Goal: Information Seeking & Learning: Compare options

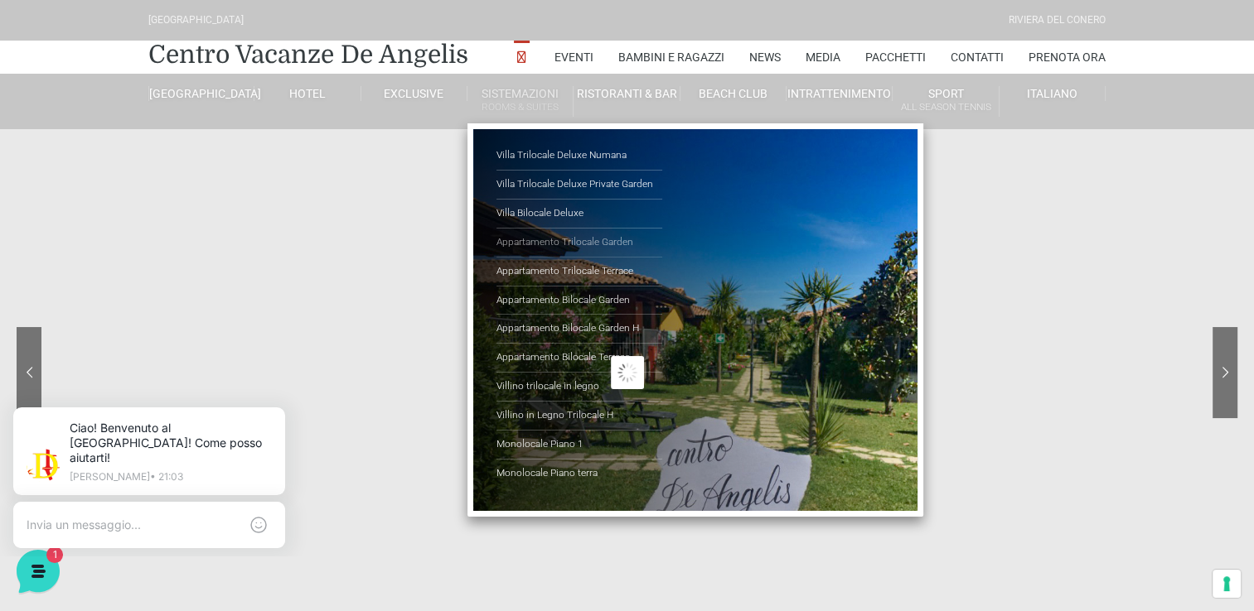
click at [542, 246] on link "Appartamento Trilocale Garden" at bounding box center [579, 243] width 166 height 29
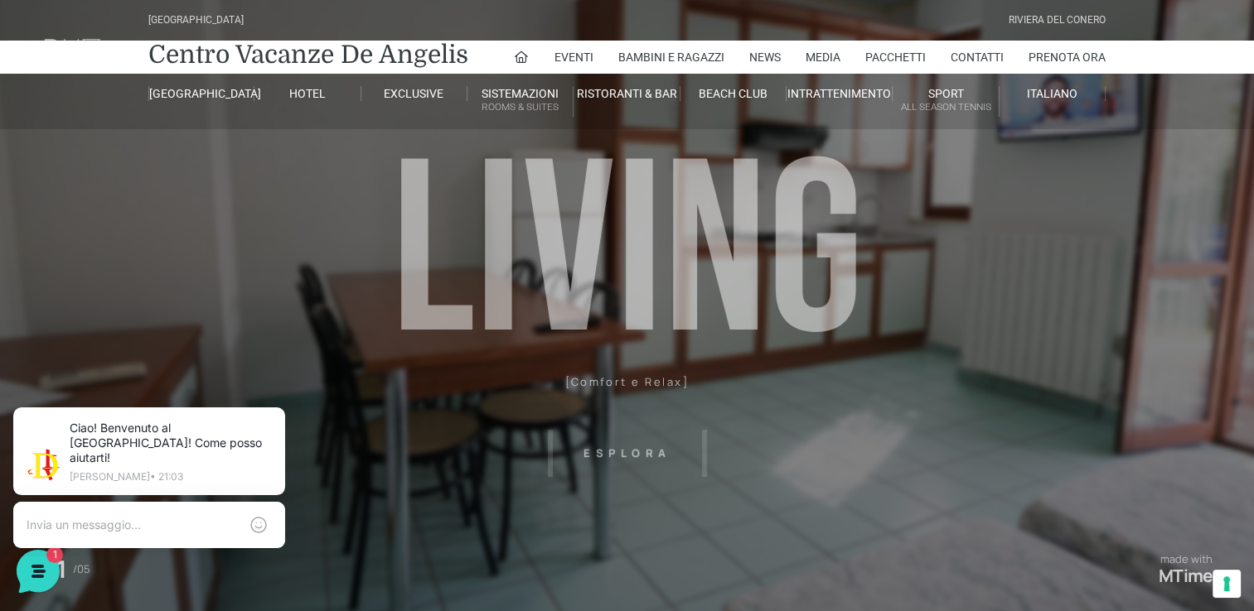
click at [843, 387] on header "Villaggio Hotel Resort Riviera Del Conero Centro Vacanze De Angelis Eventi Miss…" at bounding box center [627, 373] width 1254 height 746
click at [231, 56] on link "Centro Vacanze De Angelis" at bounding box center [308, 54] width 320 height 33
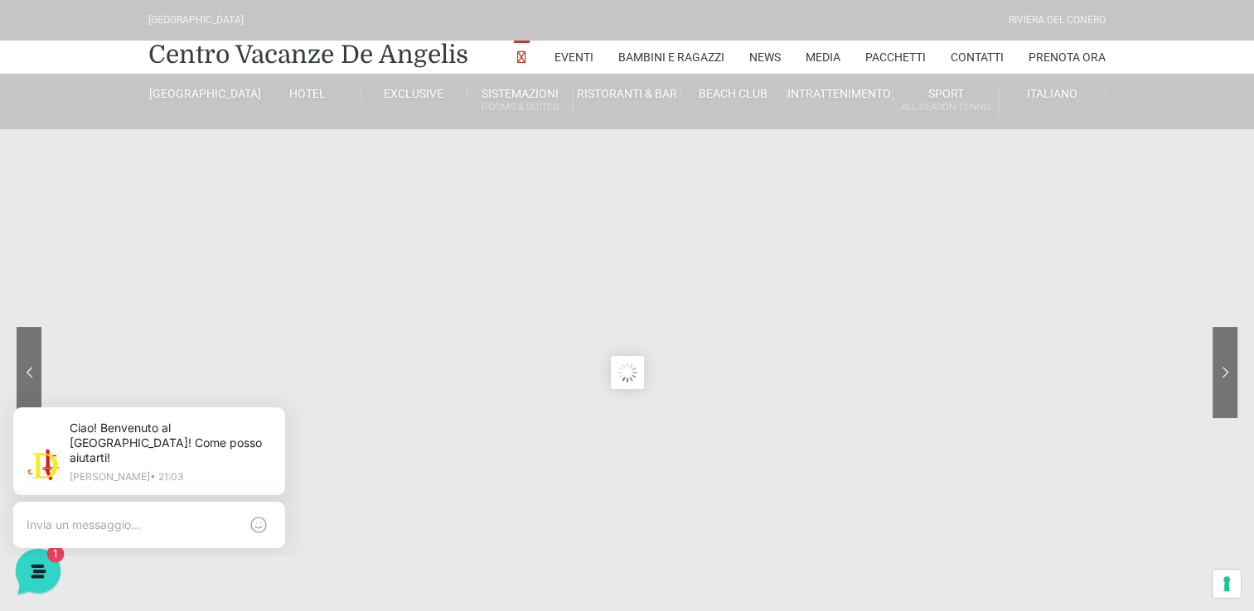
click at [48, 565] on icon at bounding box center [36, 570] width 43 height 43
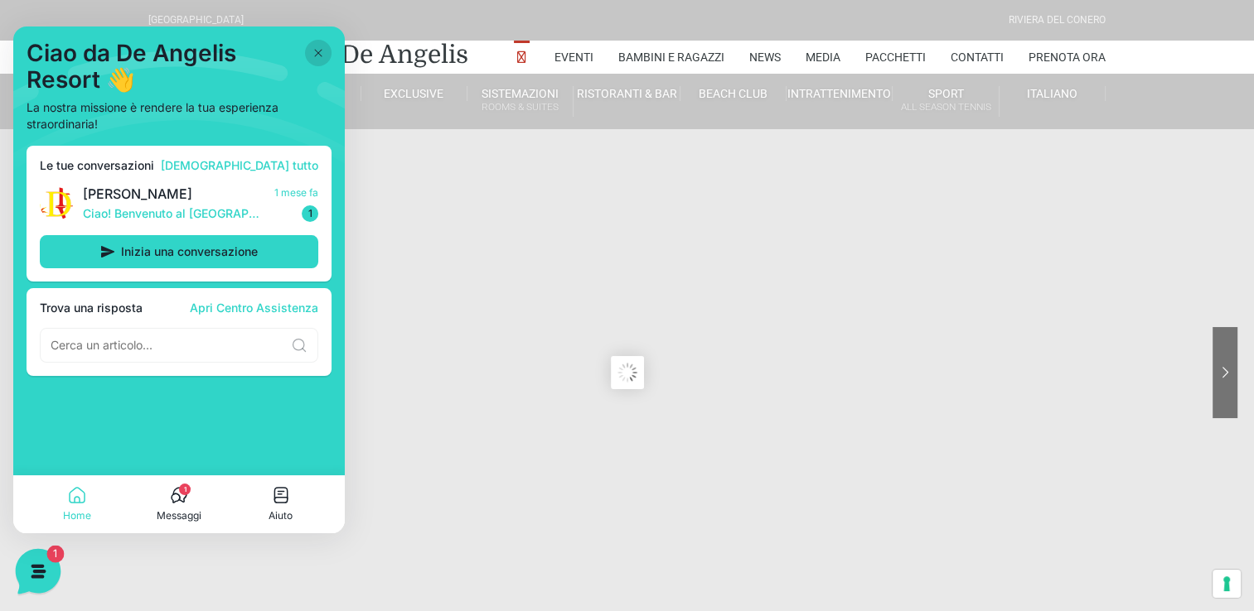
click at [48, 565] on icon at bounding box center [36, 570] width 43 height 43
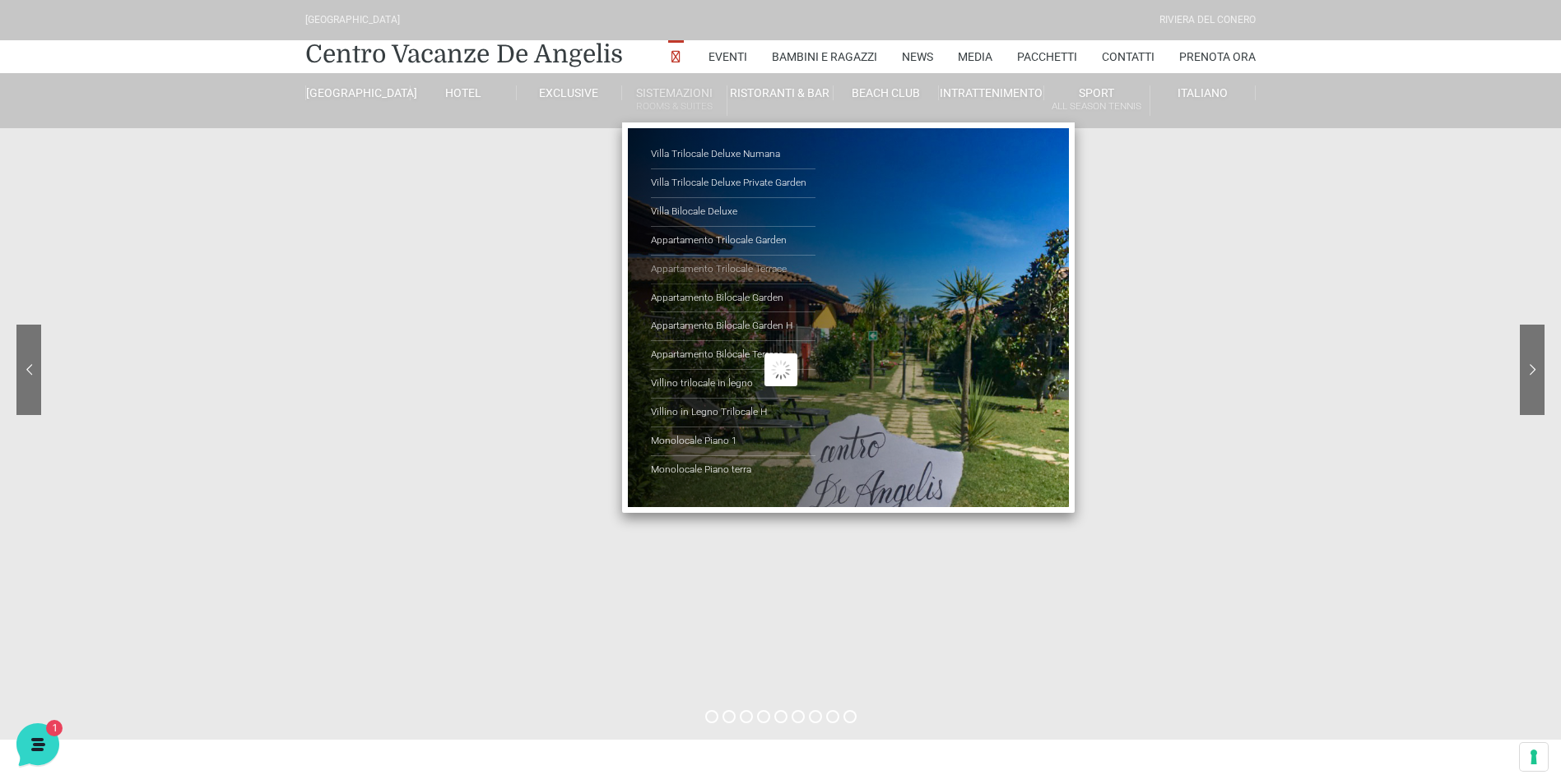
click at [750, 270] on link "Appartamento Trilocale Terrace" at bounding box center [733, 270] width 165 height 29
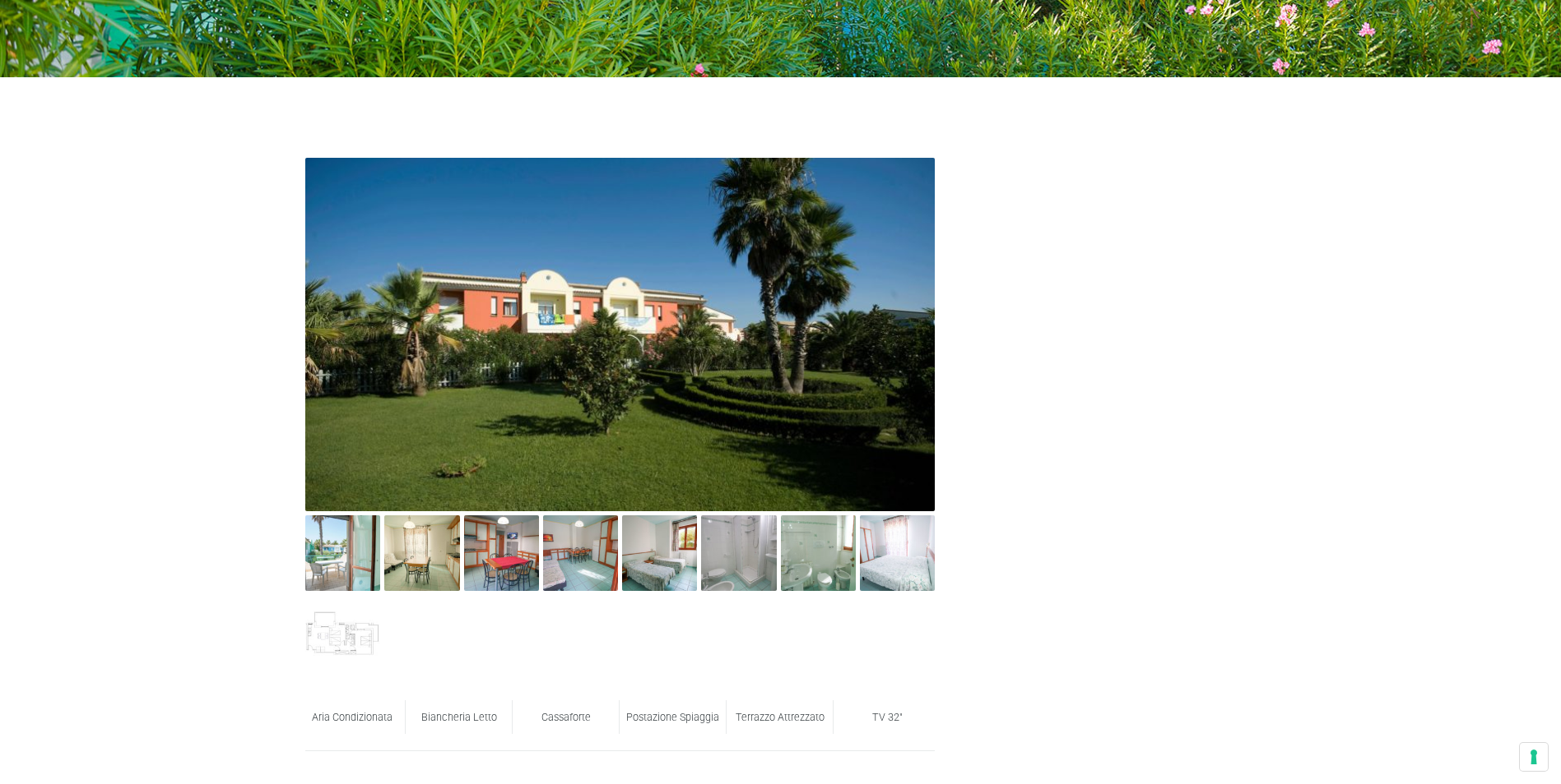
scroll to position [740, 0]
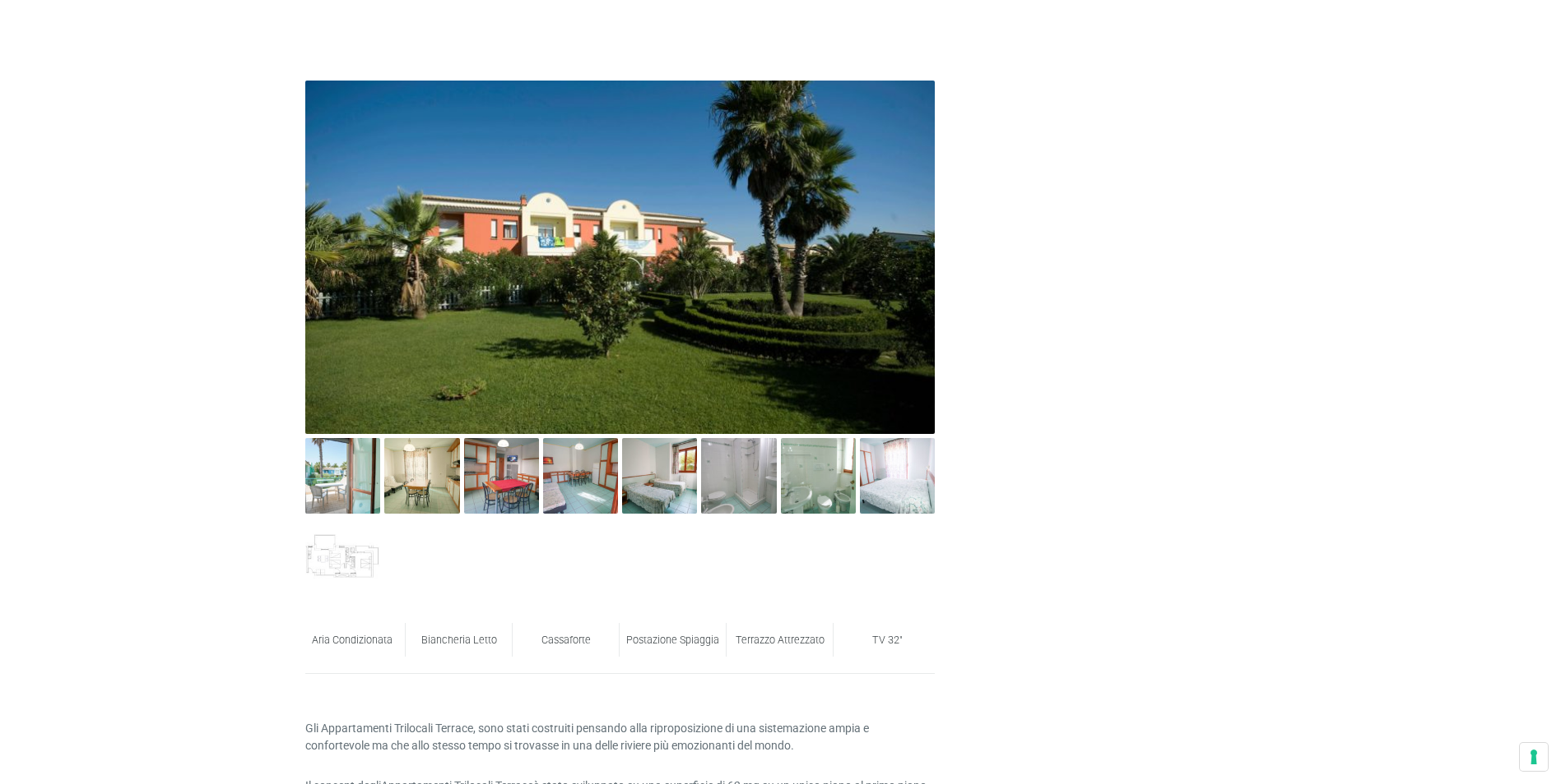
click at [349, 497] on link at bounding box center [342, 475] width 74 height 74
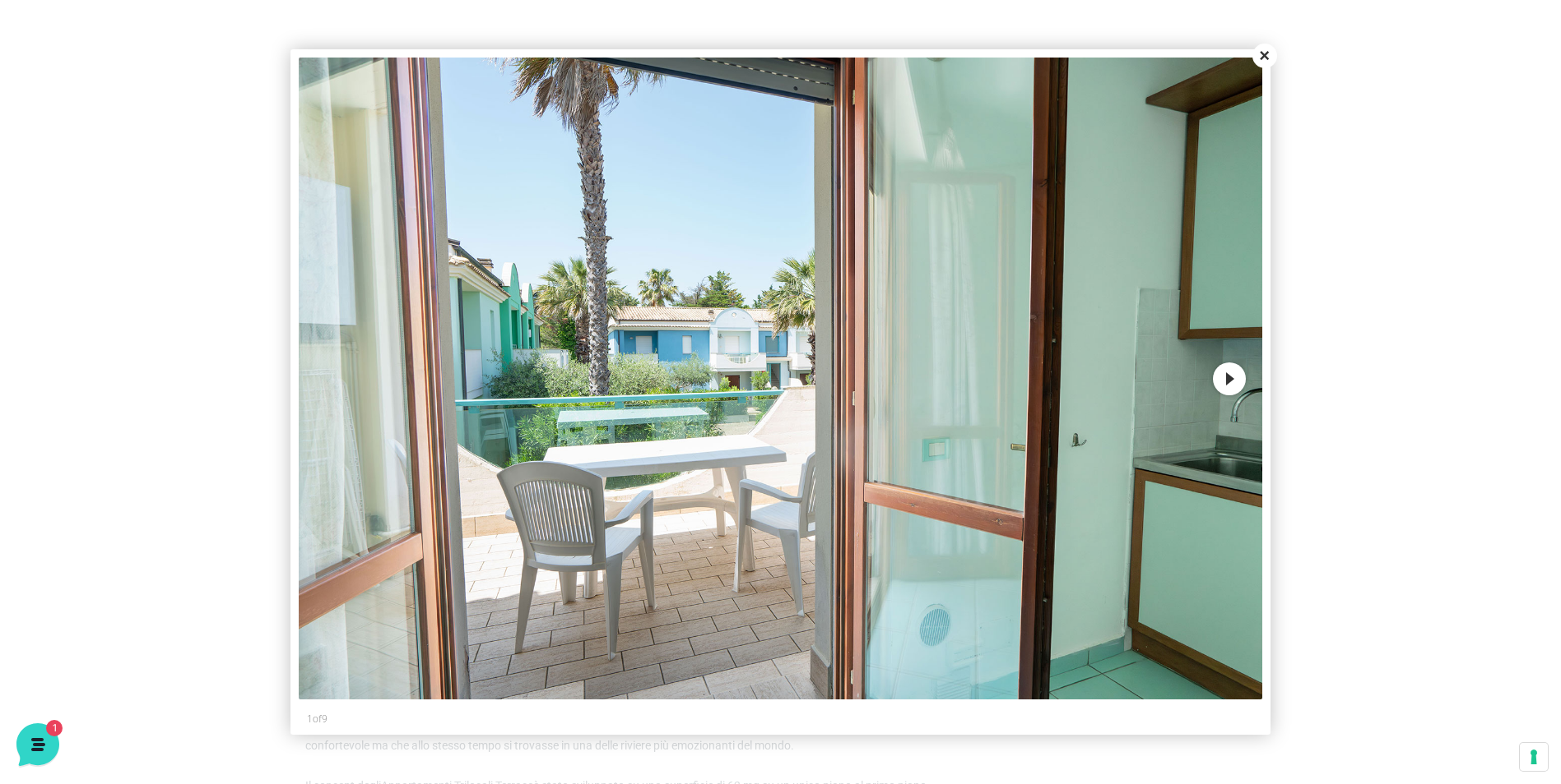
scroll to position [0, 0]
click at [1231, 378] on button "Next" at bounding box center [1228, 378] width 33 height 33
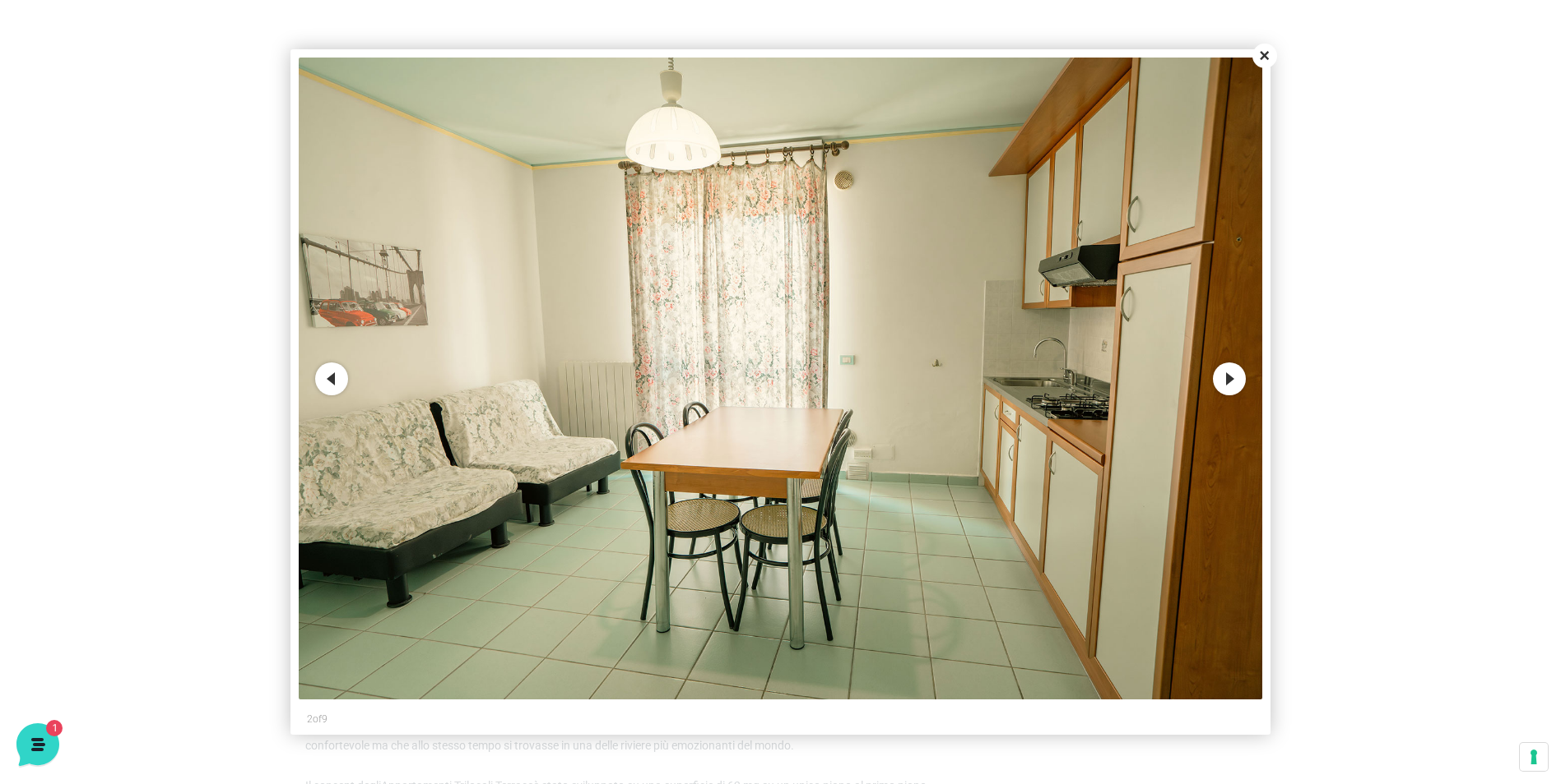
click at [1231, 378] on button "Next" at bounding box center [1228, 378] width 33 height 33
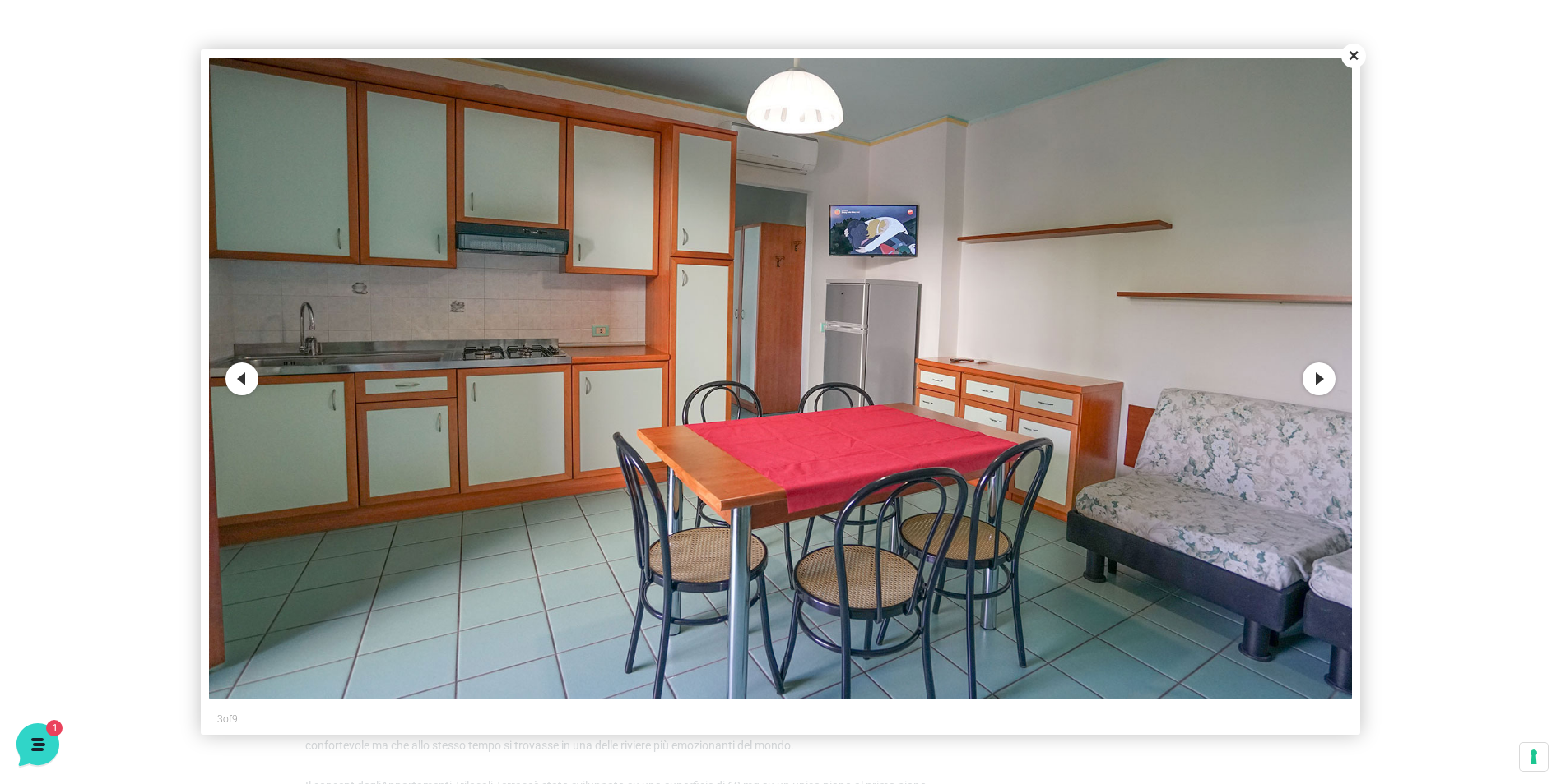
click at [1231, 378] on img at bounding box center [780, 378] width 1142 height 642
click at [1312, 376] on button "Next" at bounding box center [1319, 378] width 33 height 33
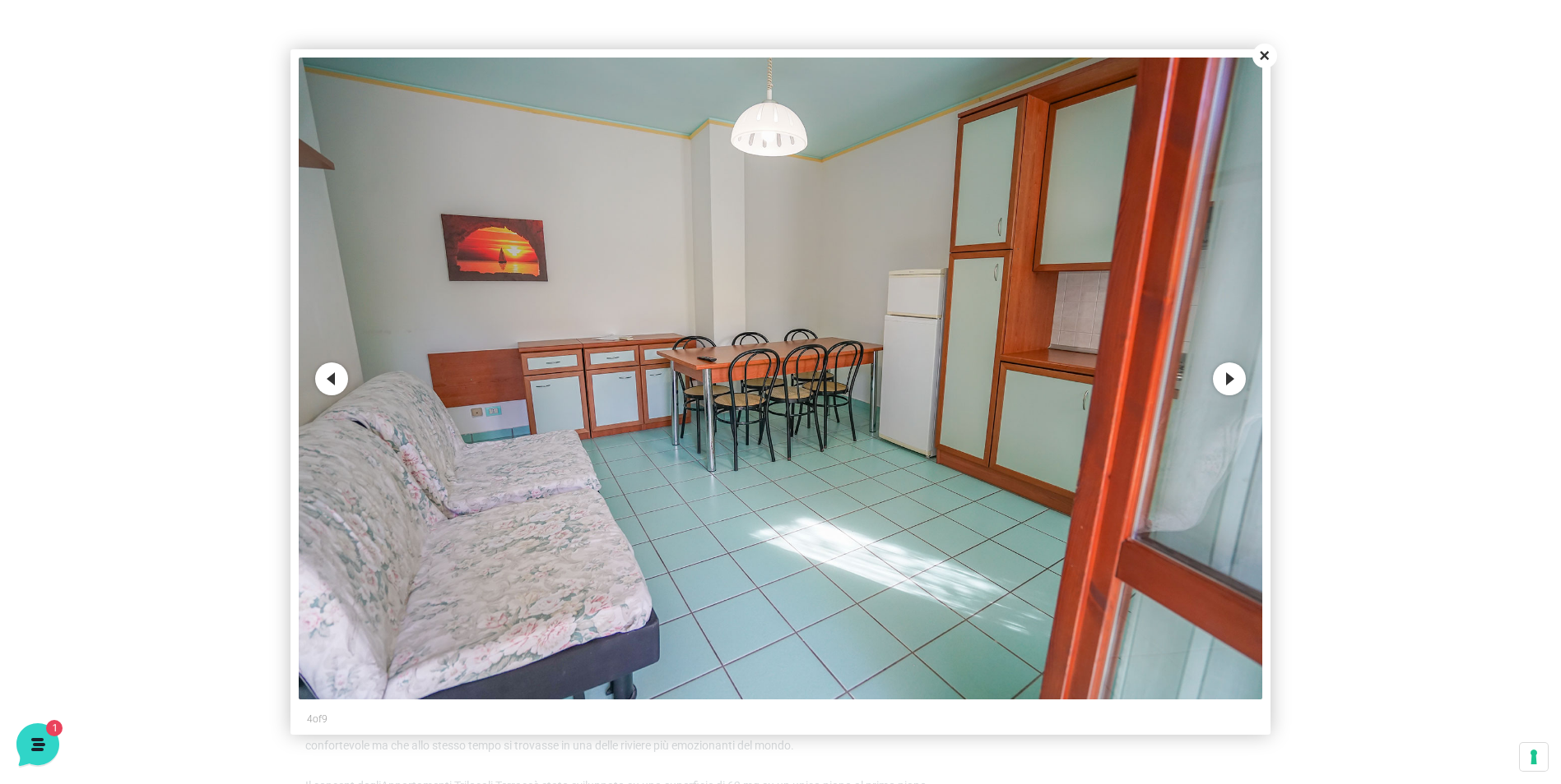
click at [1235, 378] on button "Next" at bounding box center [1228, 378] width 33 height 33
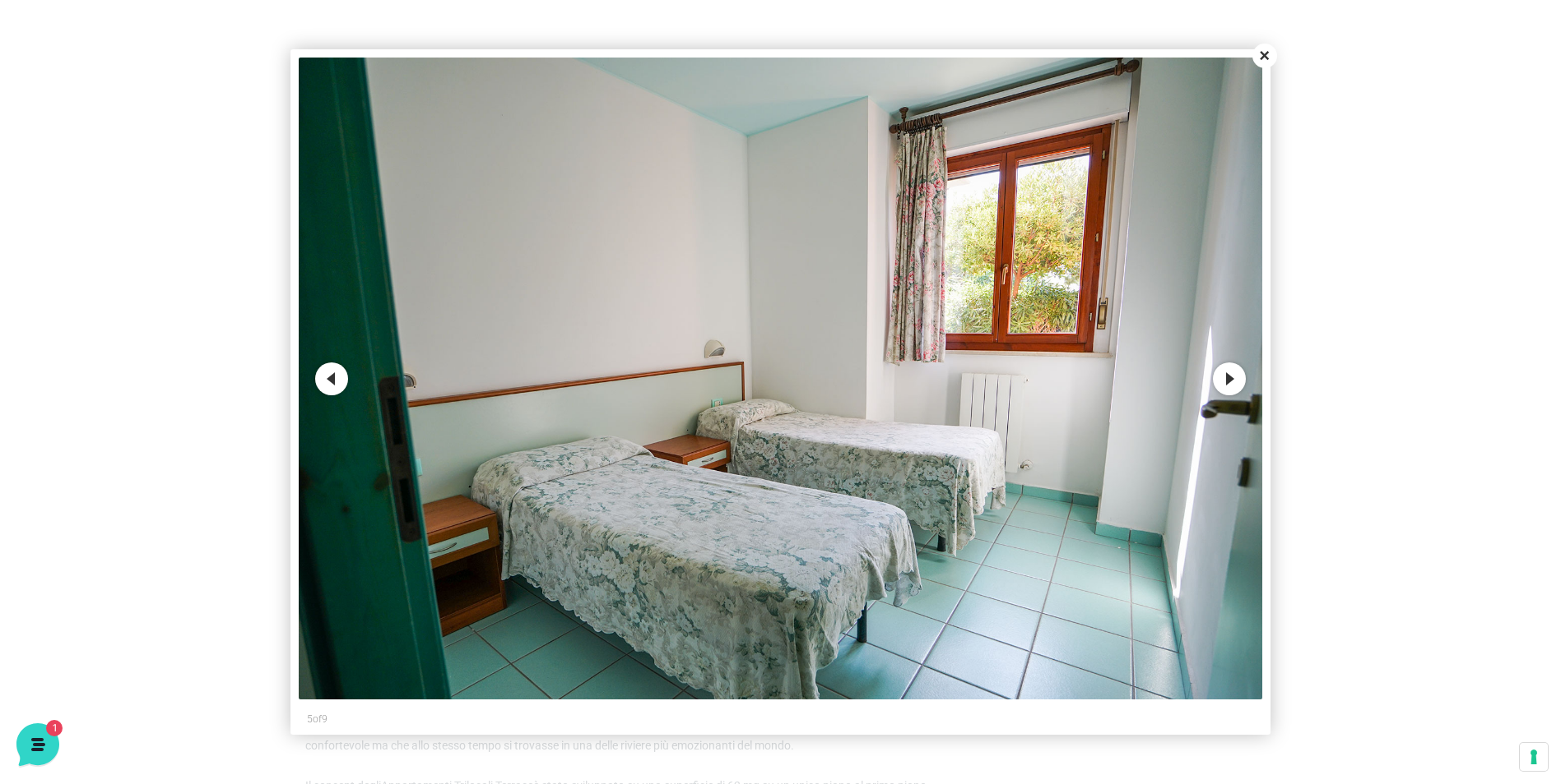
click at [1240, 376] on button "Next" at bounding box center [1228, 378] width 33 height 33
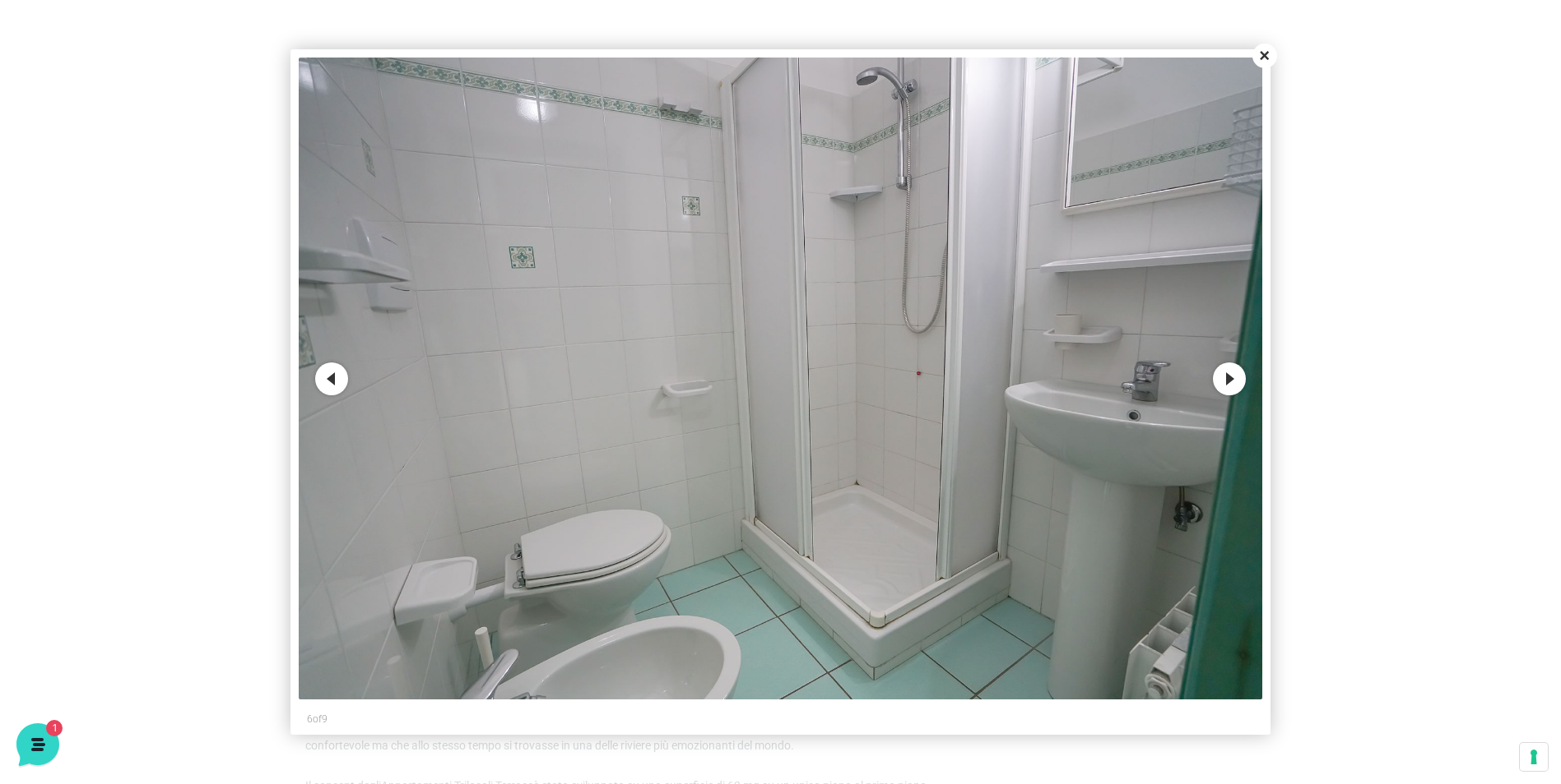
click at [1233, 375] on button "Next" at bounding box center [1228, 378] width 33 height 33
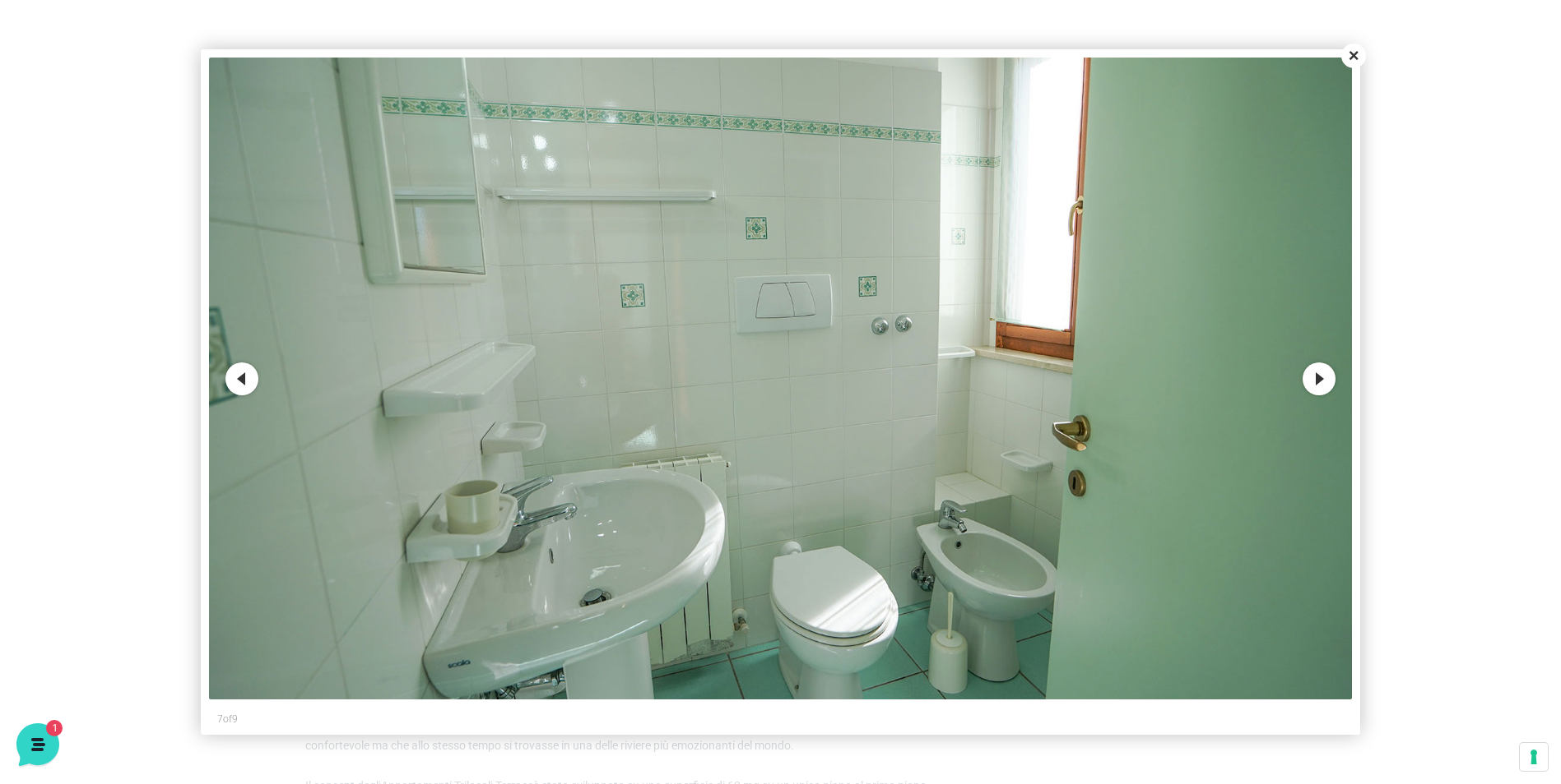
click at [1326, 386] on button "Next" at bounding box center [1319, 378] width 33 height 33
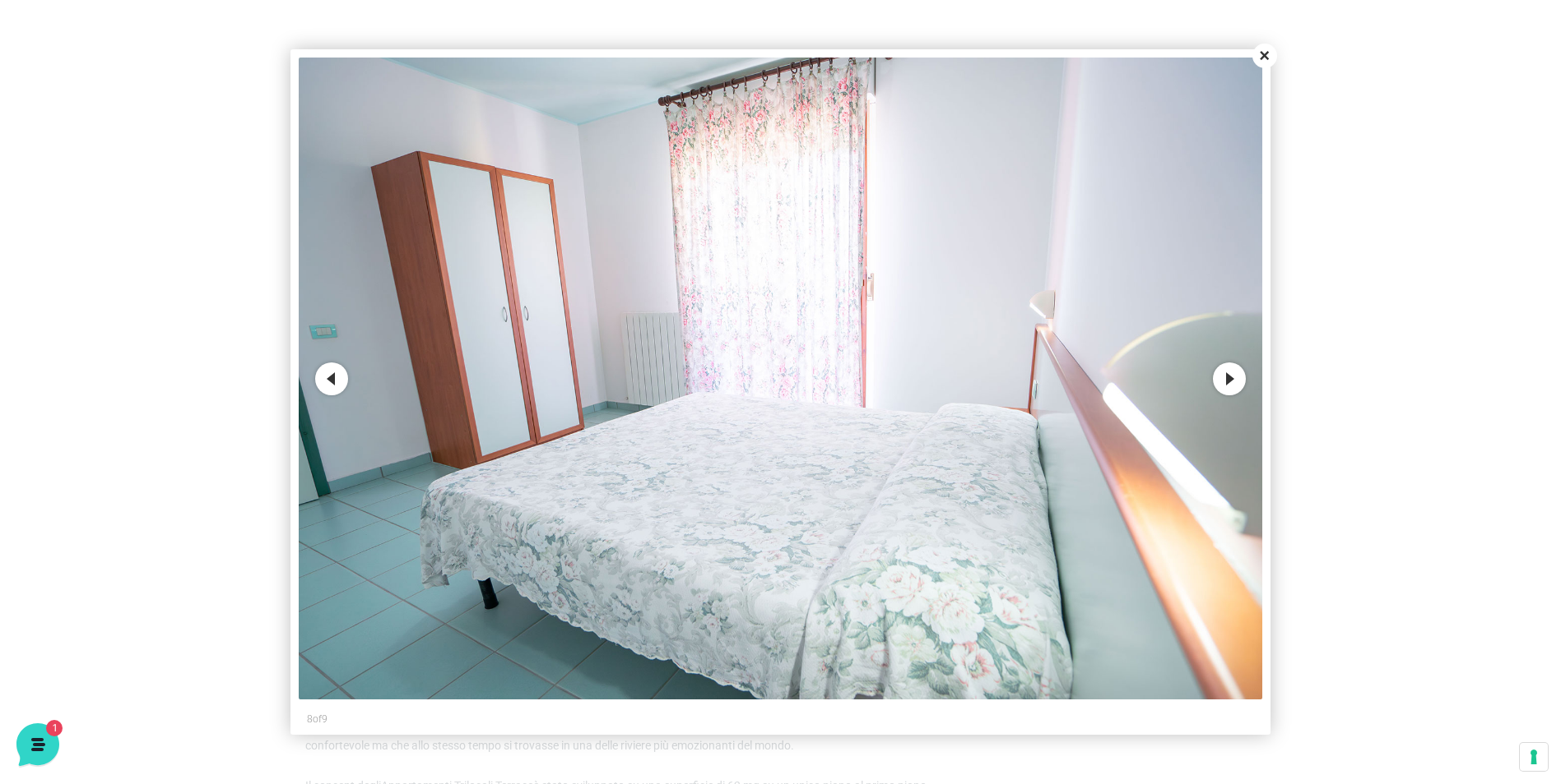
click at [1224, 371] on button "Next" at bounding box center [1228, 378] width 33 height 33
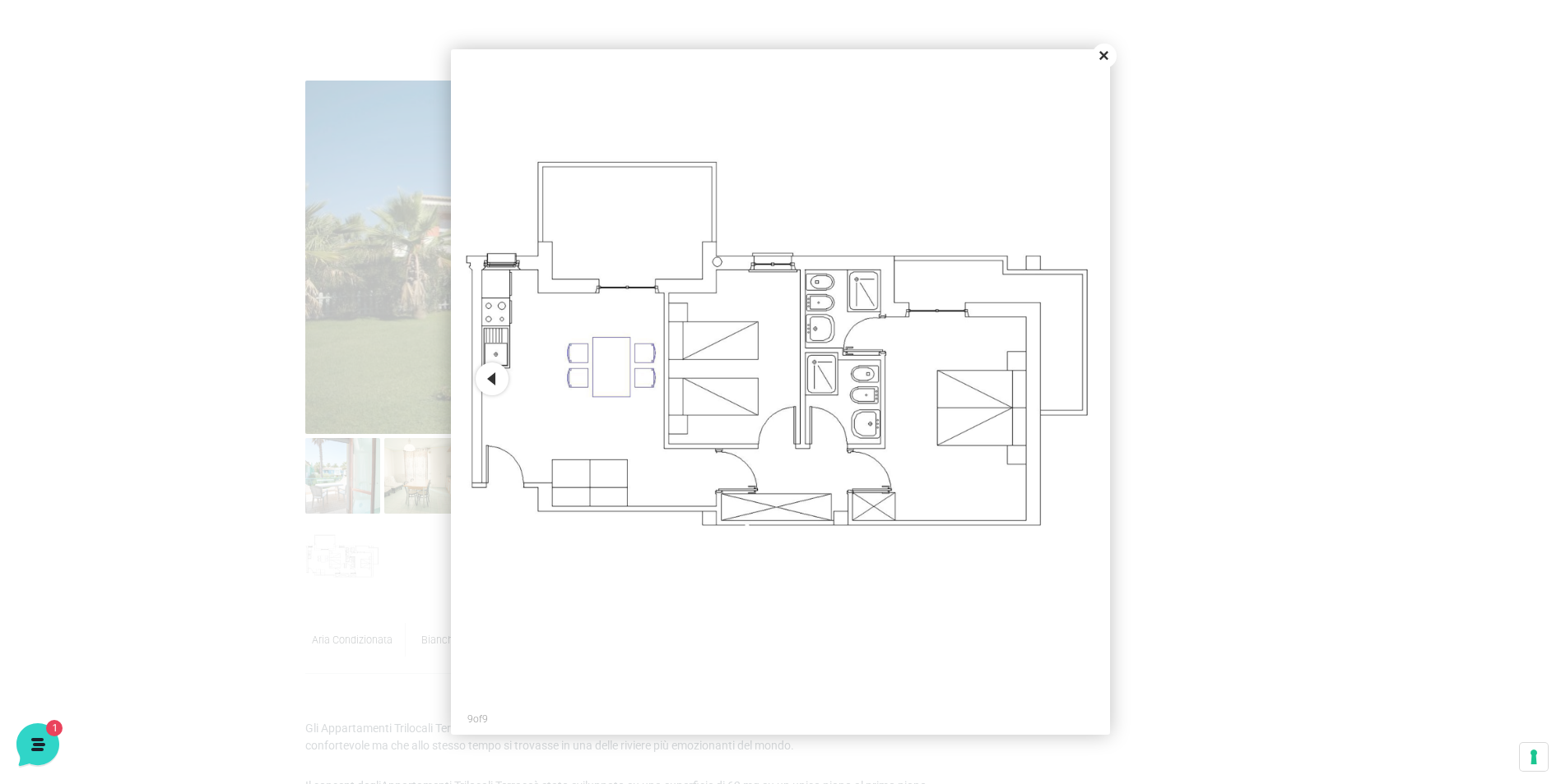
click at [1107, 56] on button "Close" at bounding box center [1104, 56] width 25 height 25
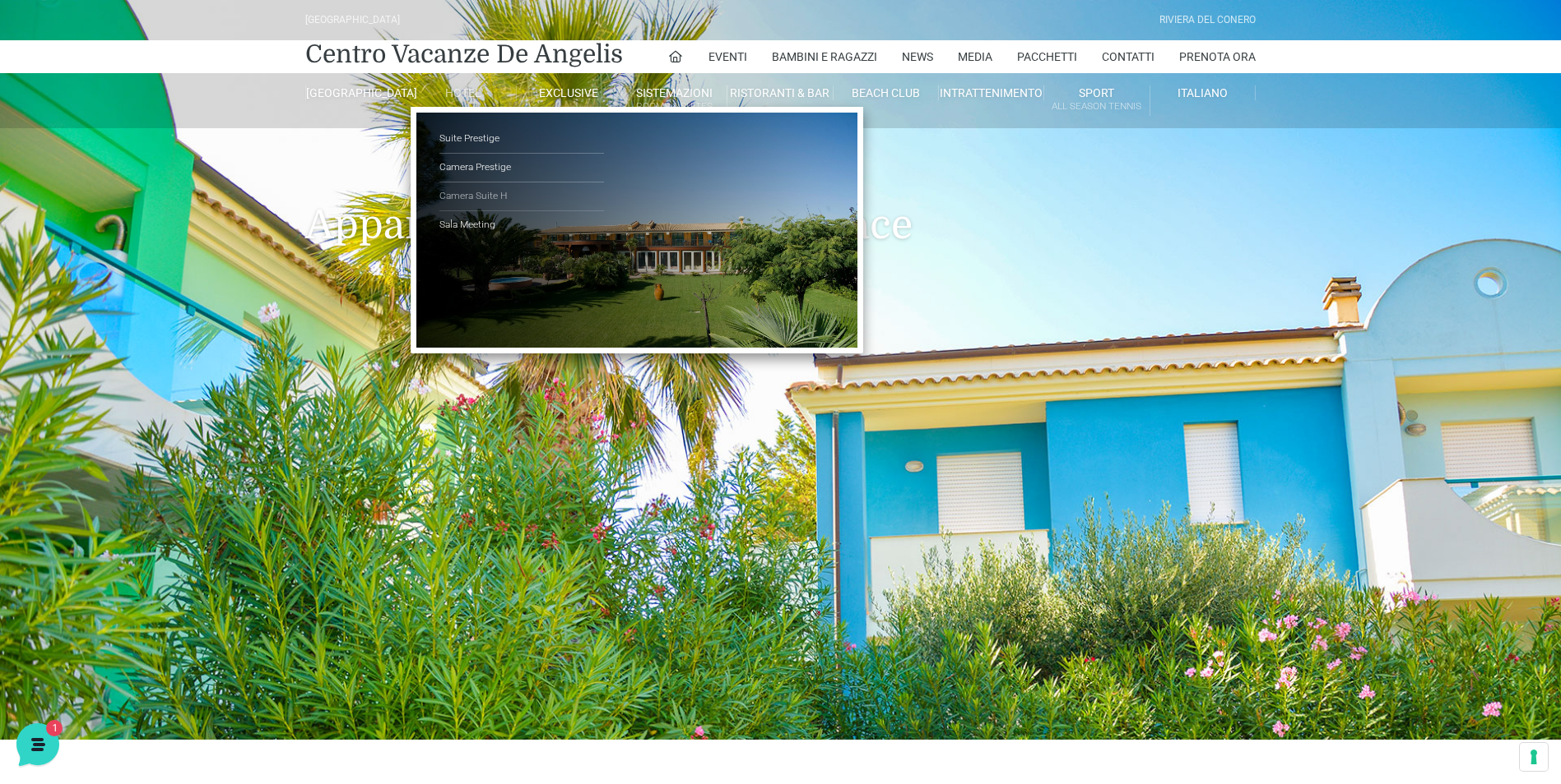
click at [474, 195] on link "Camera Suite H" at bounding box center [521, 196] width 165 height 29
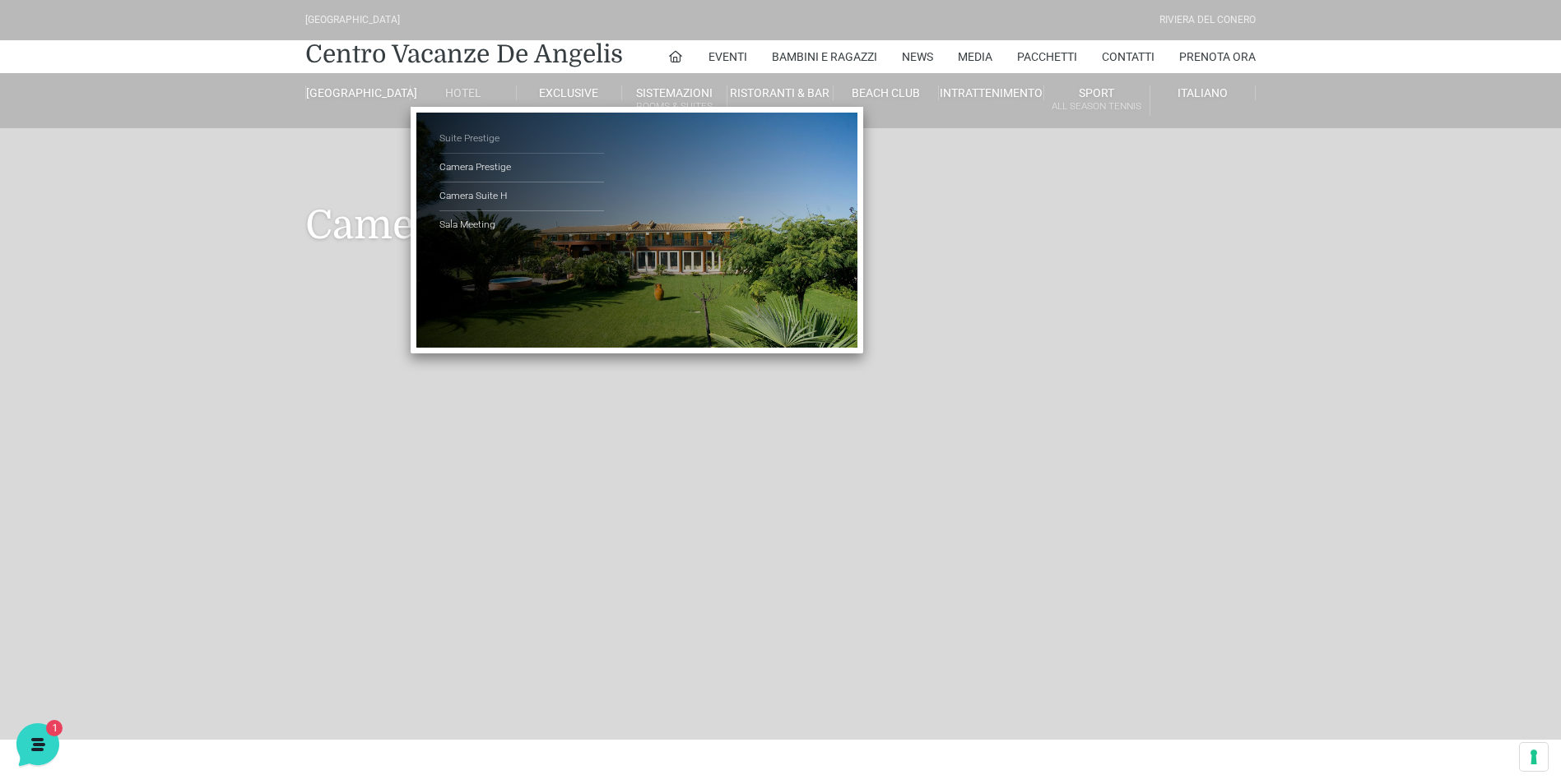
click at [477, 137] on link "Suite Prestige" at bounding box center [521, 139] width 165 height 29
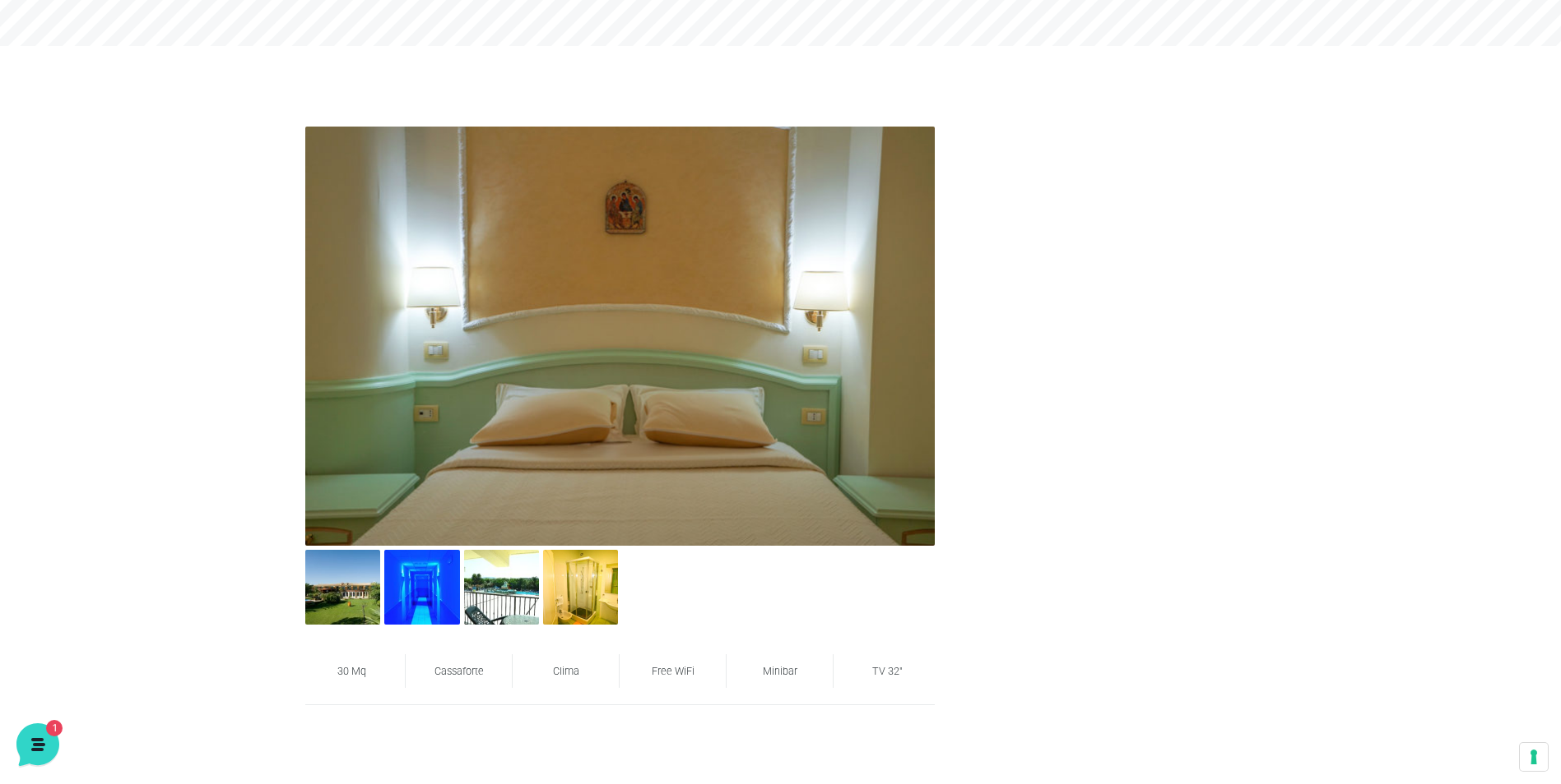
scroll to position [740, 0]
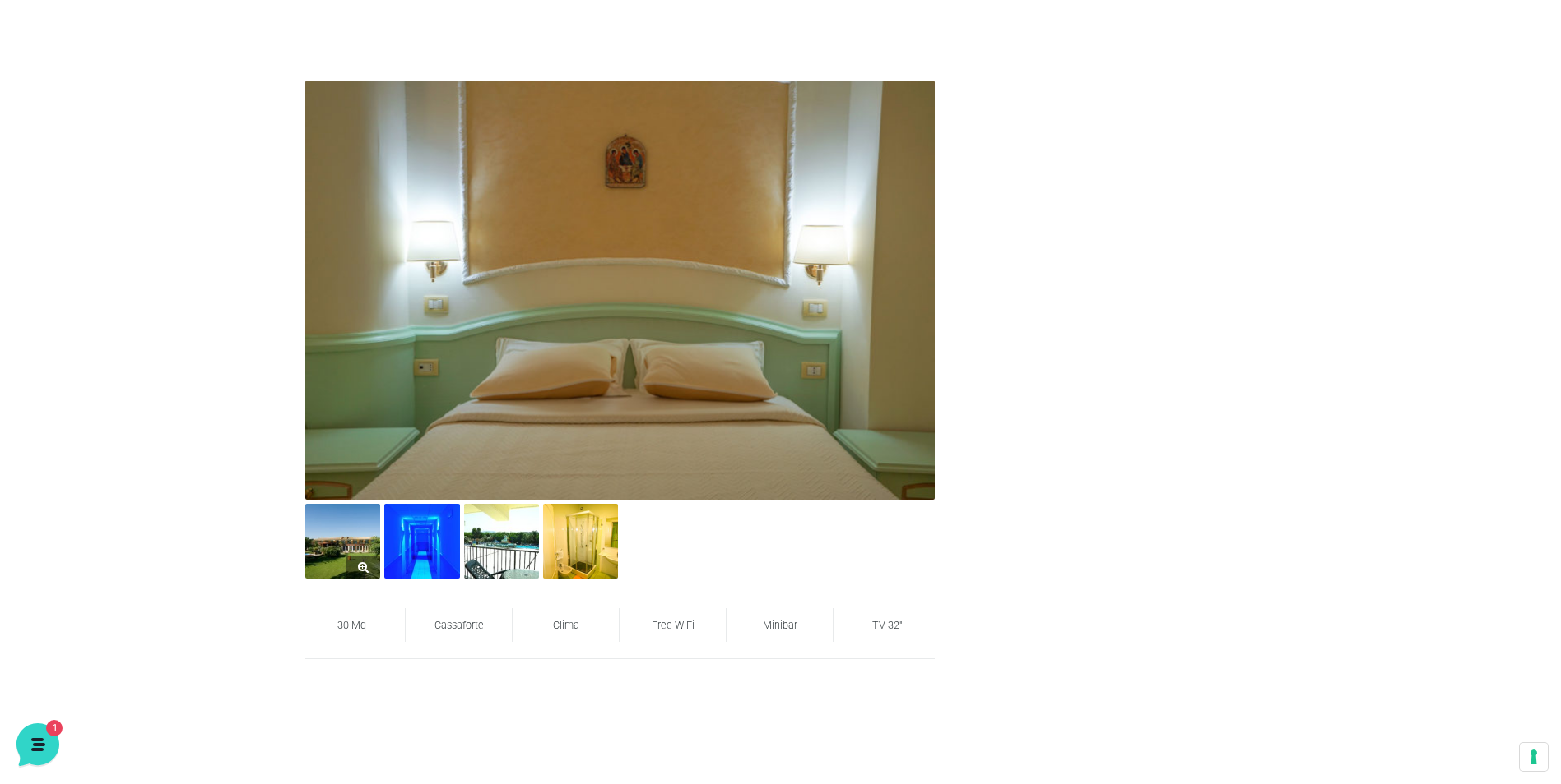
click at [332, 574] on img at bounding box center [342, 541] width 74 height 74
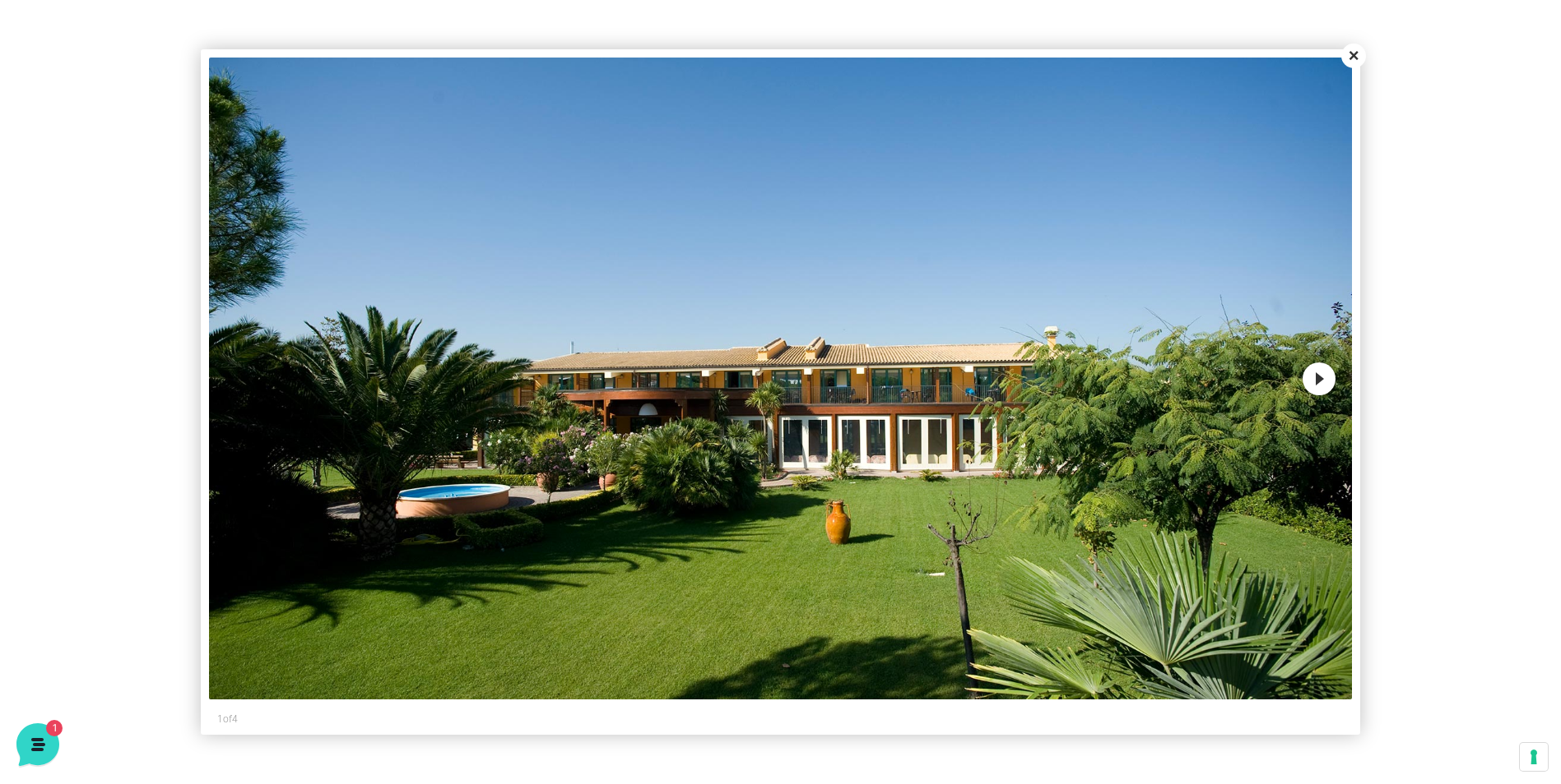
click at [1331, 386] on button "Next" at bounding box center [1319, 378] width 33 height 33
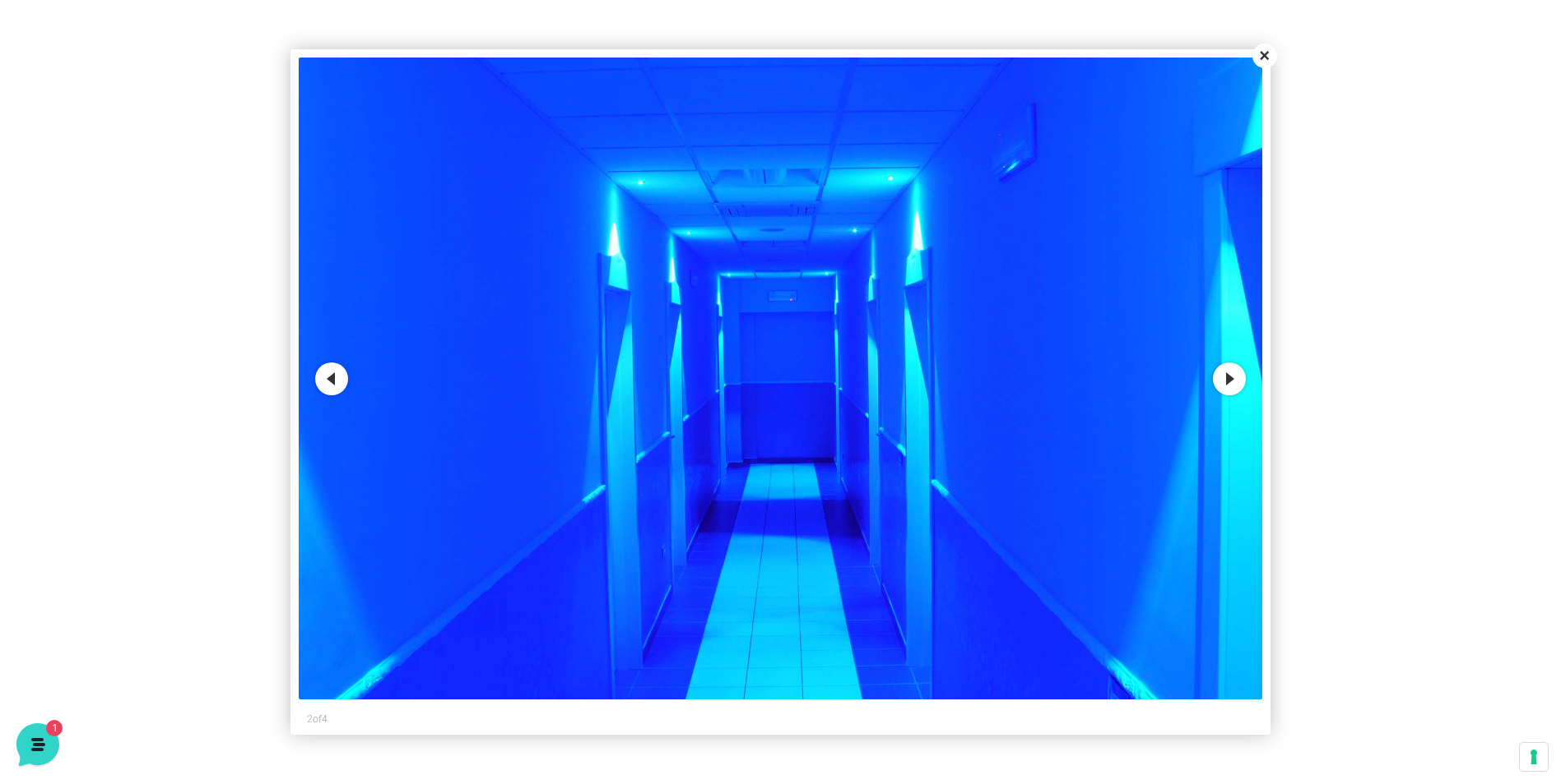
click at [1231, 377] on button "Next" at bounding box center [1228, 378] width 33 height 33
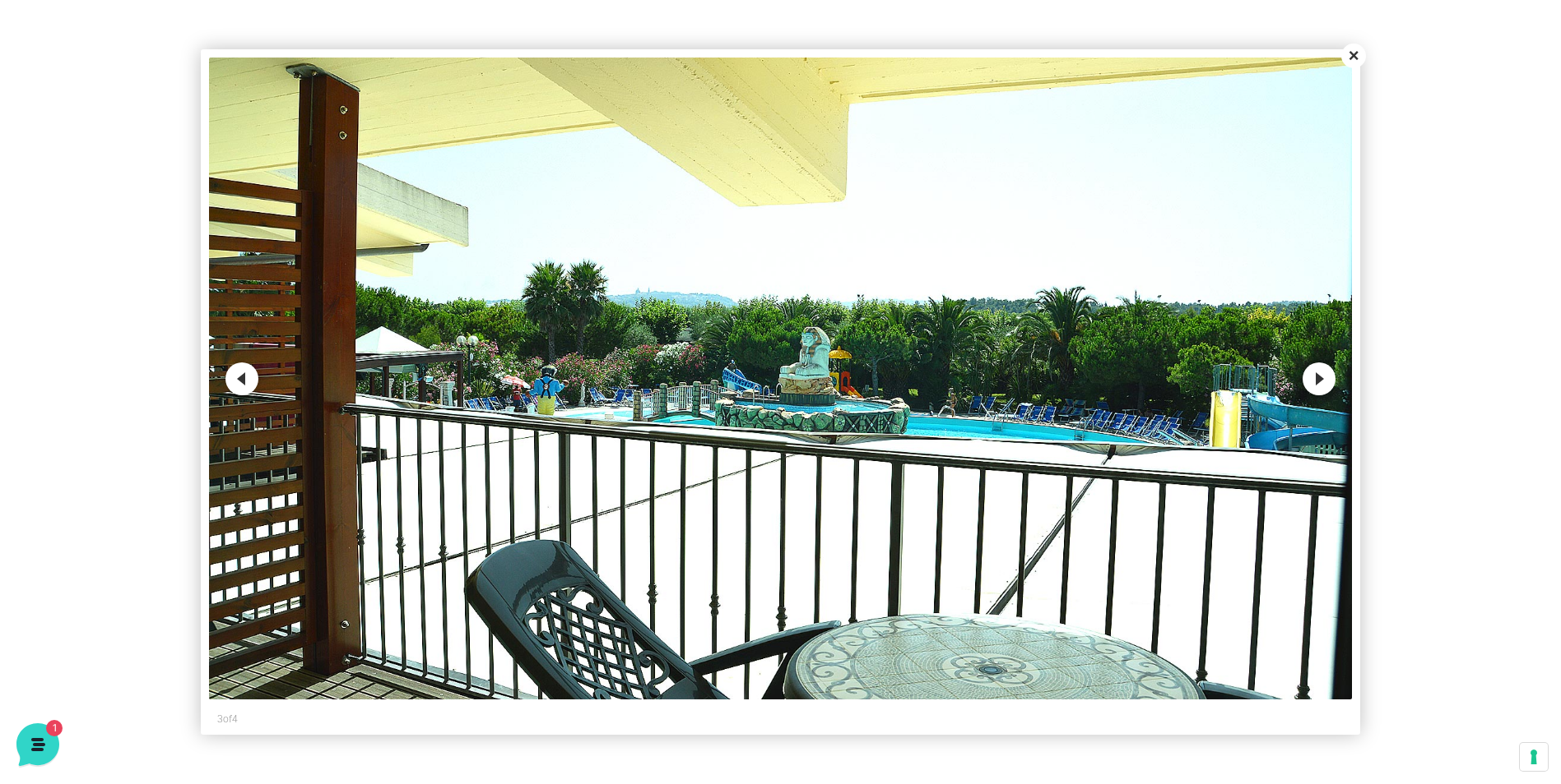
click at [1329, 381] on button "Next" at bounding box center [1319, 378] width 33 height 33
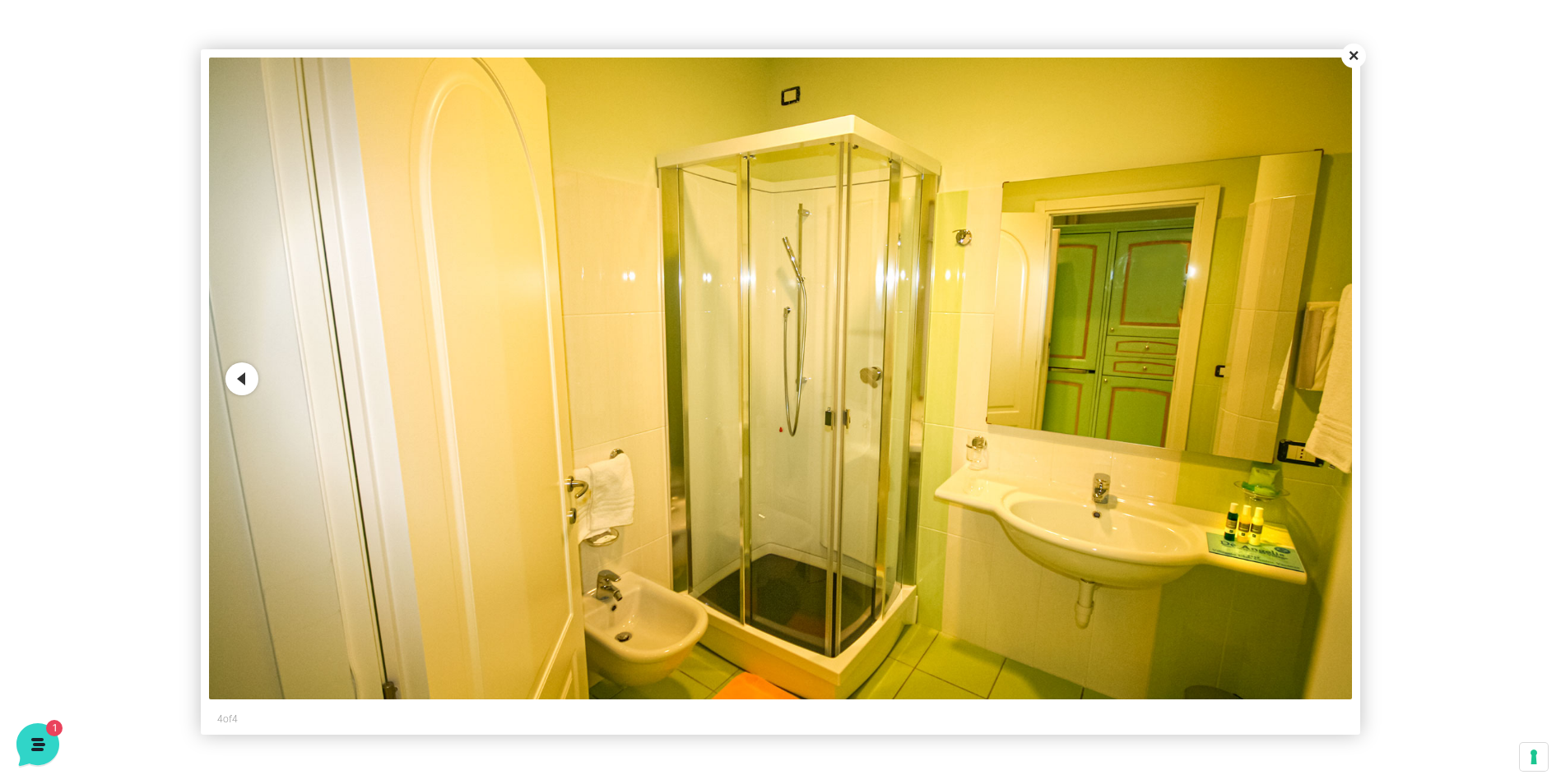
click at [1328, 377] on img at bounding box center [780, 378] width 1142 height 642
click at [1355, 57] on button "Close" at bounding box center [1353, 56] width 25 height 25
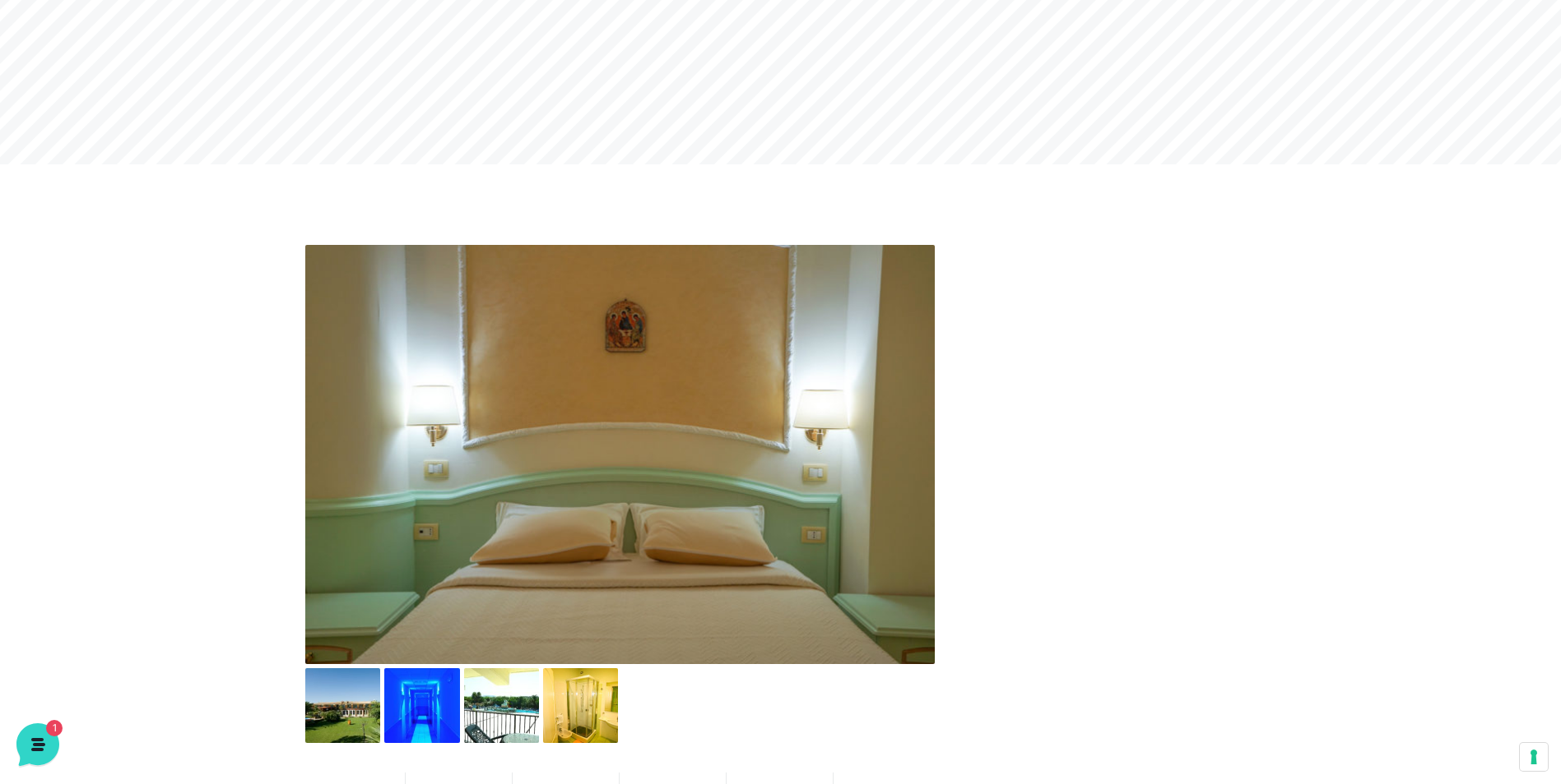
click at [823, 351] on img at bounding box center [620, 455] width 630 height 420
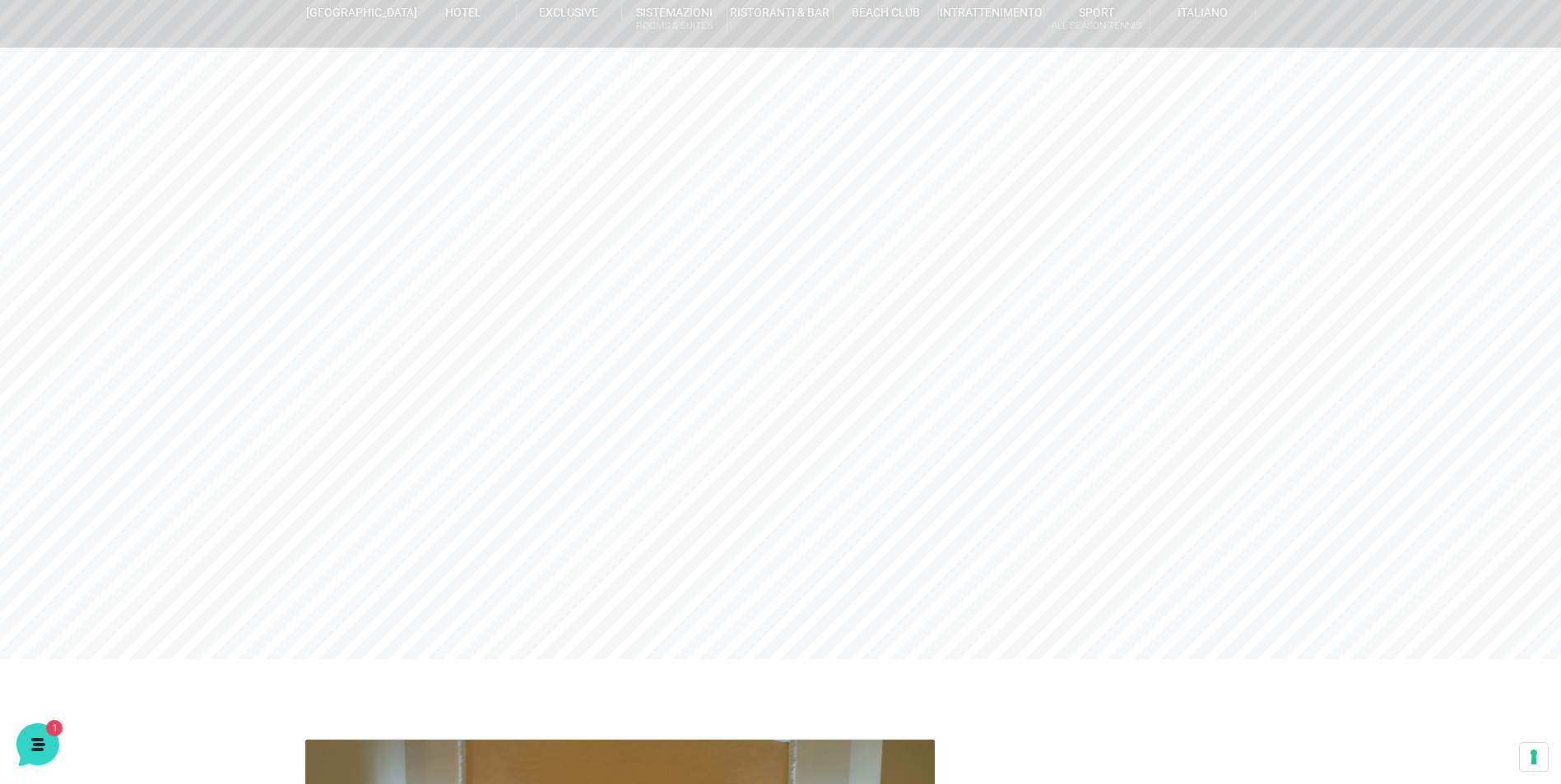
scroll to position [0, 0]
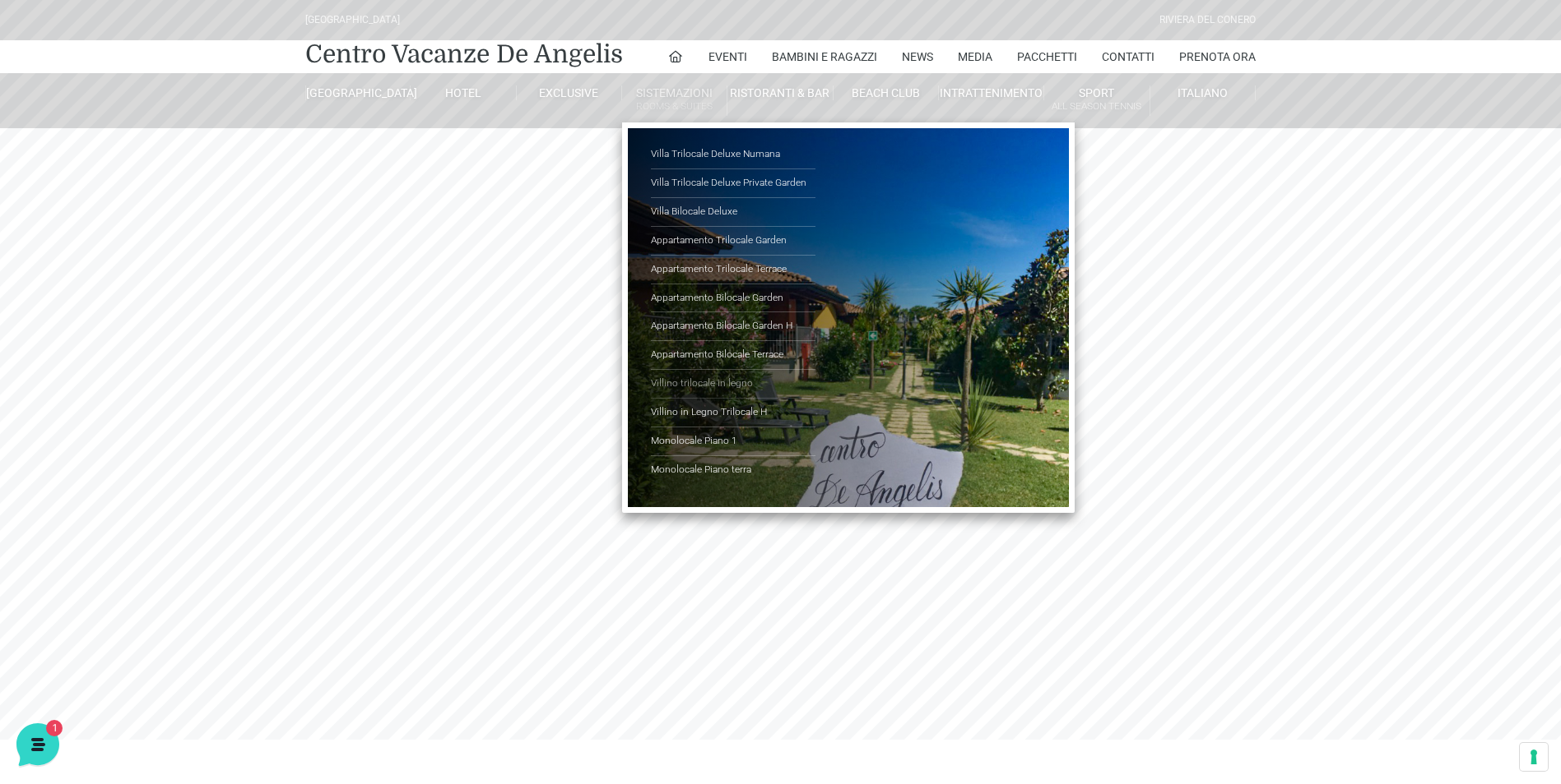
click at [711, 380] on link "Villino trilocale in legno" at bounding box center [733, 384] width 165 height 29
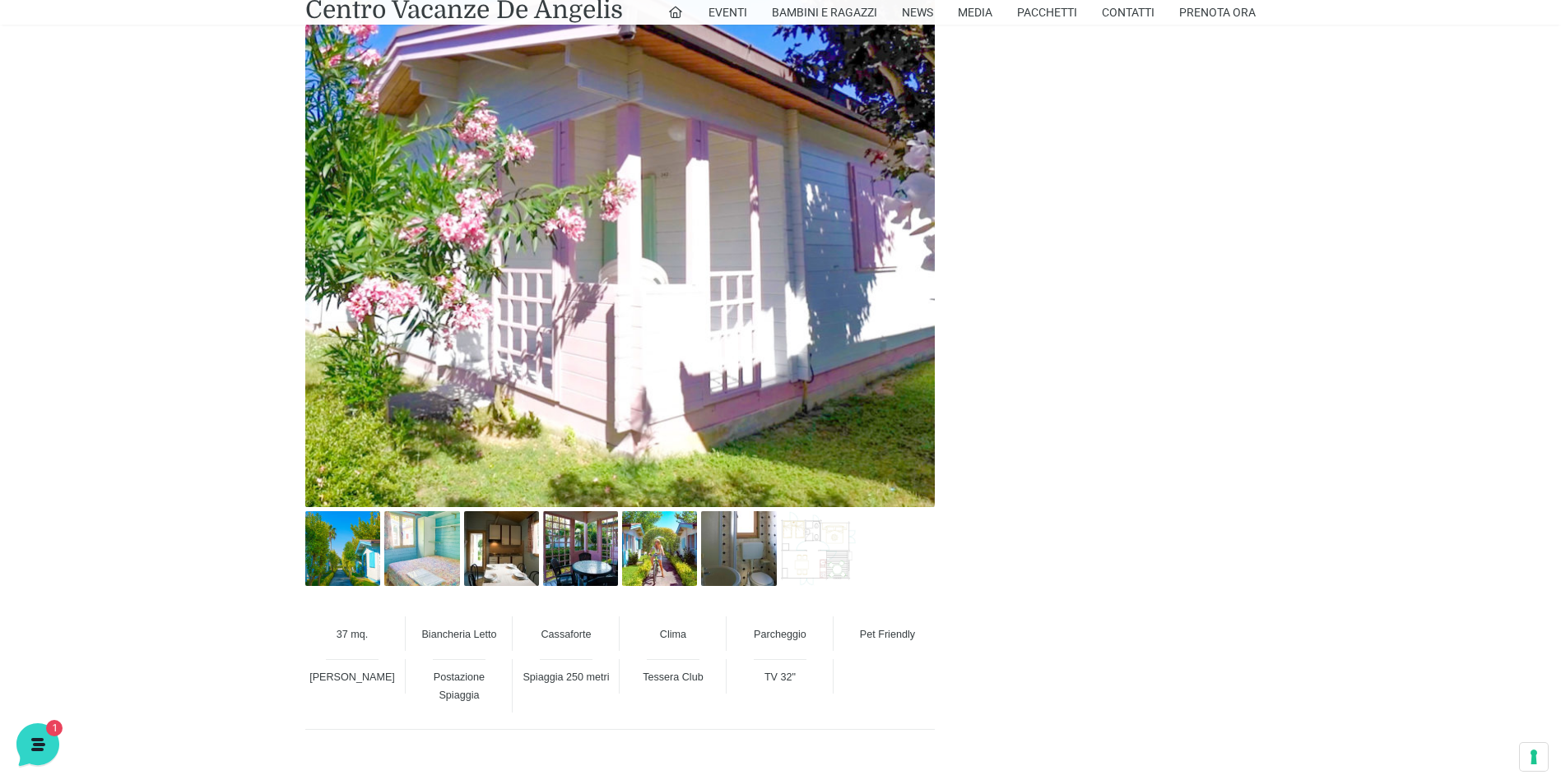
click at [703, 291] on img at bounding box center [620, 193] width 630 height 629
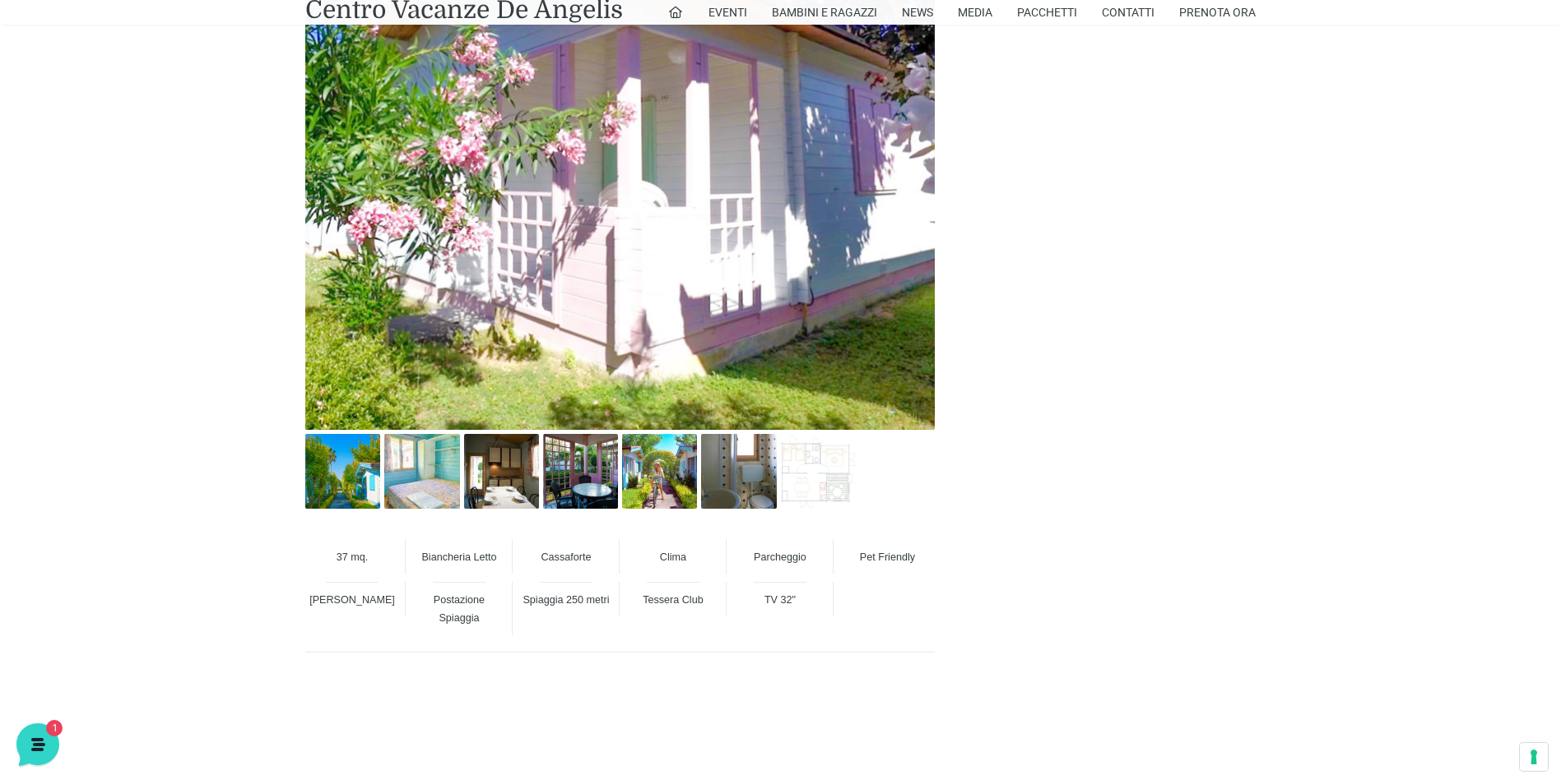
scroll to position [1069, 0]
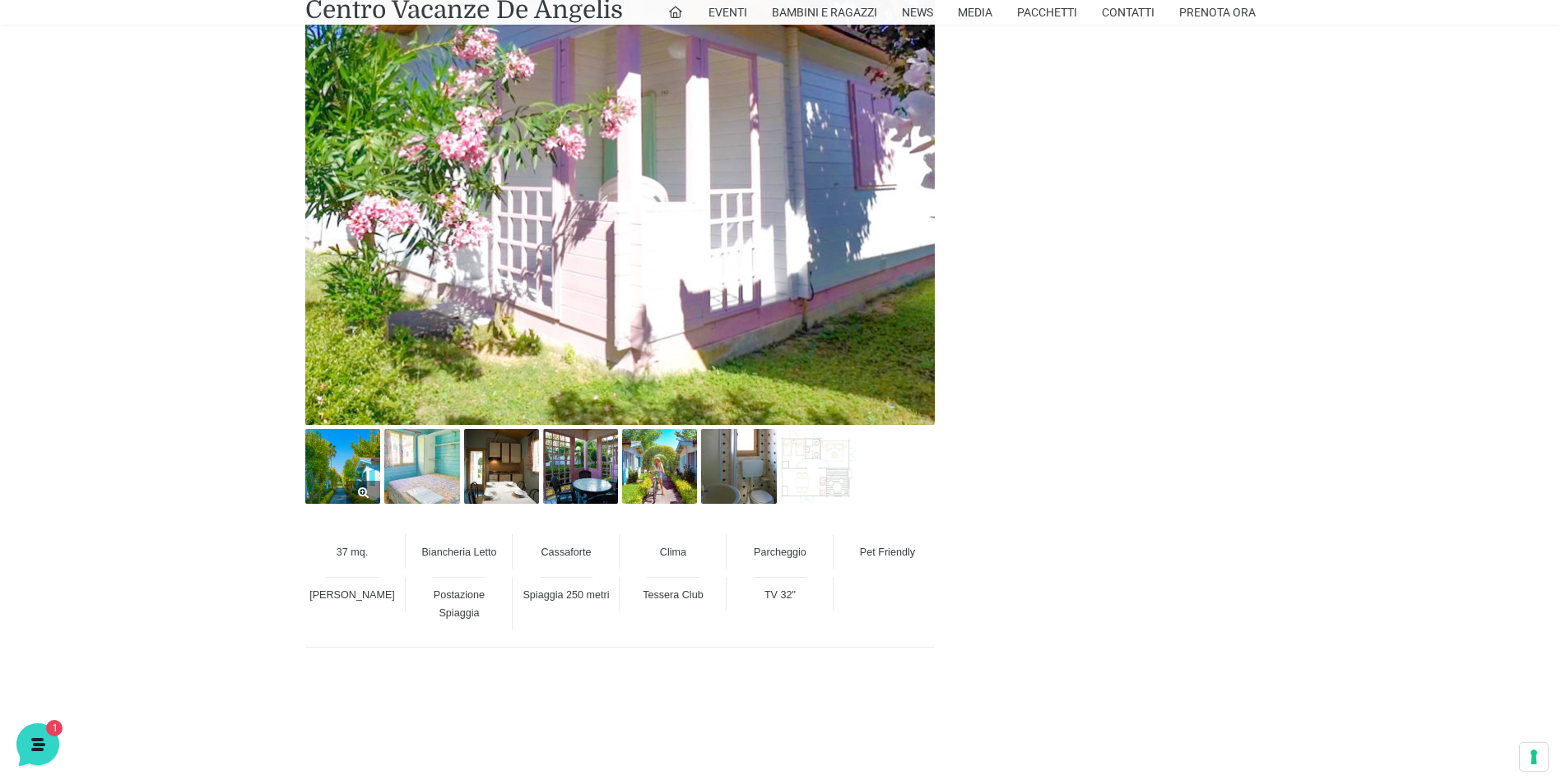
click at [340, 476] on img at bounding box center [342, 466] width 74 height 74
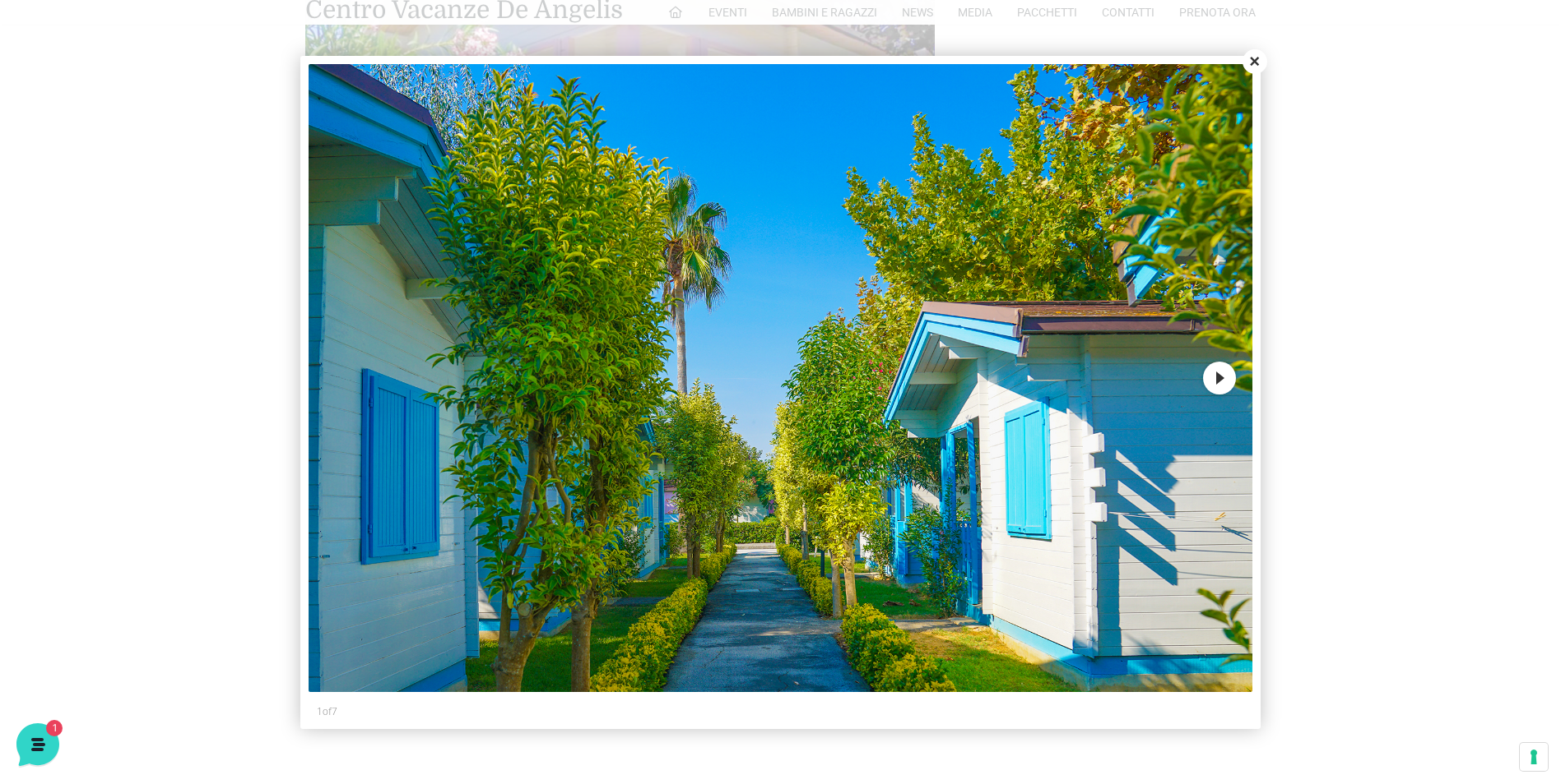
click at [1226, 376] on button "Next" at bounding box center [1218, 378] width 33 height 33
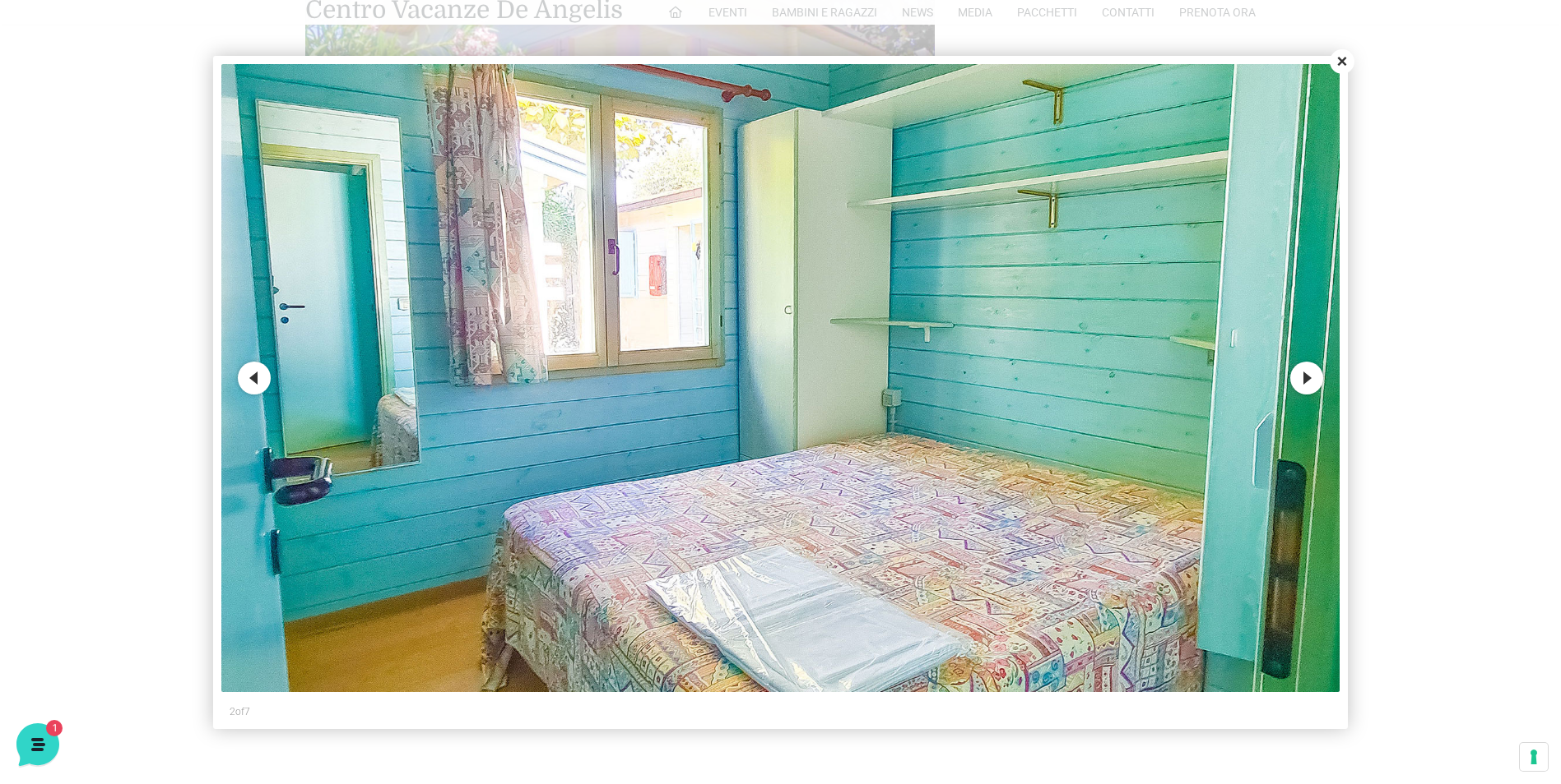
click at [1313, 381] on button "Next" at bounding box center [1306, 378] width 33 height 33
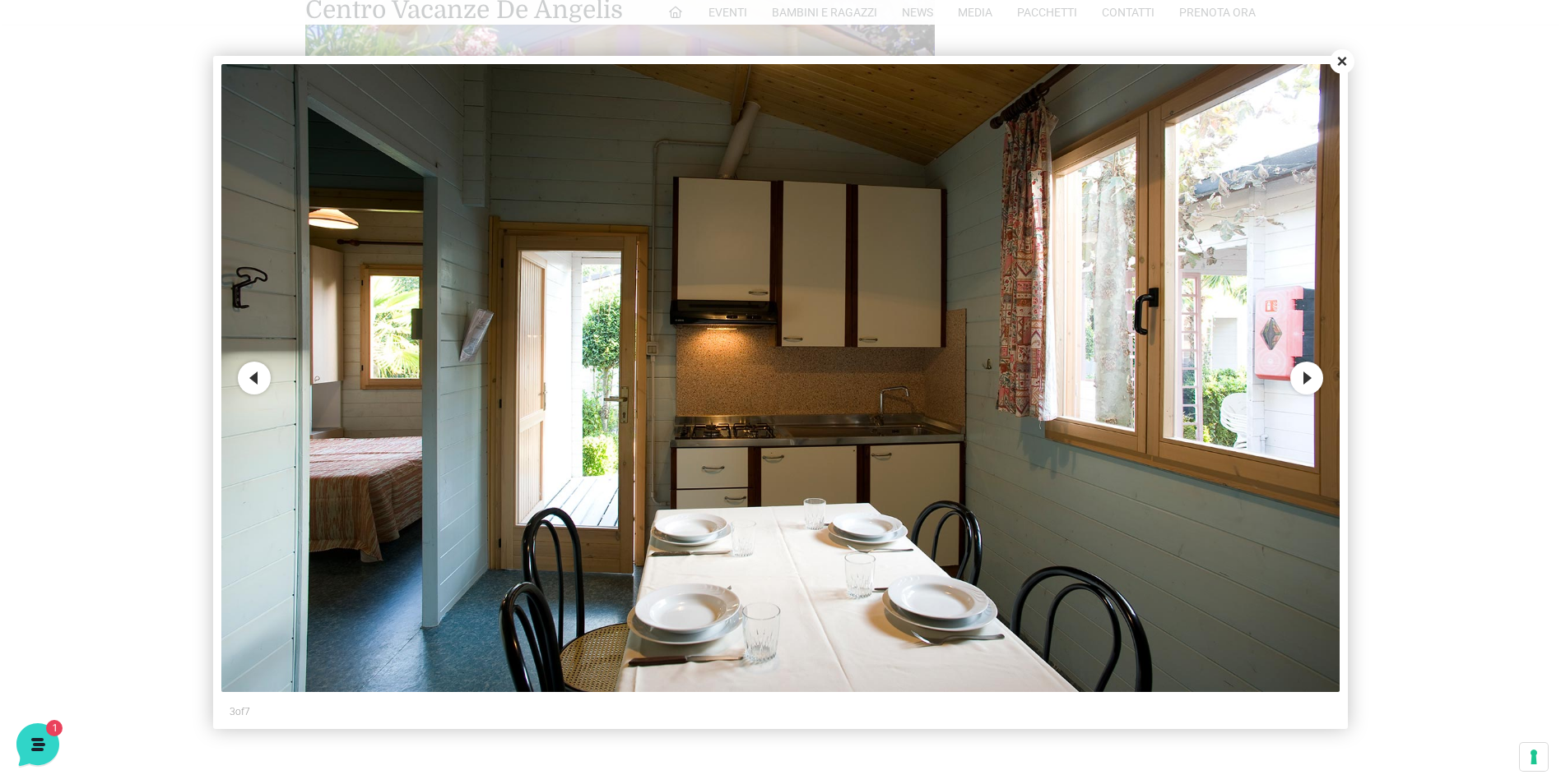
click at [239, 374] on button "Previous" at bounding box center [253, 378] width 33 height 33
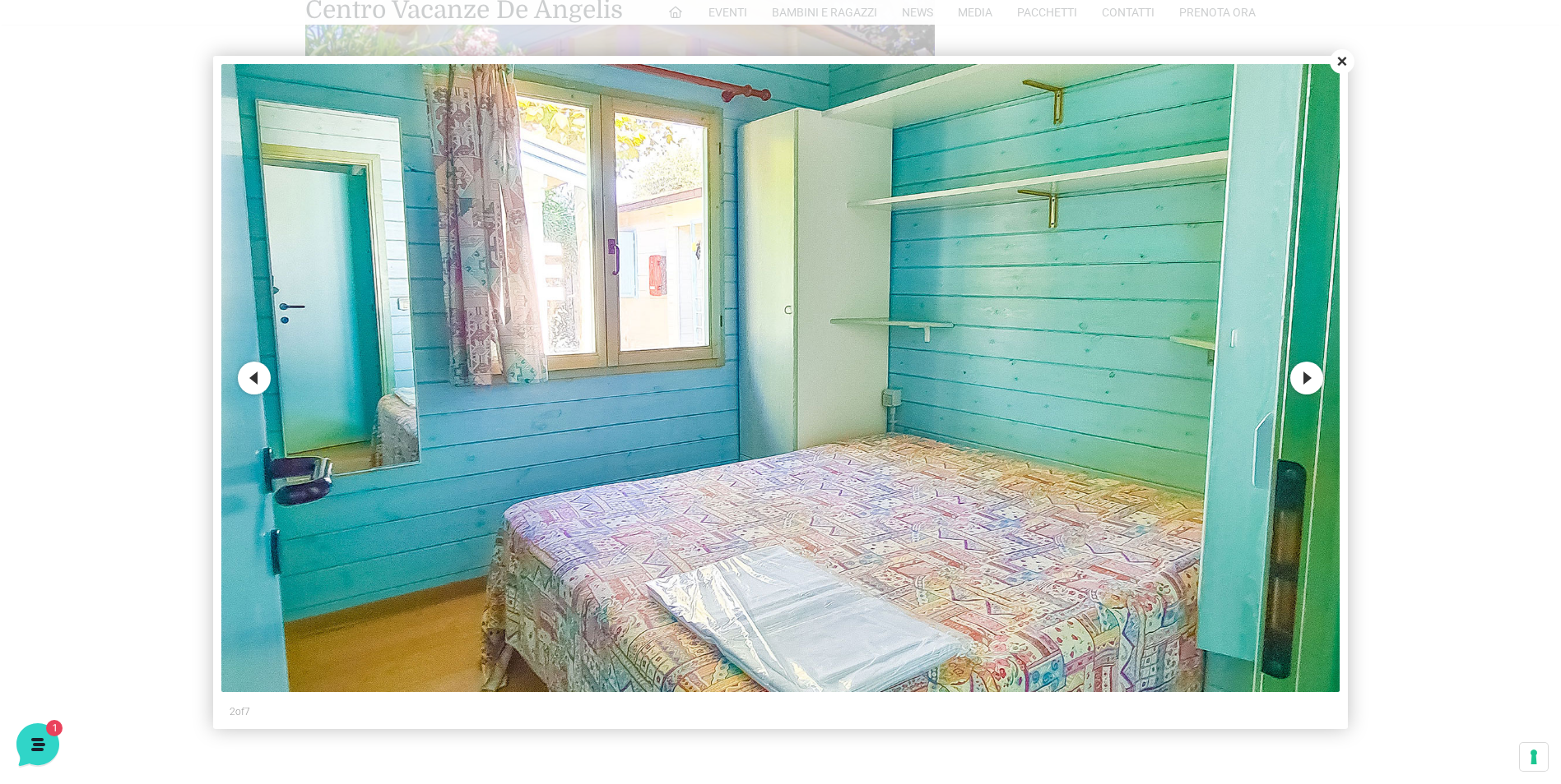
click at [264, 384] on button "Previous" at bounding box center [253, 378] width 33 height 33
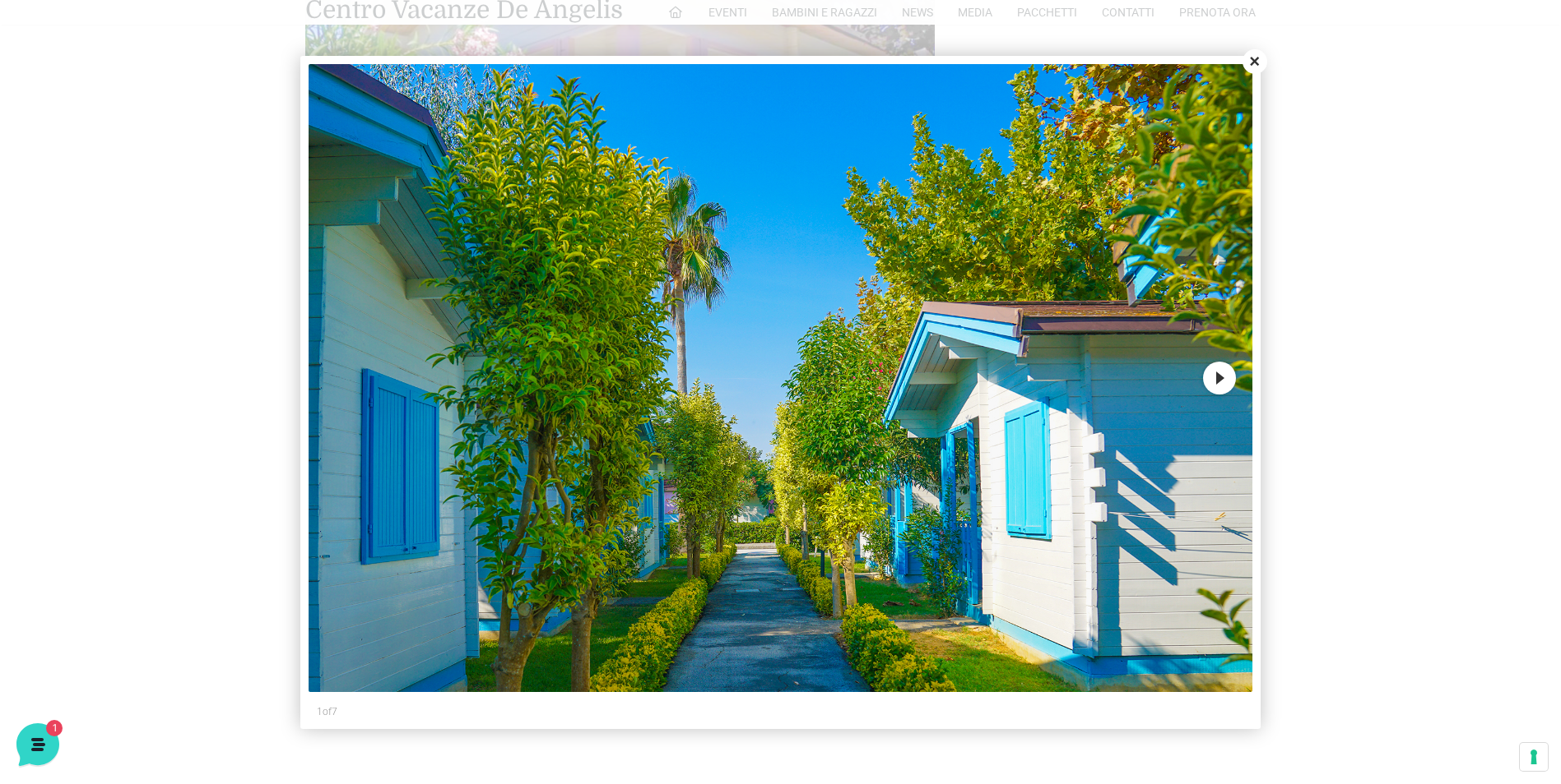
click at [1217, 383] on button "Next" at bounding box center [1218, 378] width 33 height 33
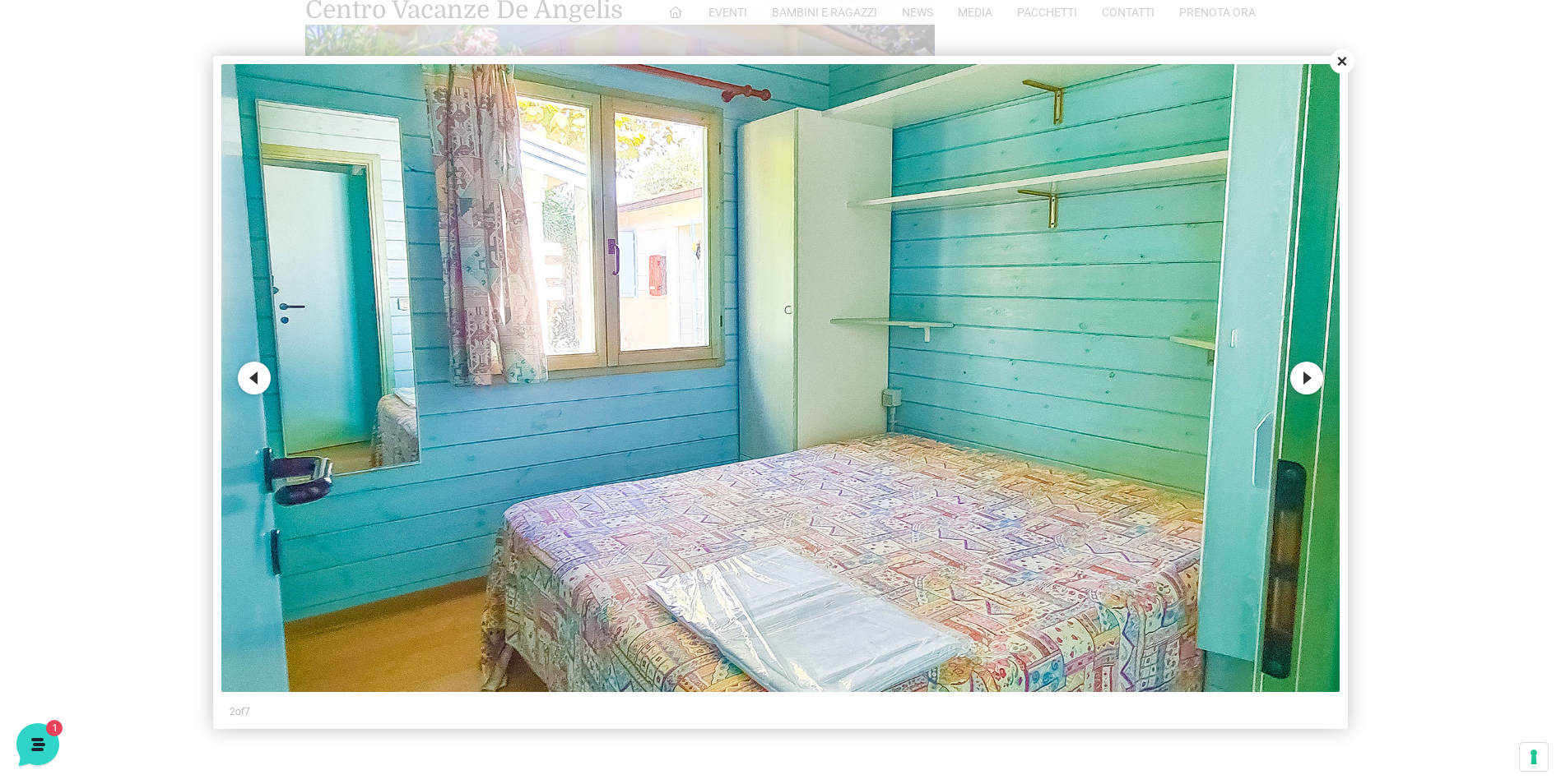
click at [1310, 372] on button "Next" at bounding box center [1306, 378] width 33 height 33
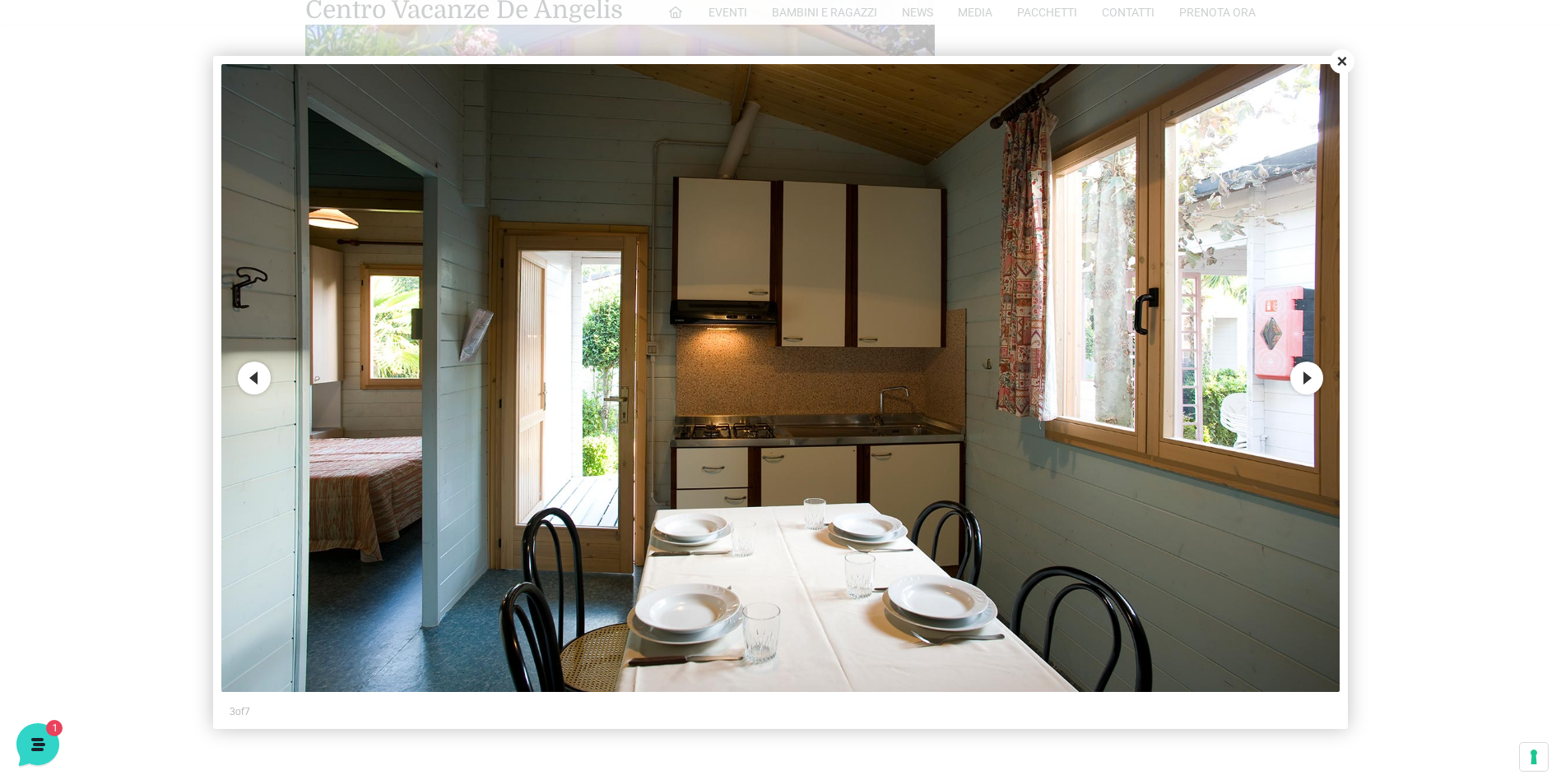
click at [1310, 372] on button "Next" at bounding box center [1306, 378] width 33 height 33
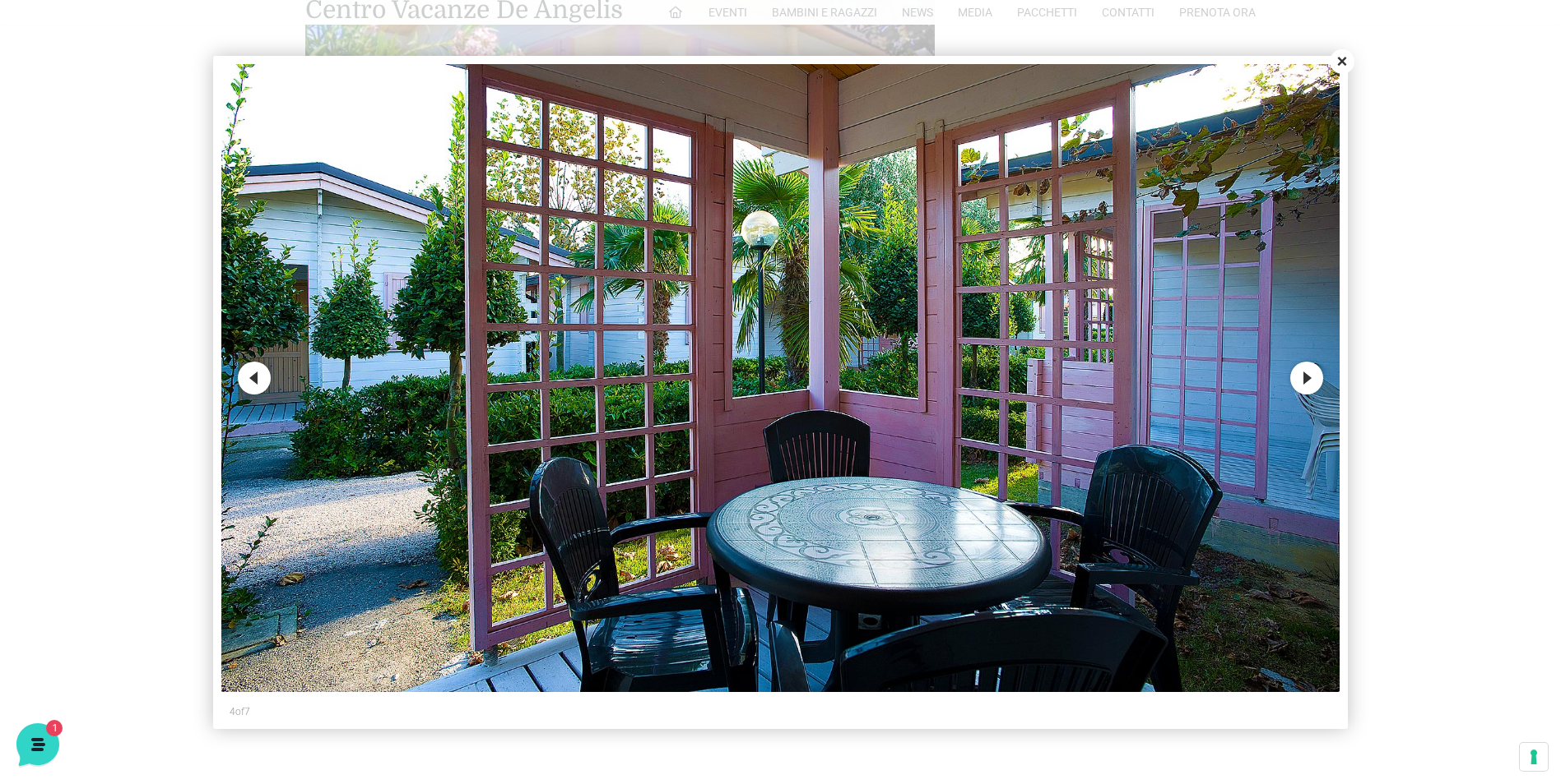
click at [1310, 372] on button "Next" at bounding box center [1306, 378] width 33 height 33
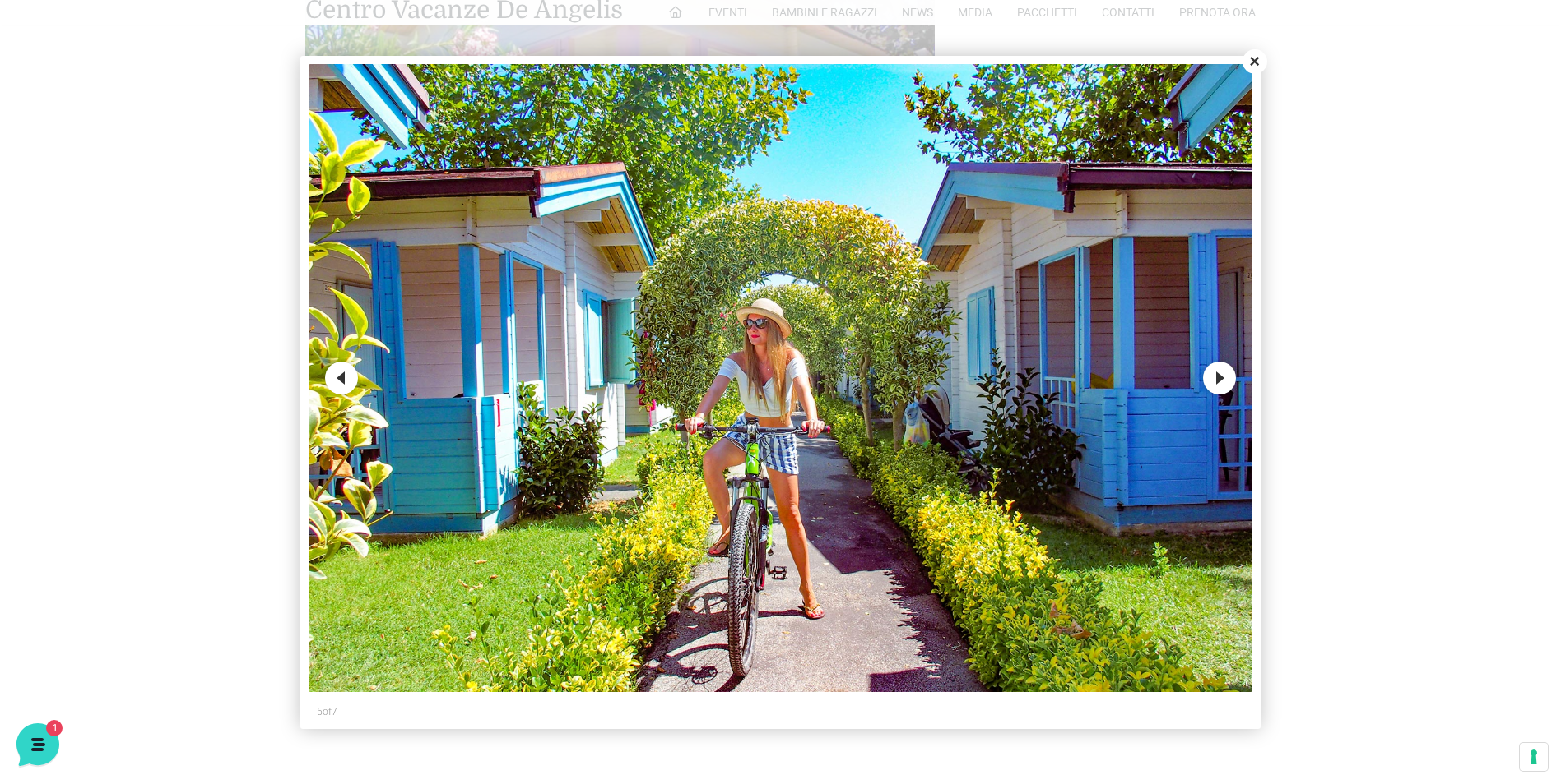
click at [1216, 379] on button "Next" at bounding box center [1218, 378] width 33 height 33
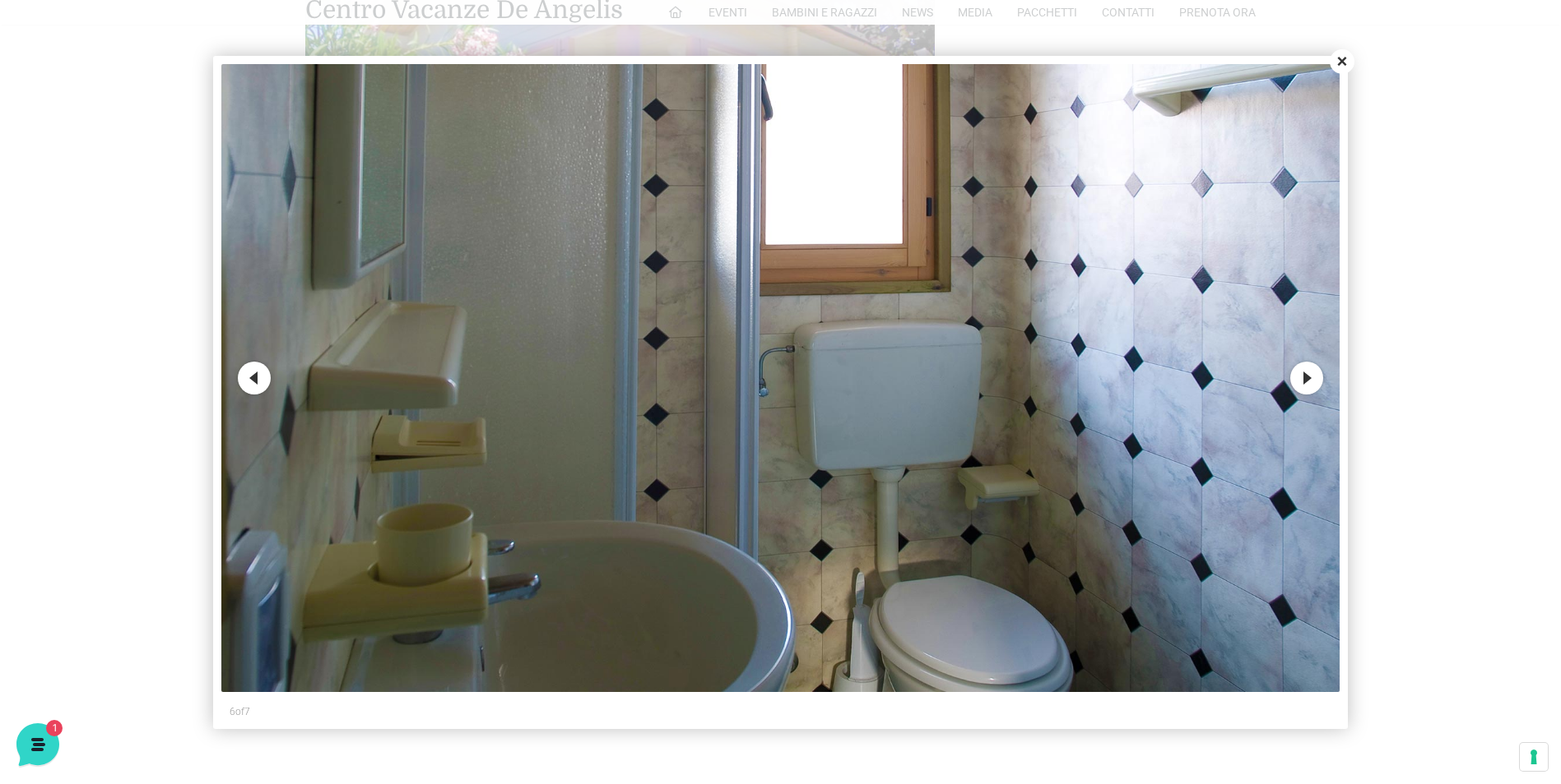
click at [1307, 389] on button "Next" at bounding box center [1306, 378] width 33 height 33
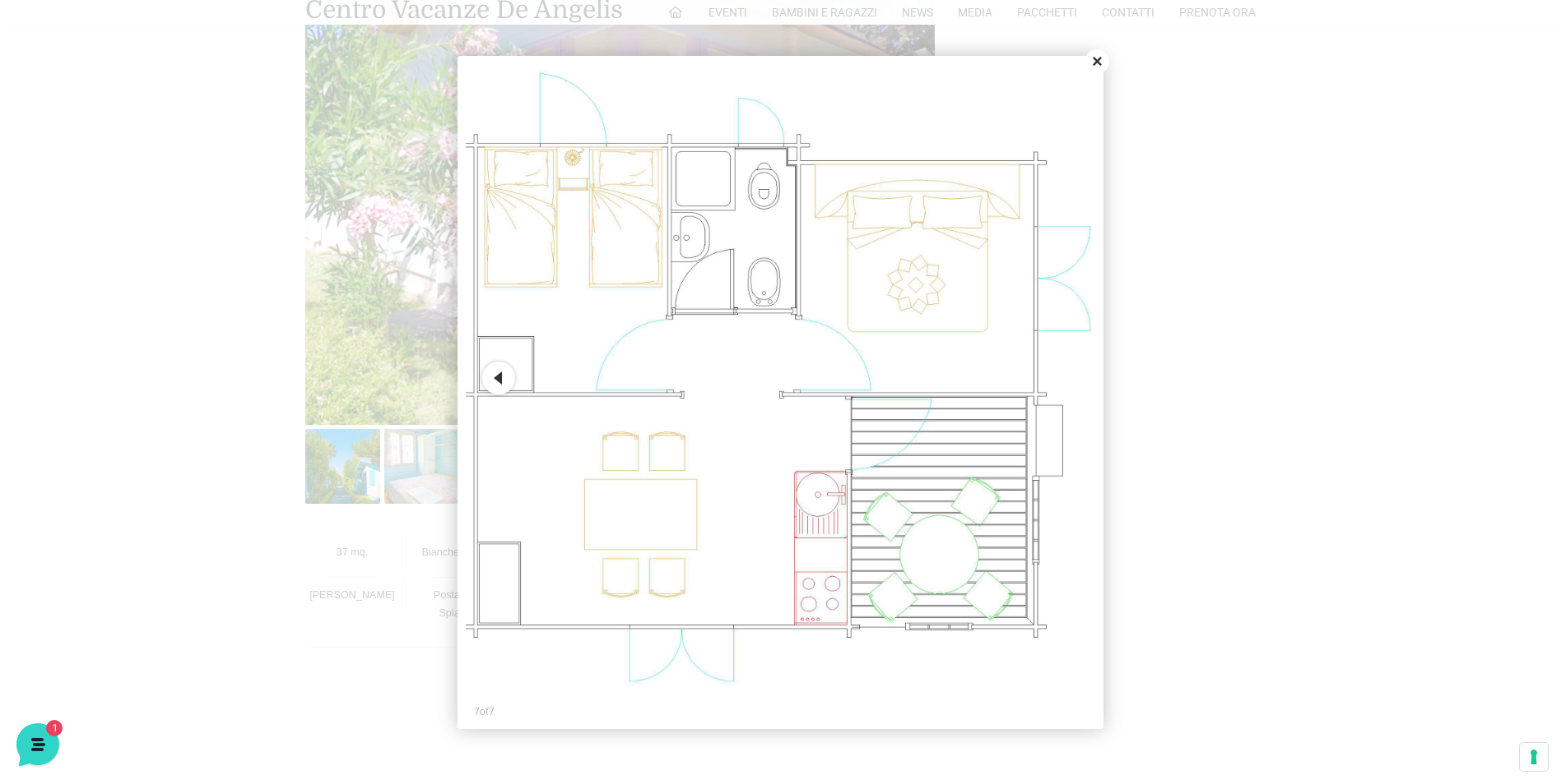
click at [1098, 61] on button "Close" at bounding box center [1096, 62] width 25 height 25
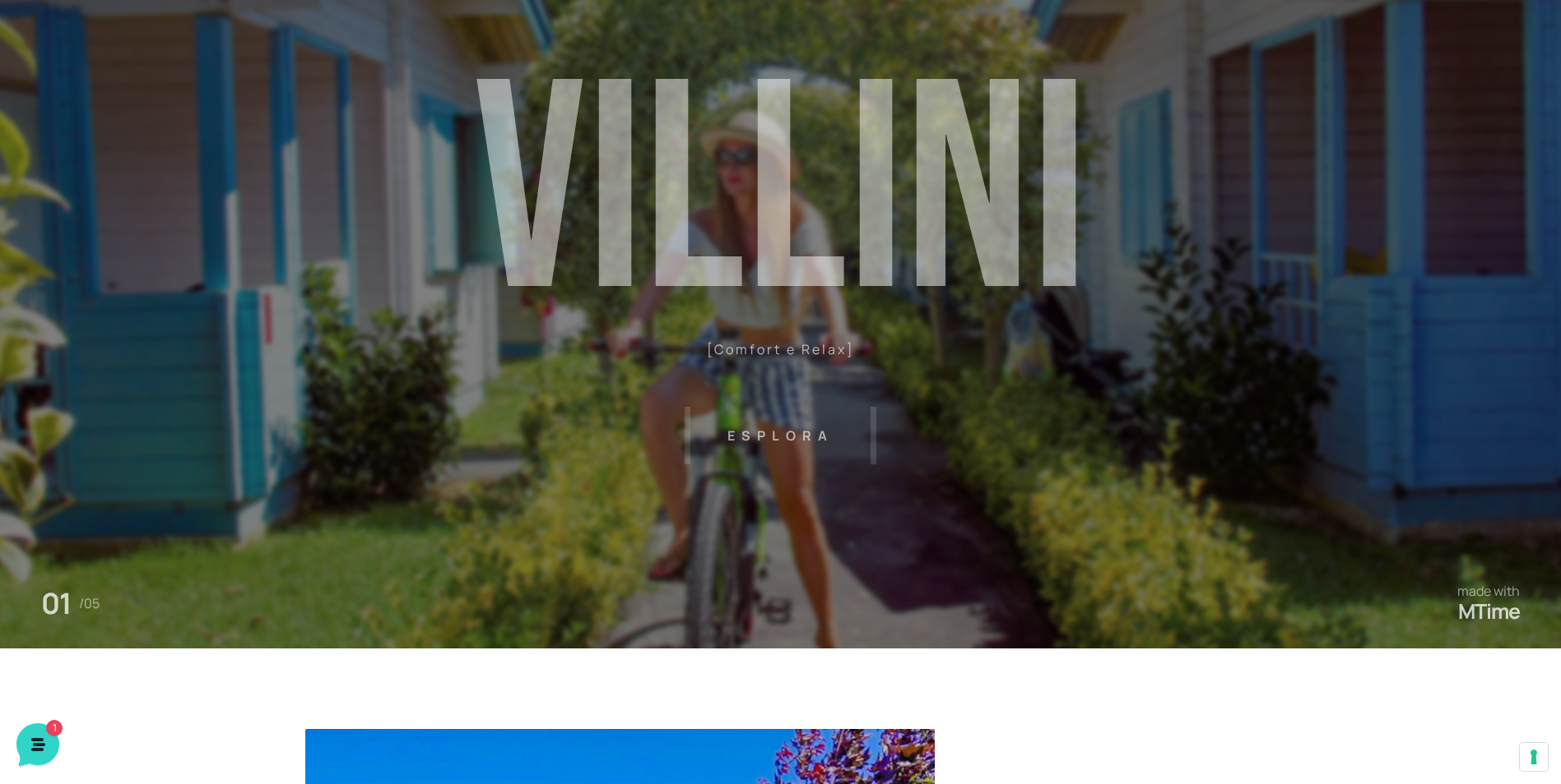
scroll to position [0, 0]
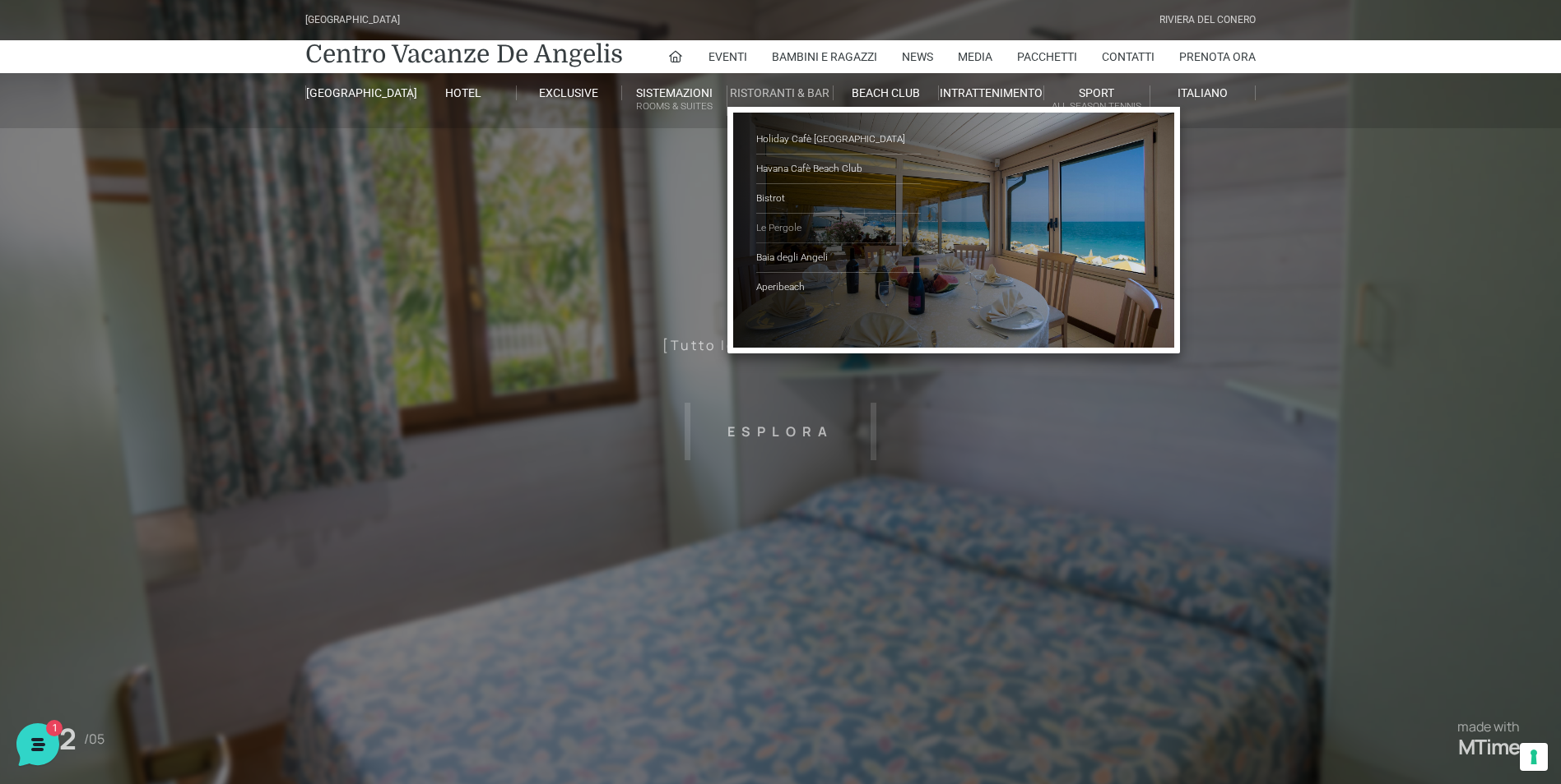
click at [778, 232] on link "Le Pergole" at bounding box center [838, 228] width 165 height 30
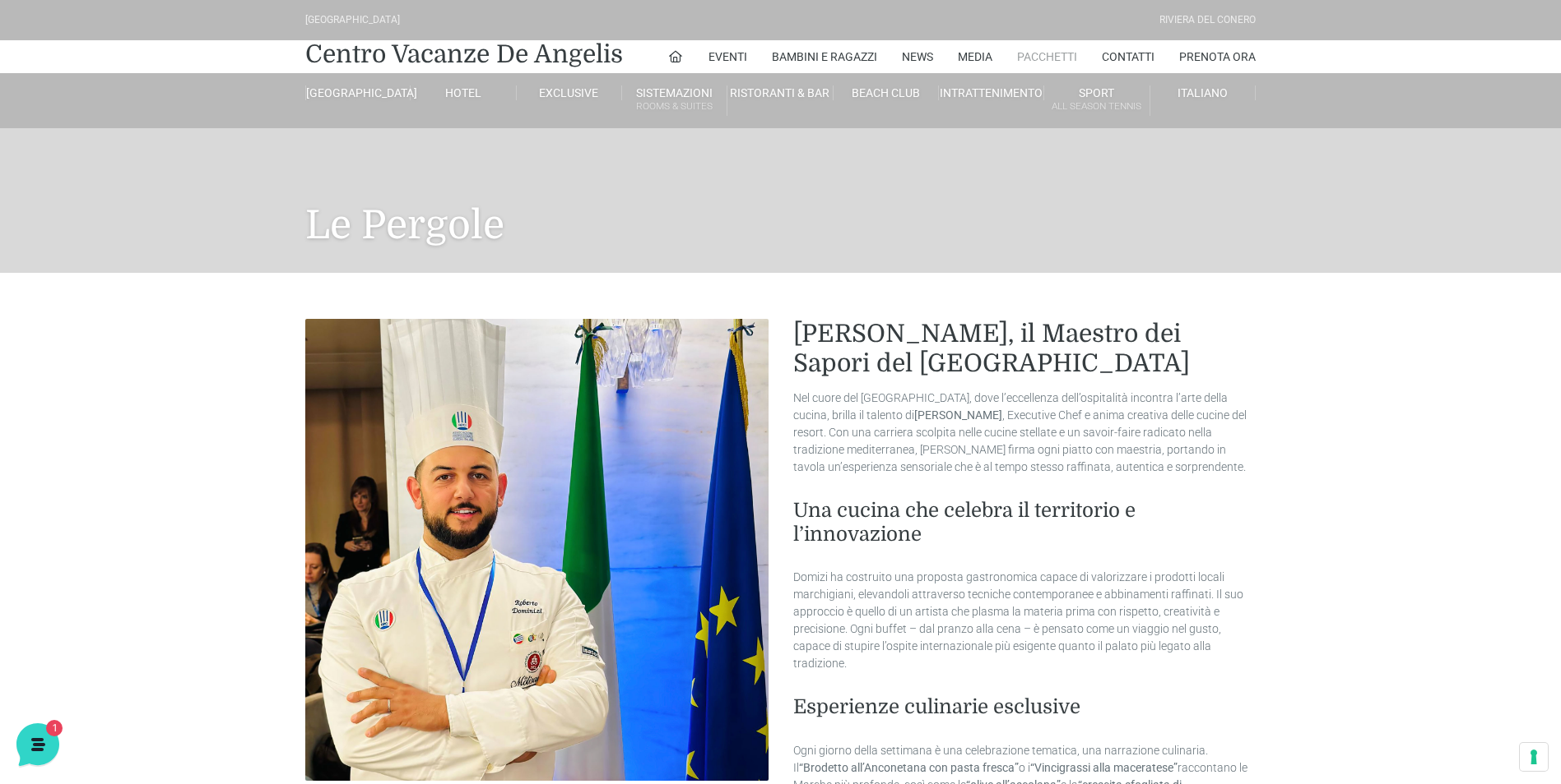
click at [1023, 57] on link "Pacchetti" at bounding box center [1047, 57] width 60 height 33
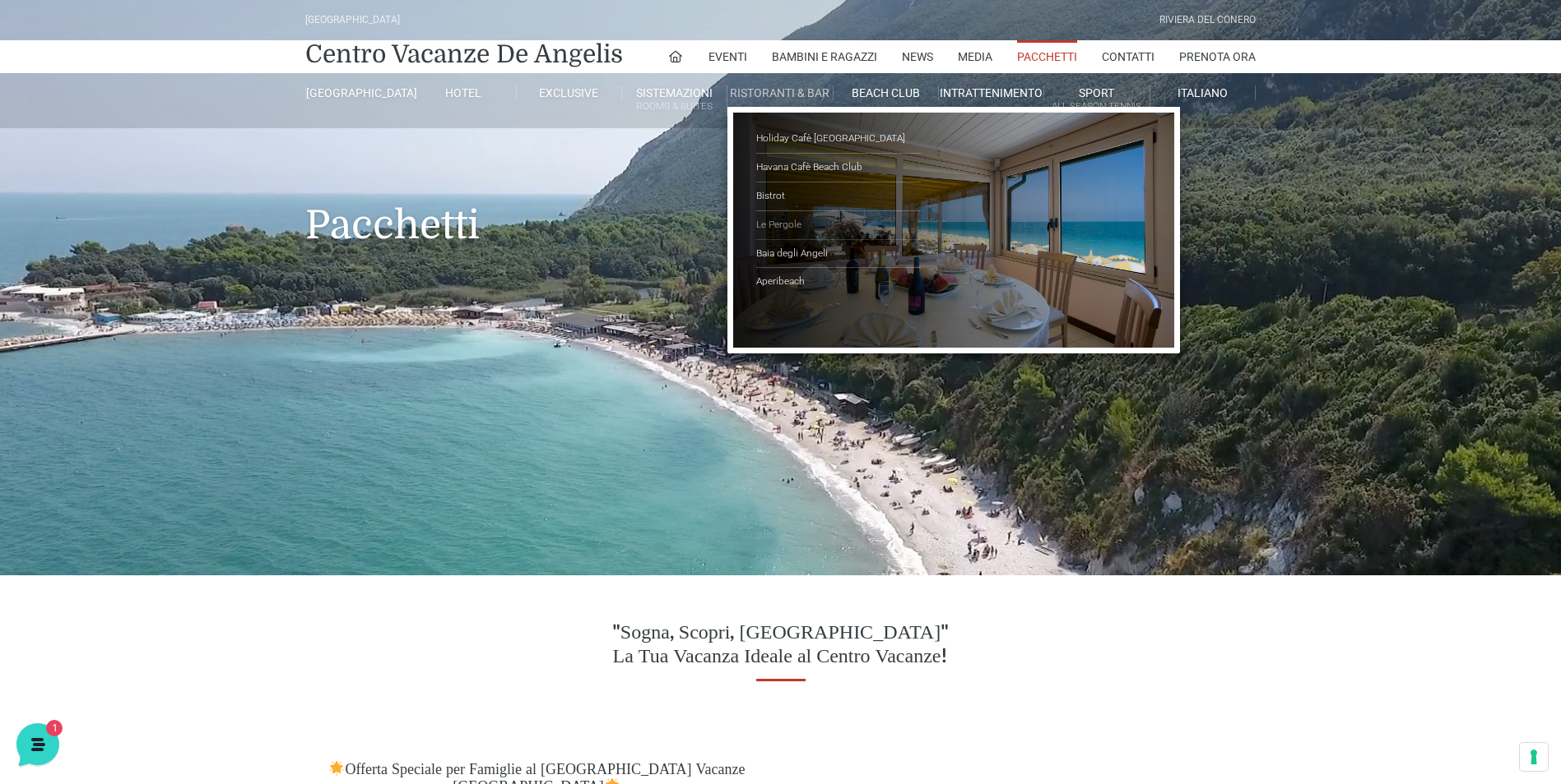
click at [791, 223] on link "Le Pergole" at bounding box center [838, 225] width 165 height 29
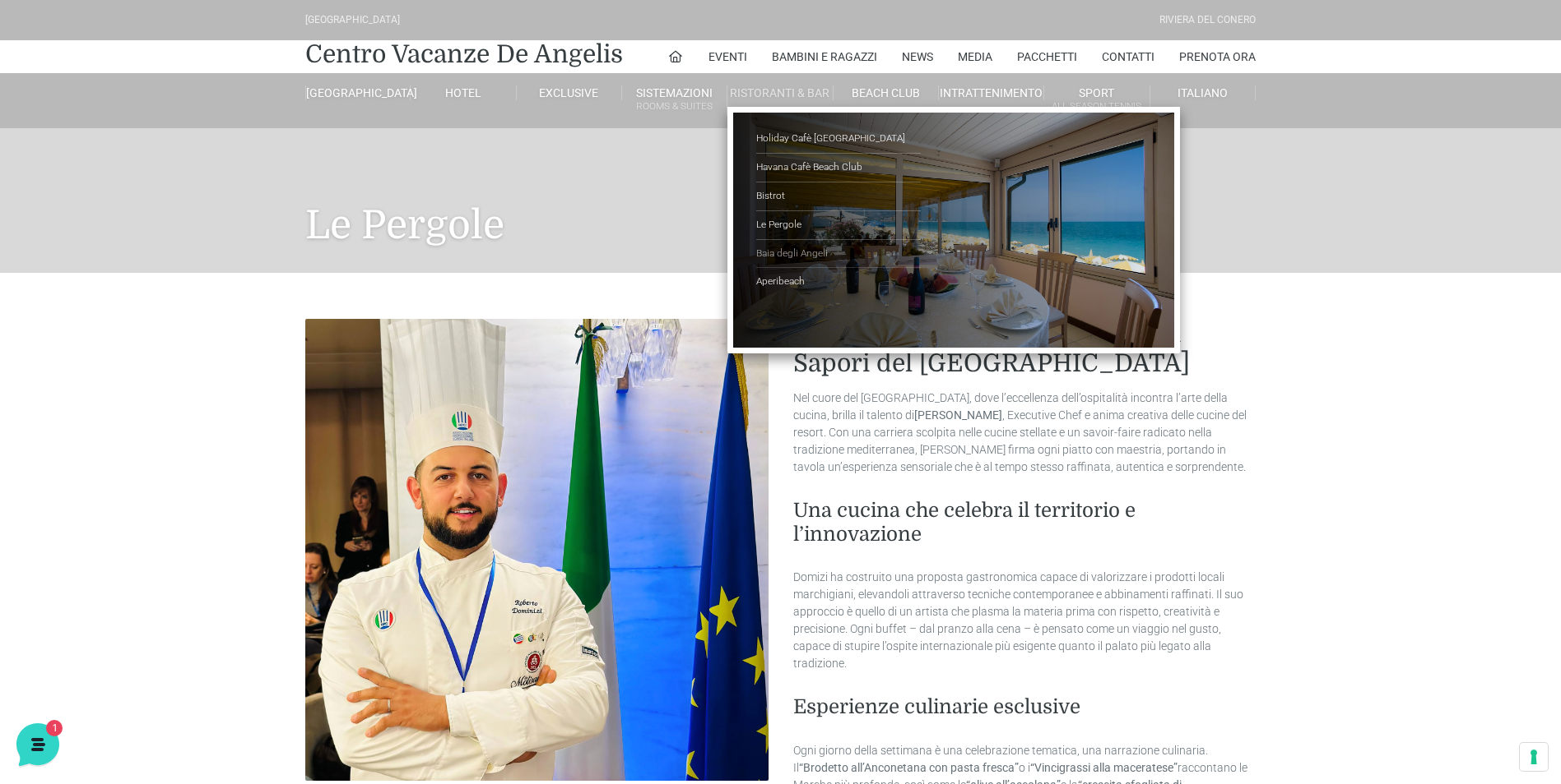
click at [788, 251] on link "Baia degli Angeli" at bounding box center [838, 254] width 165 height 29
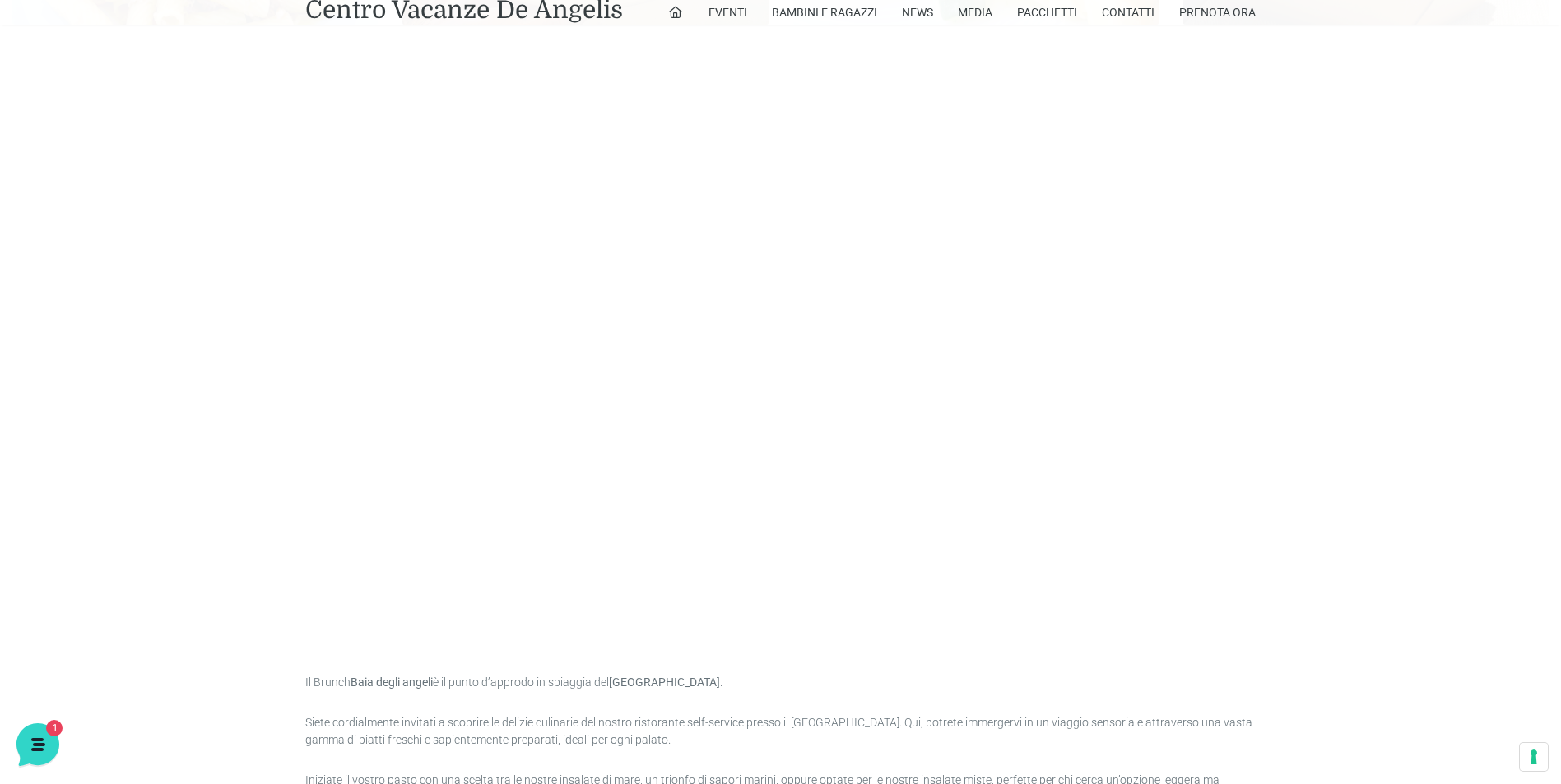
scroll to position [1069, 0]
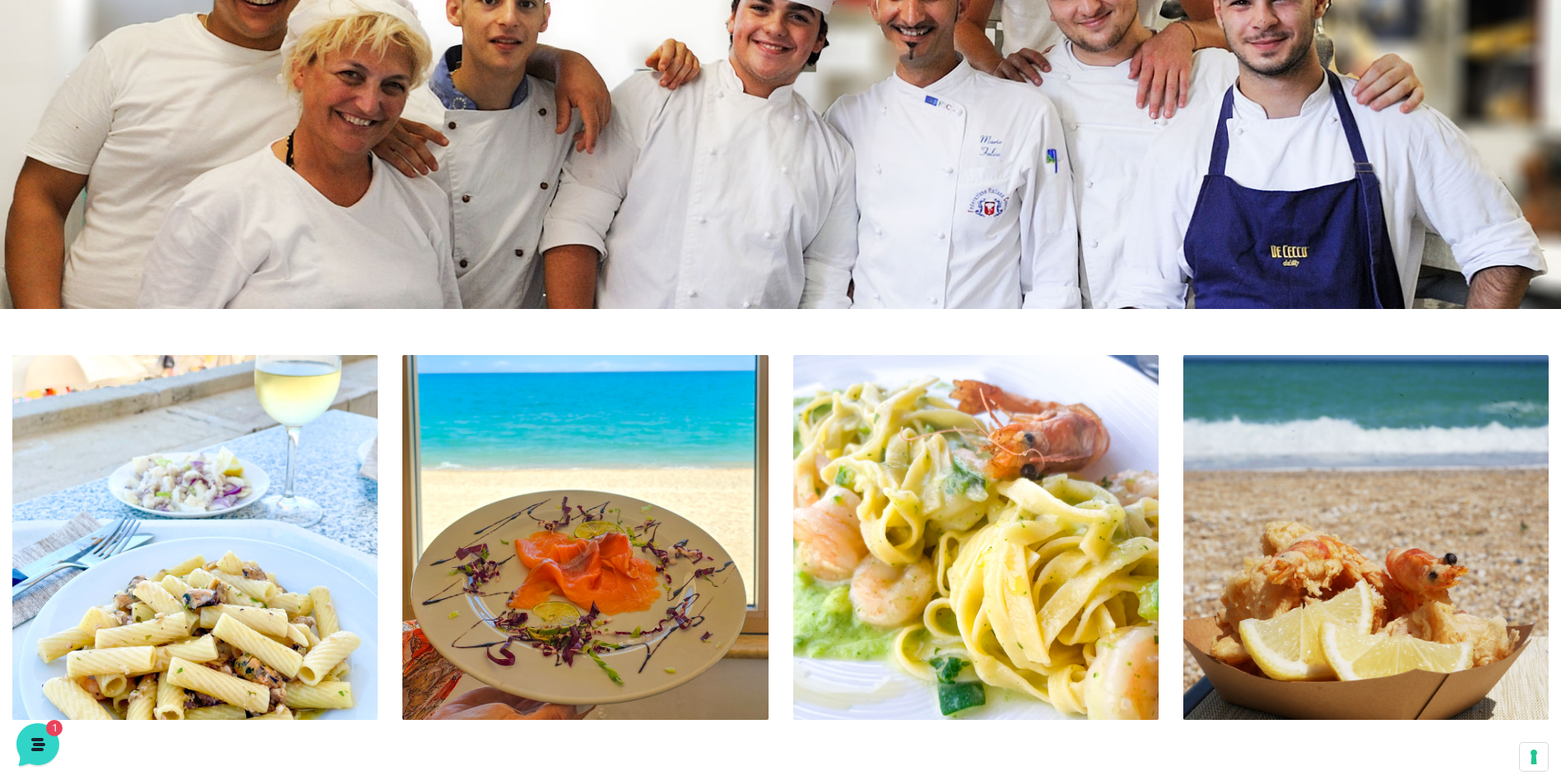
scroll to position [0, 0]
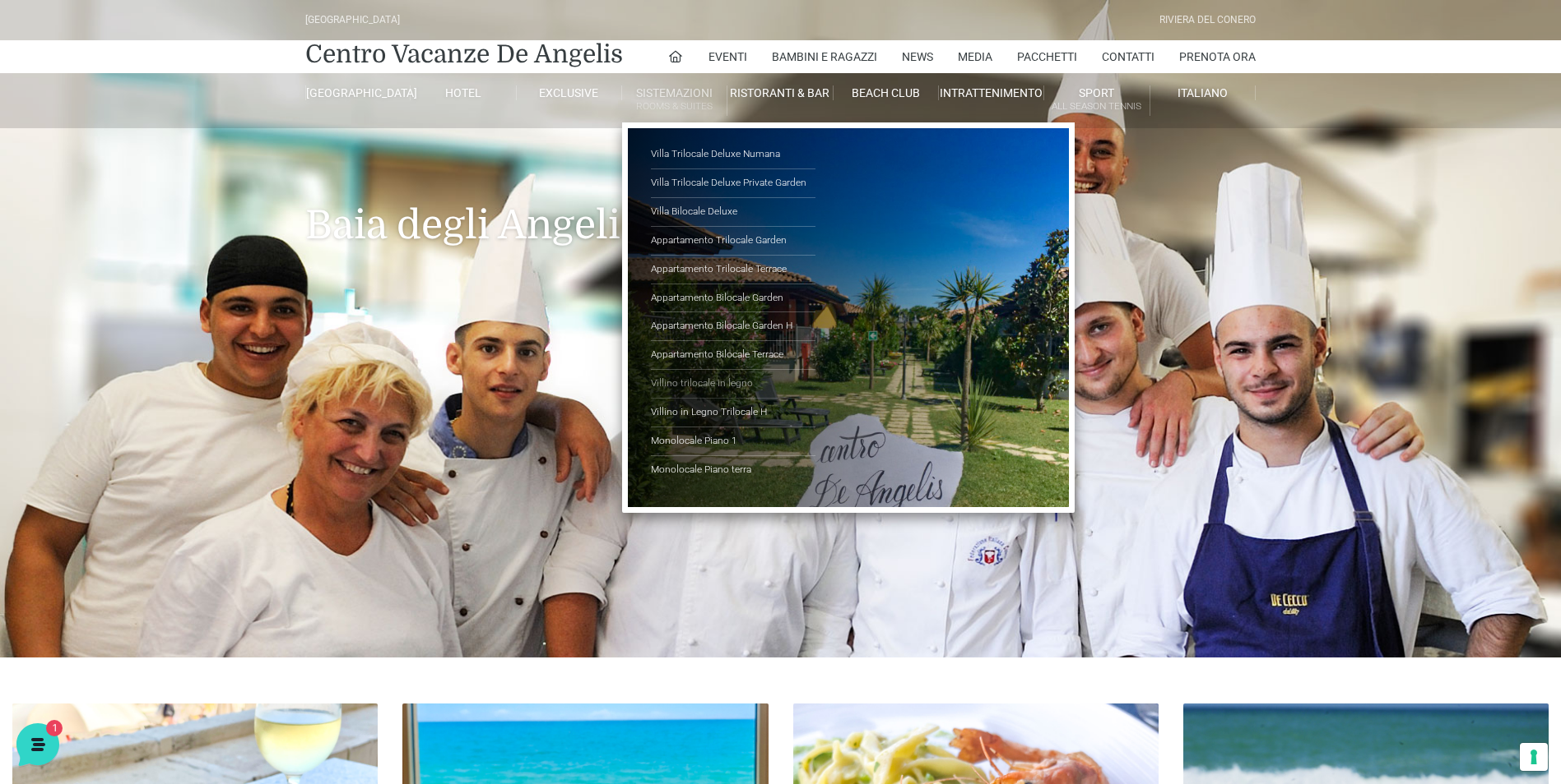
click at [738, 384] on link "Villino trilocale in legno" at bounding box center [733, 384] width 165 height 29
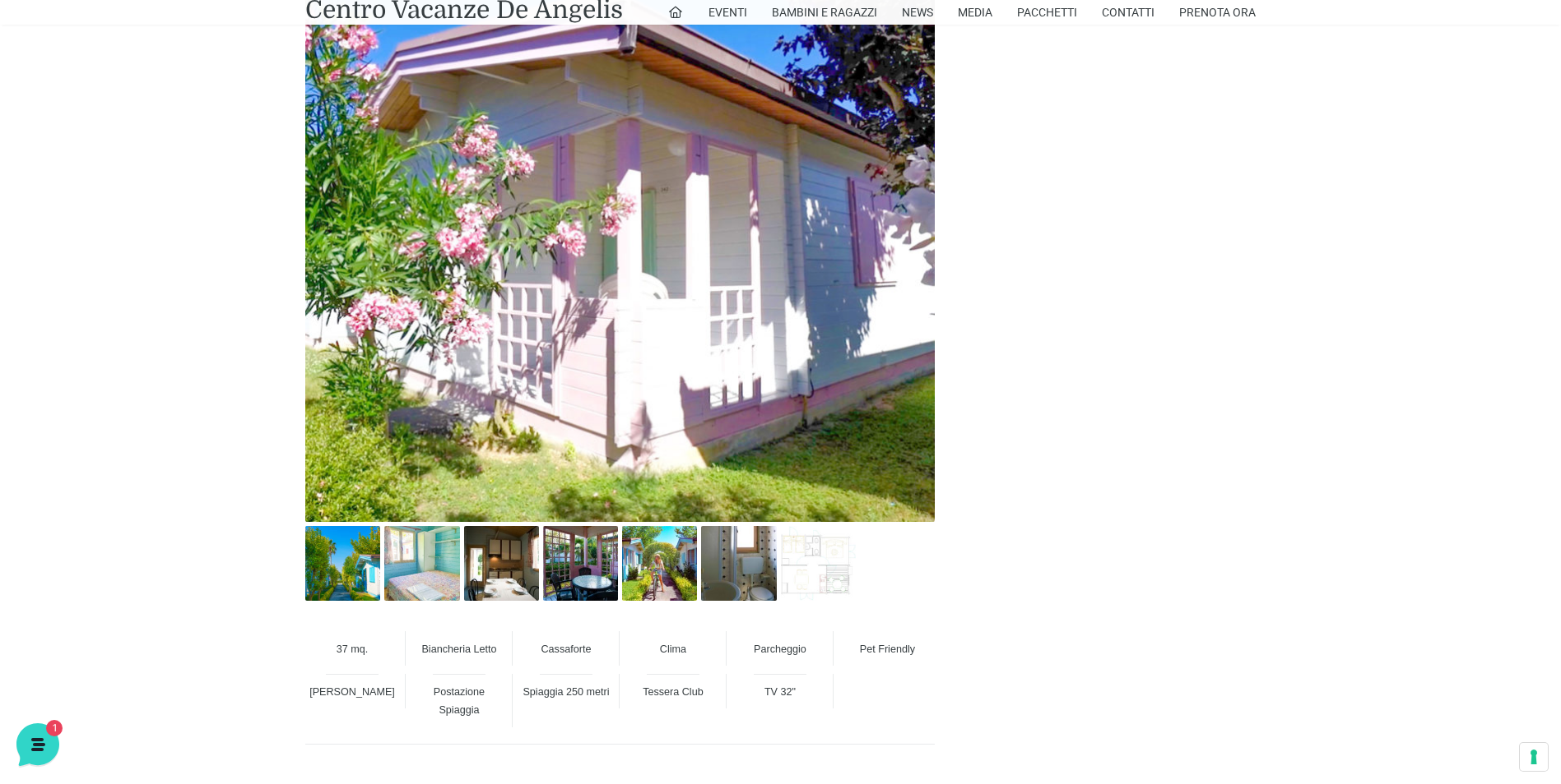
scroll to position [986, 0]
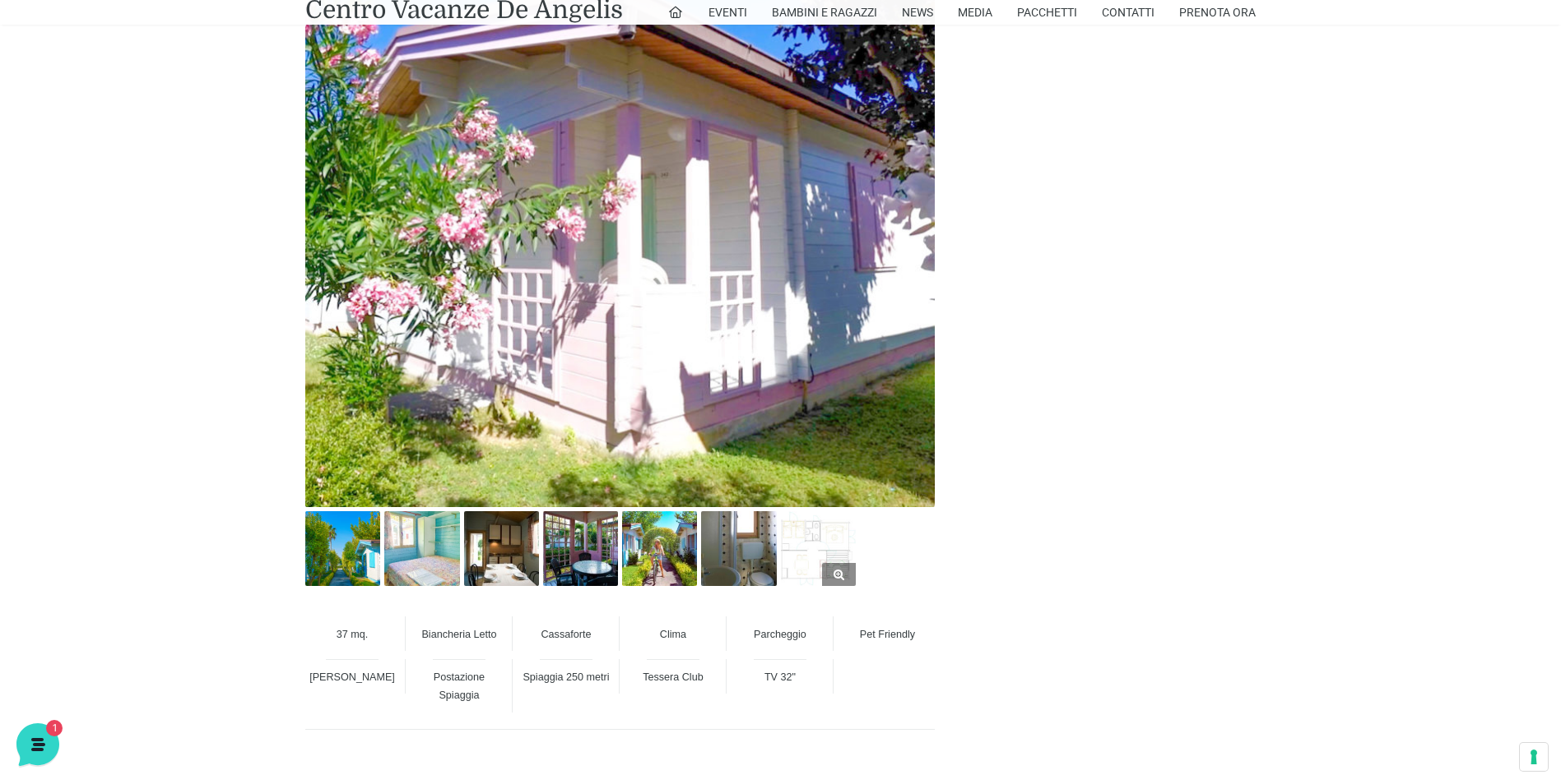
click at [836, 532] on img at bounding box center [817, 548] width 74 height 74
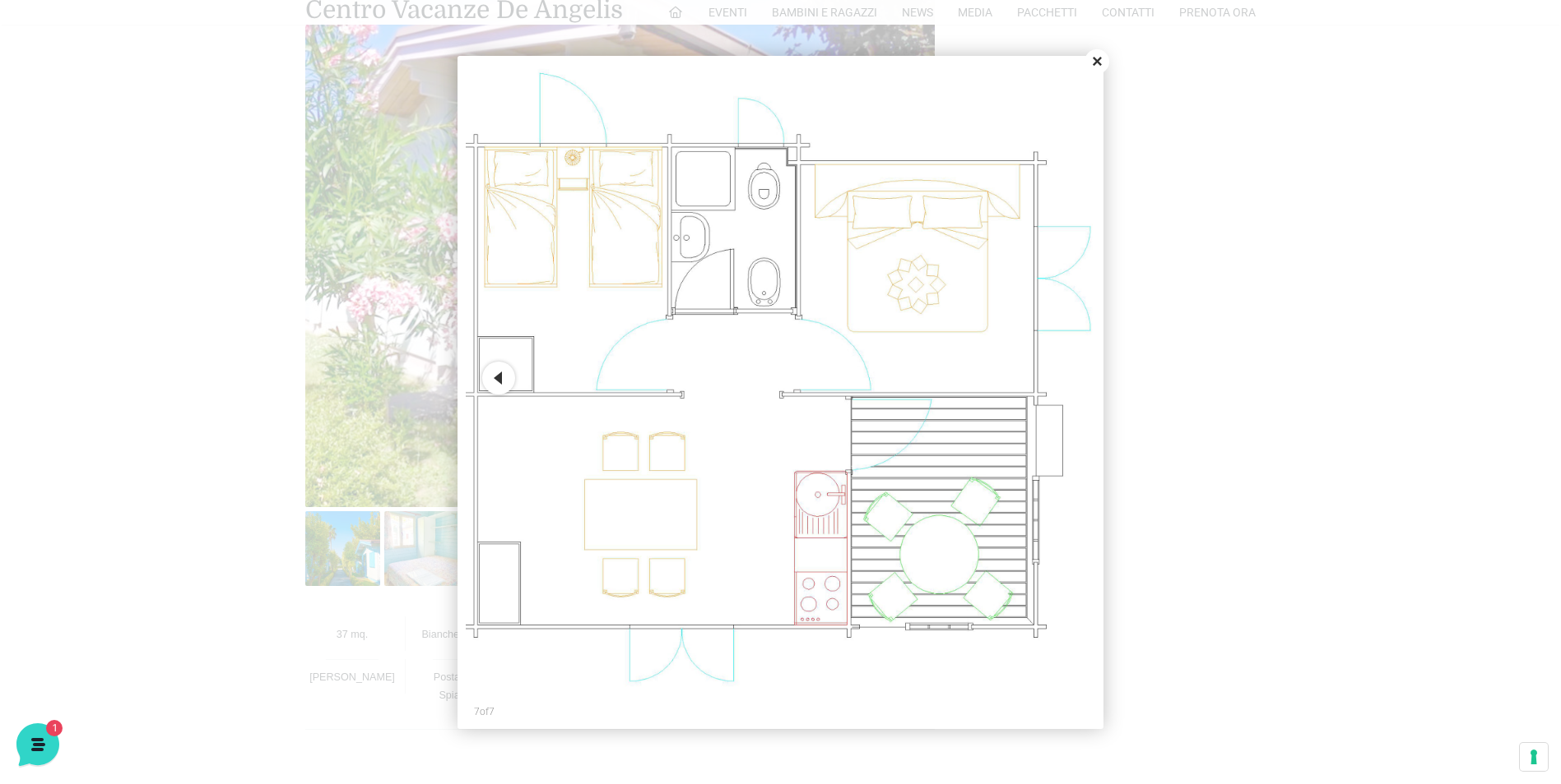
click at [336, 564] on div at bounding box center [780, 392] width 1561 height 784
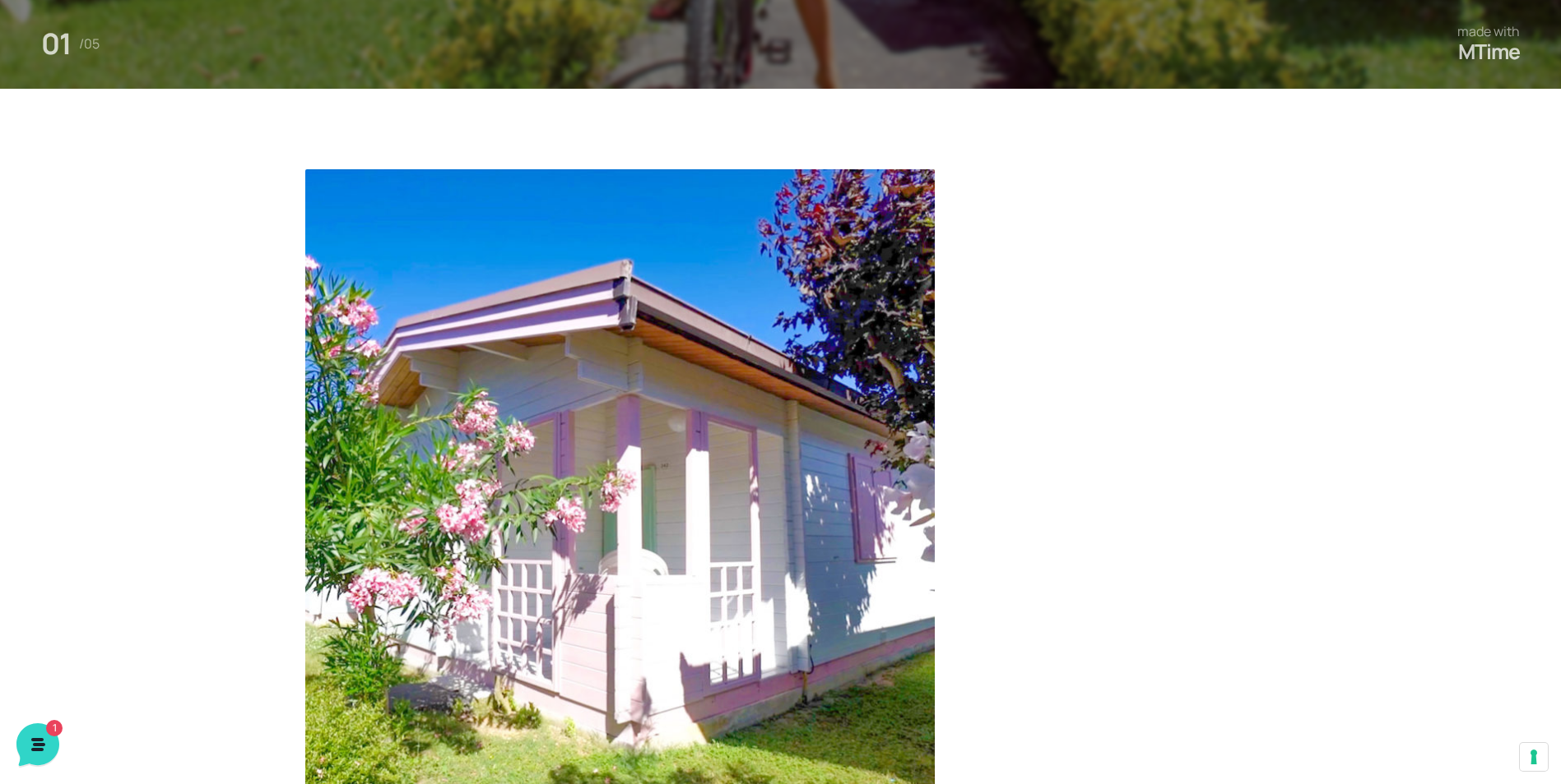
scroll to position [658, 0]
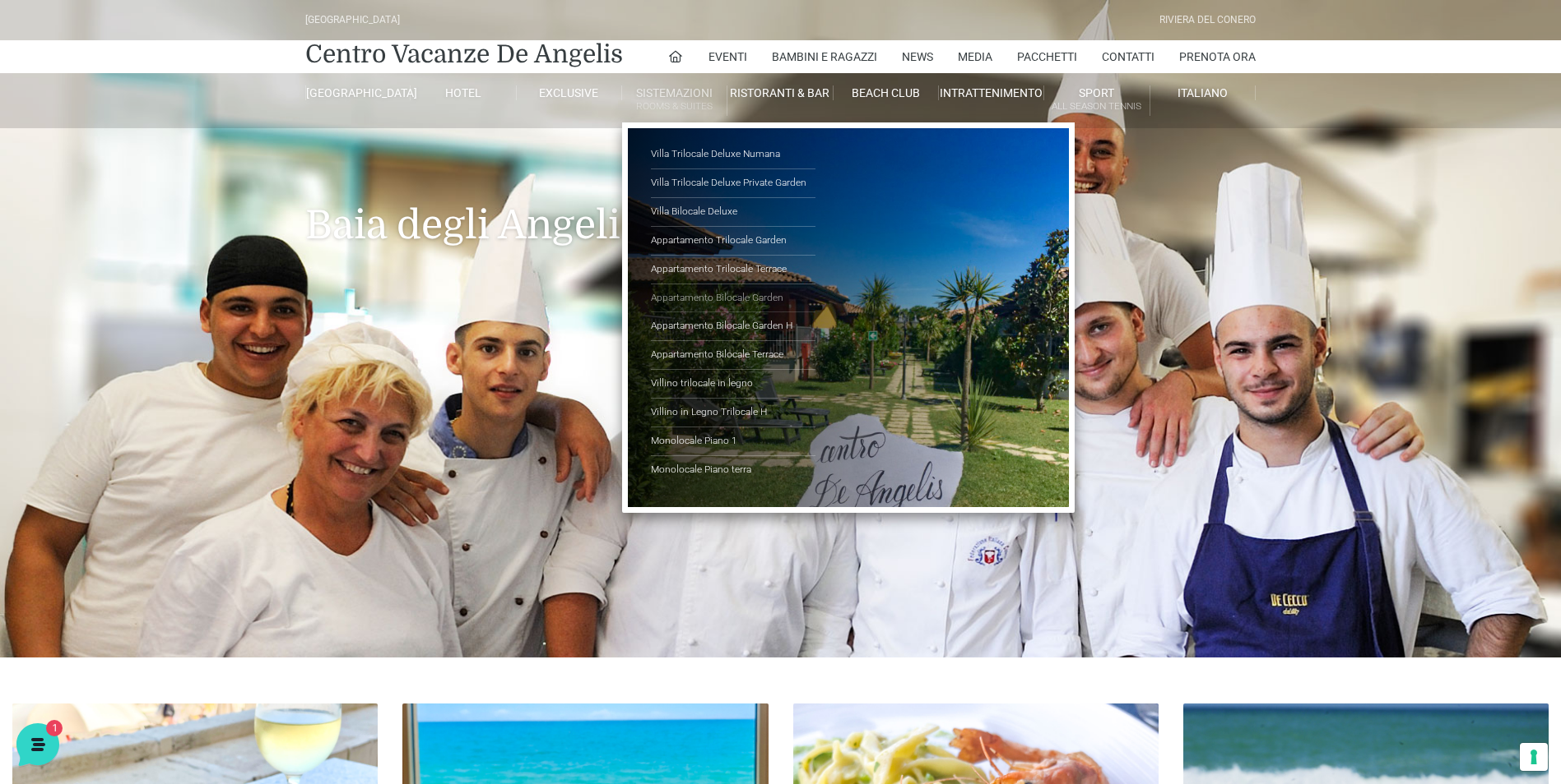
click at [716, 305] on link "Appartamento Bilocale Garden" at bounding box center [733, 299] width 165 height 29
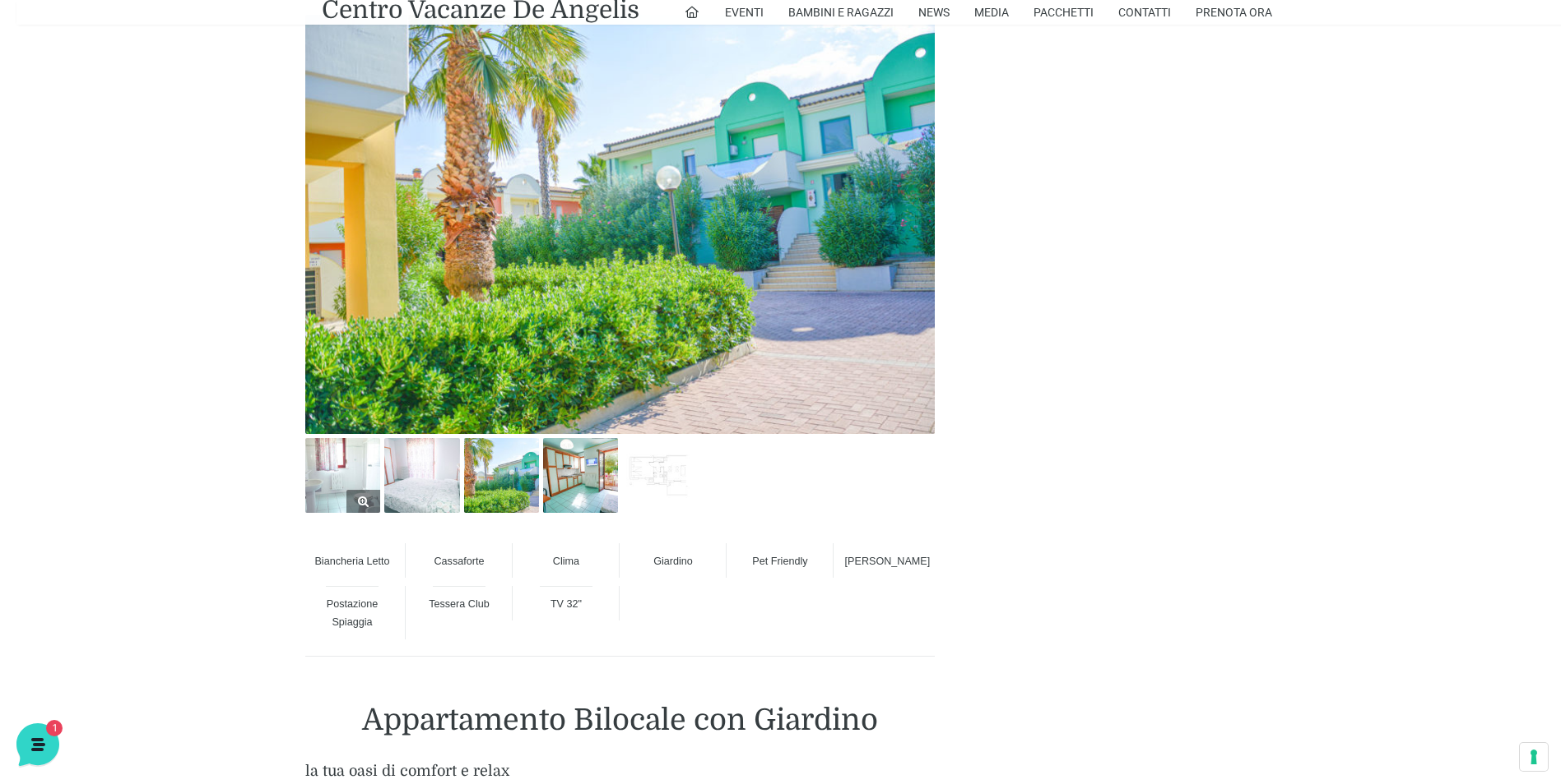
click at [359, 475] on img at bounding box center [342, 475] width 74 height 74
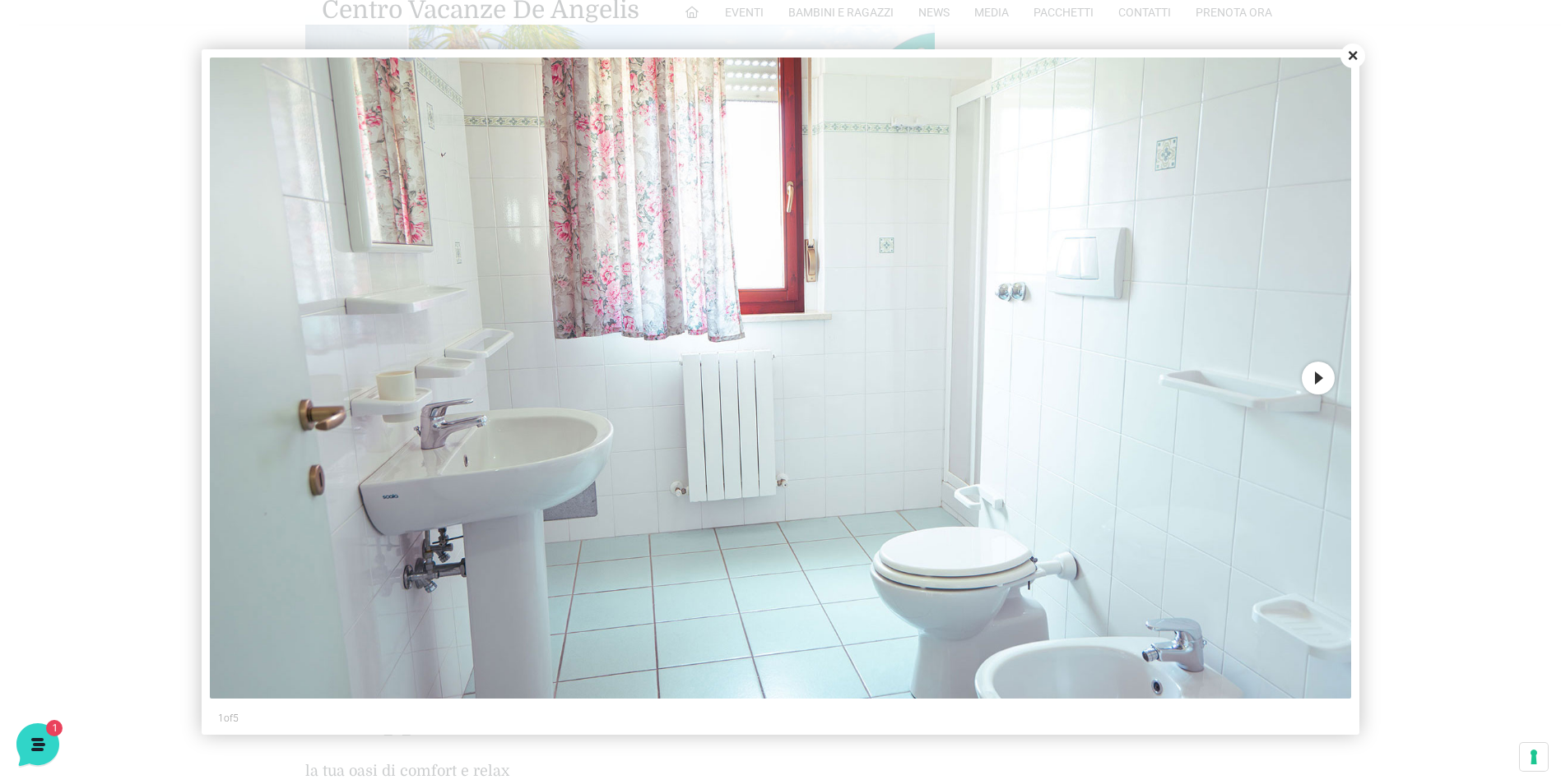
click at [1349, 52] on button "Close" at bounding box center [1352, 56] width 25 height 25
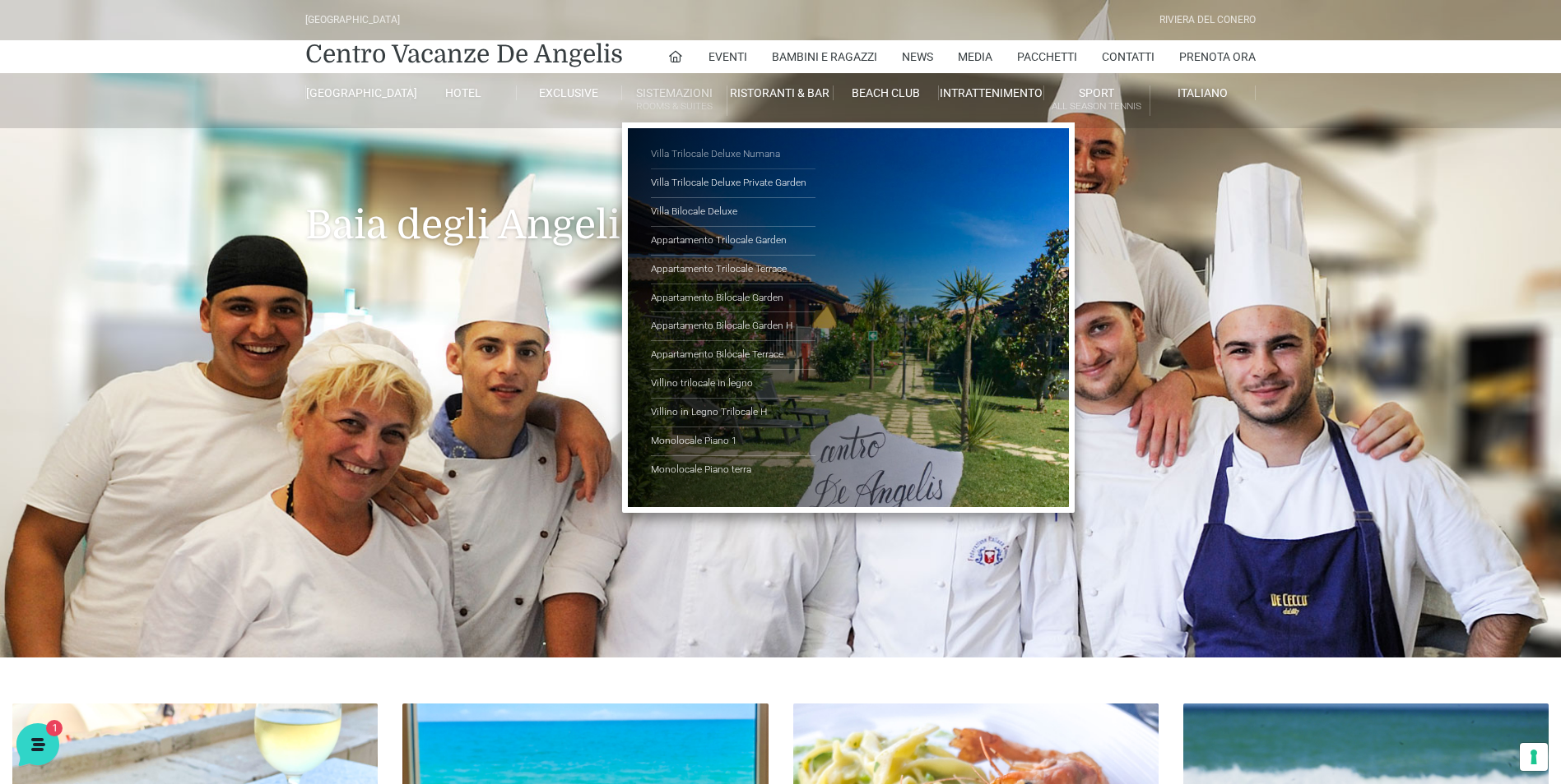
click at [709, 151] on link "Villa Trilocale Deluxe Numana" at bounding box center [733, 155] width 165 height 29
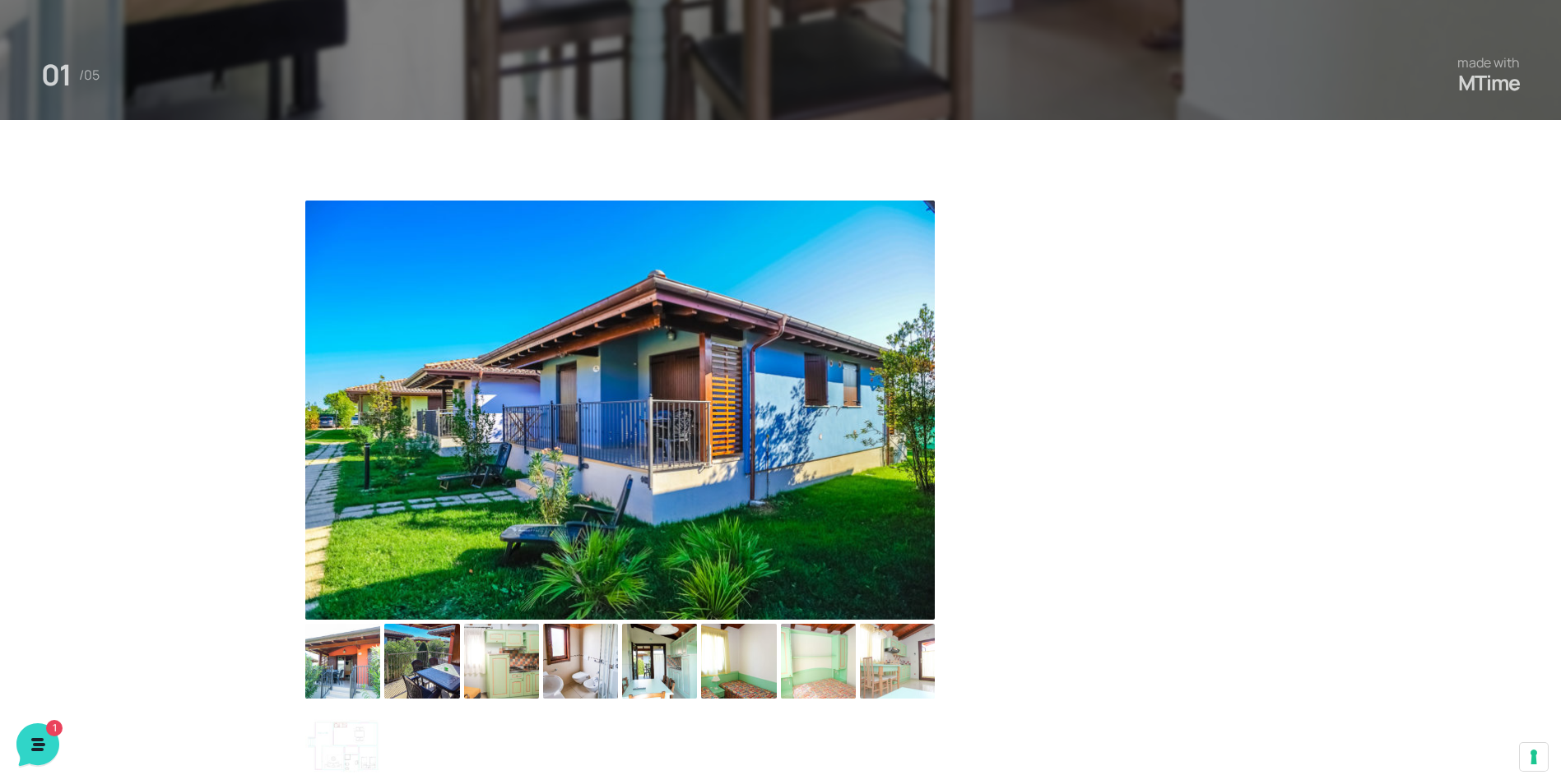
scroll to position [740, 0]
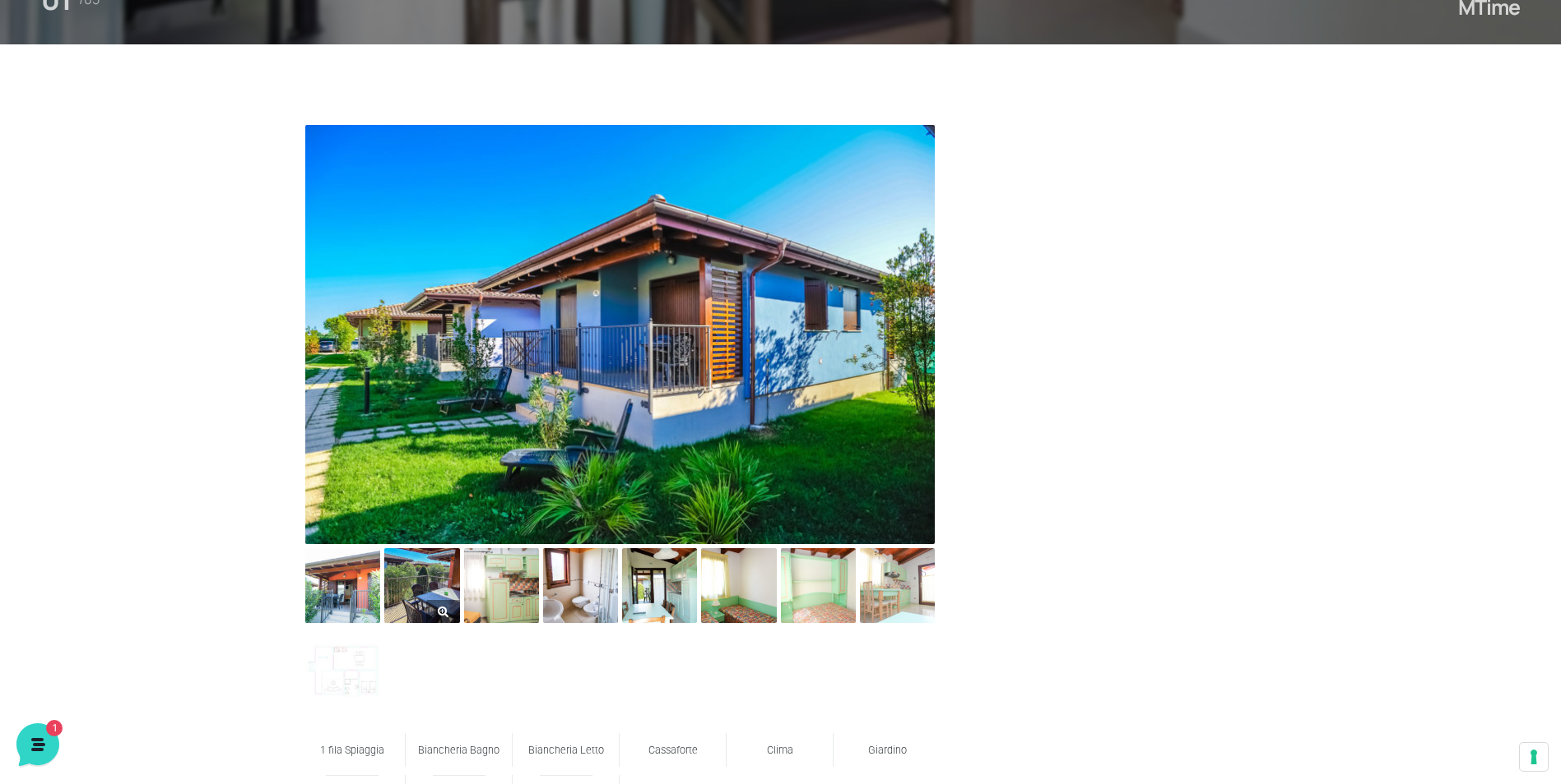
click at [438, 600] on link at bounding box center [421, 586] width 74 height 74
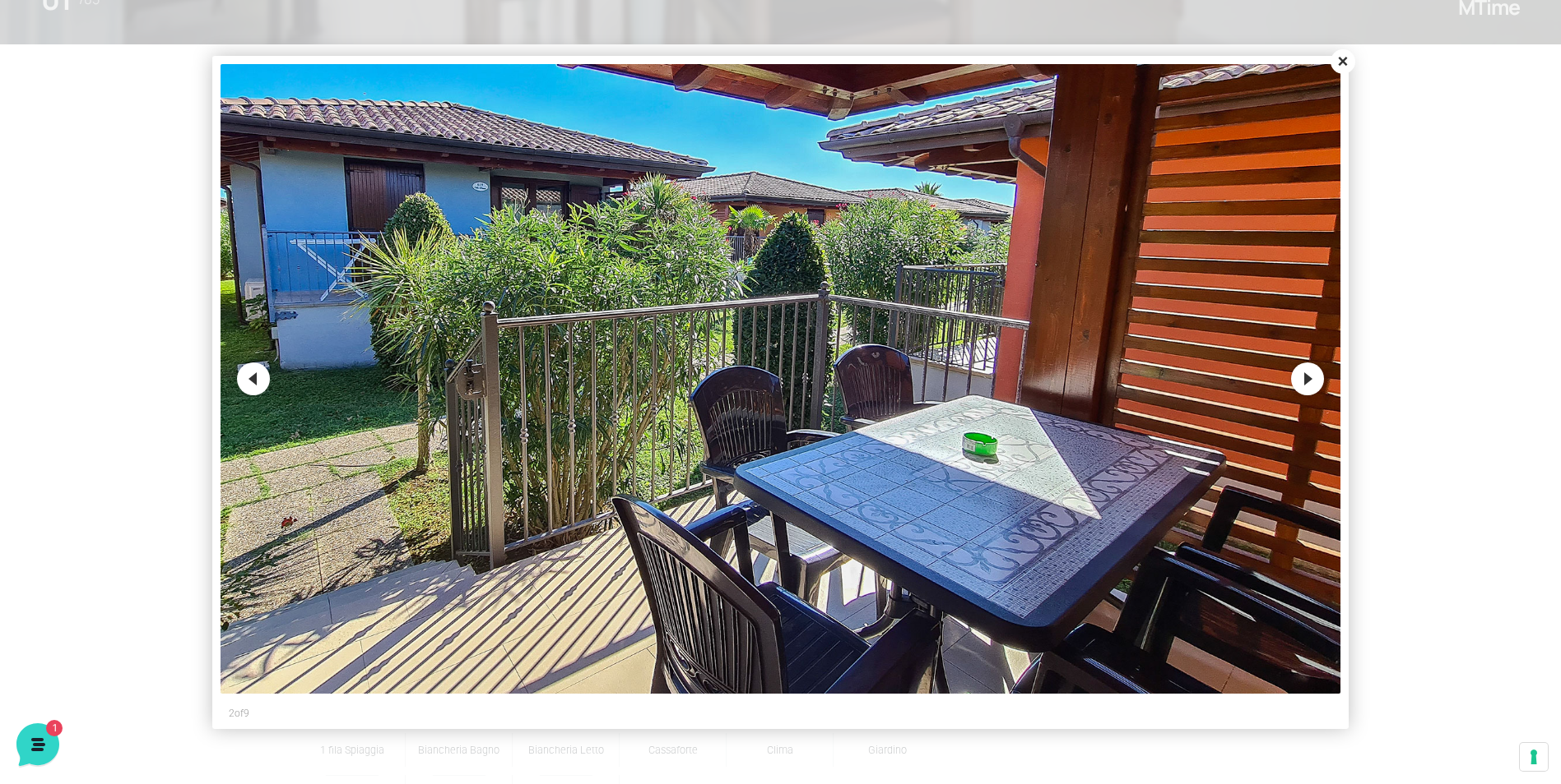
click at [1309, 382] on button "Next" at bounding box center [1307, 378] width 33 height 33
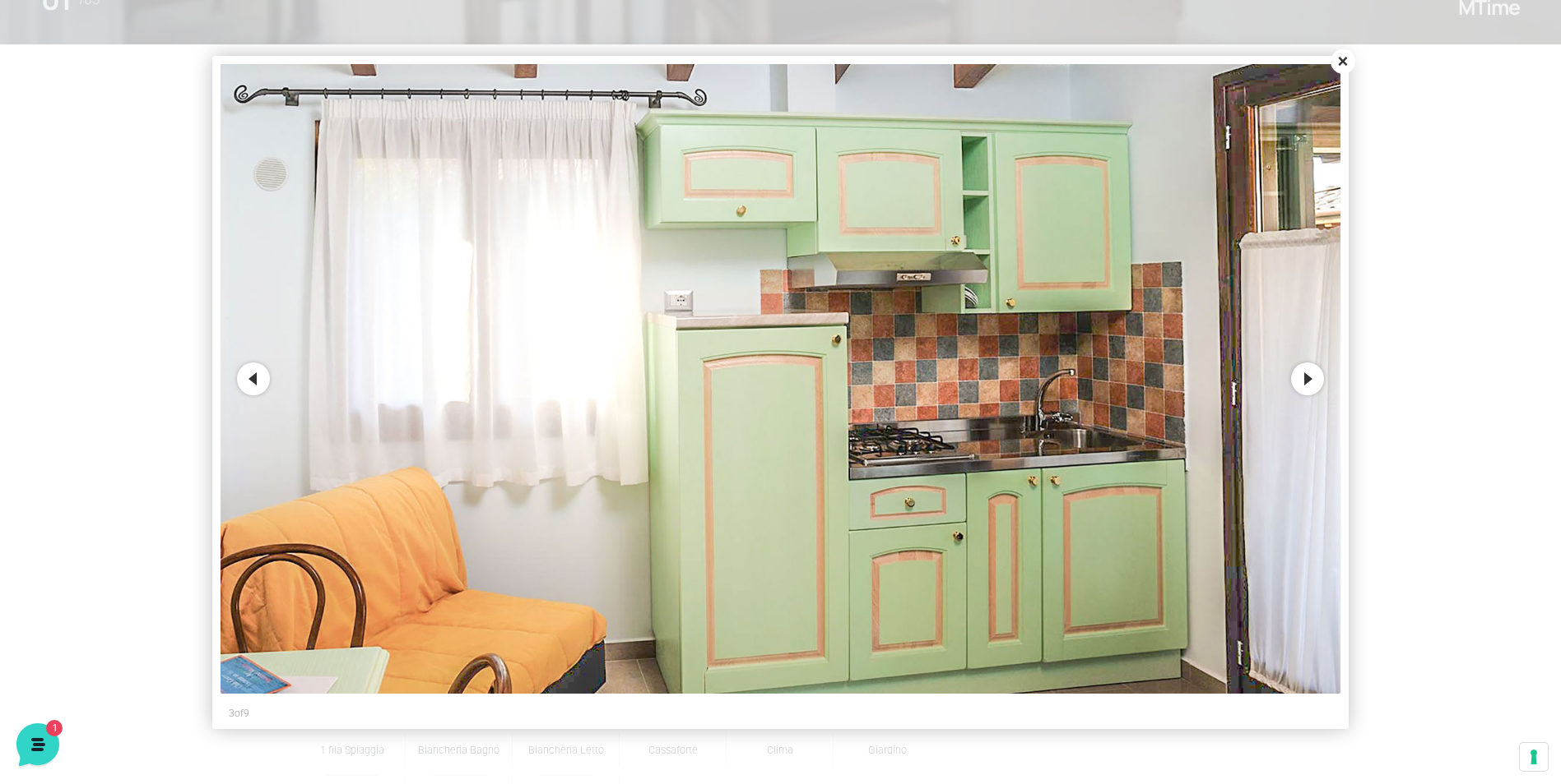
click at [1310, 382] on button "Next" at bounding box center [1307, 378] width 33 height 33
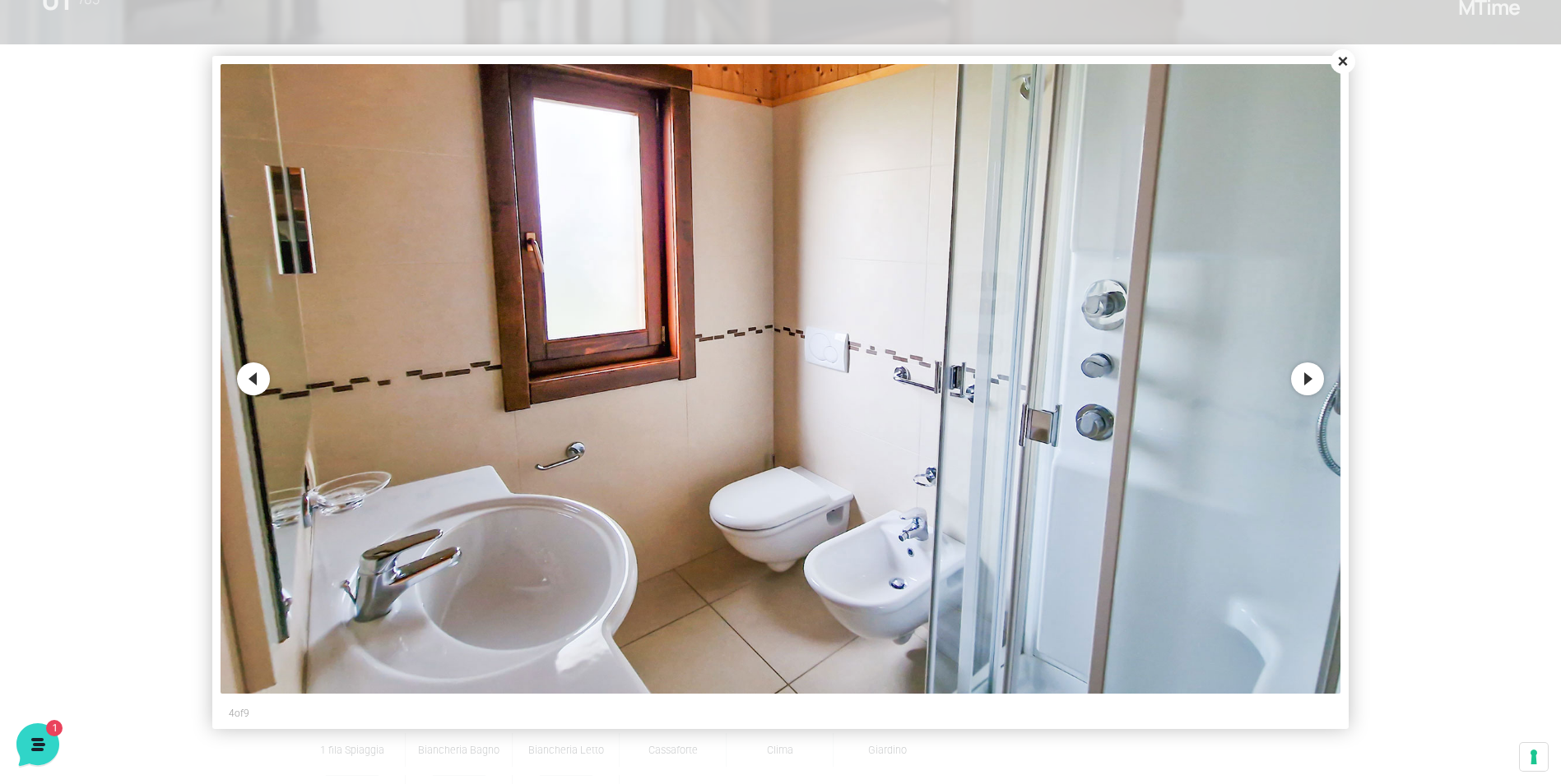
click at [1310, 382] on button "Next" at bounding box center [1307, 378] width 33 height 33
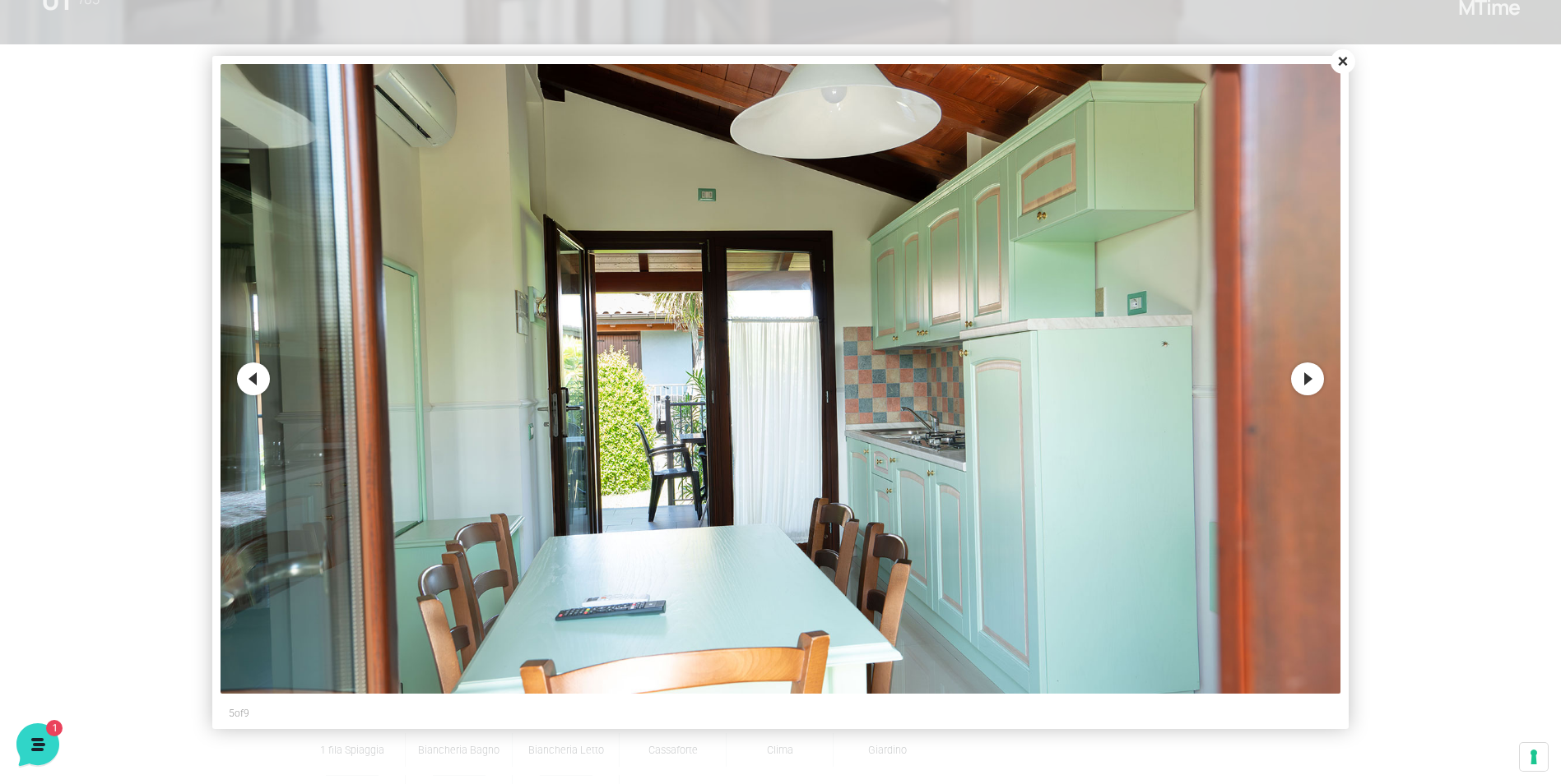
click at [1316, 382] on button "Next" at bounding box center [1307, 378] width 33 height 33
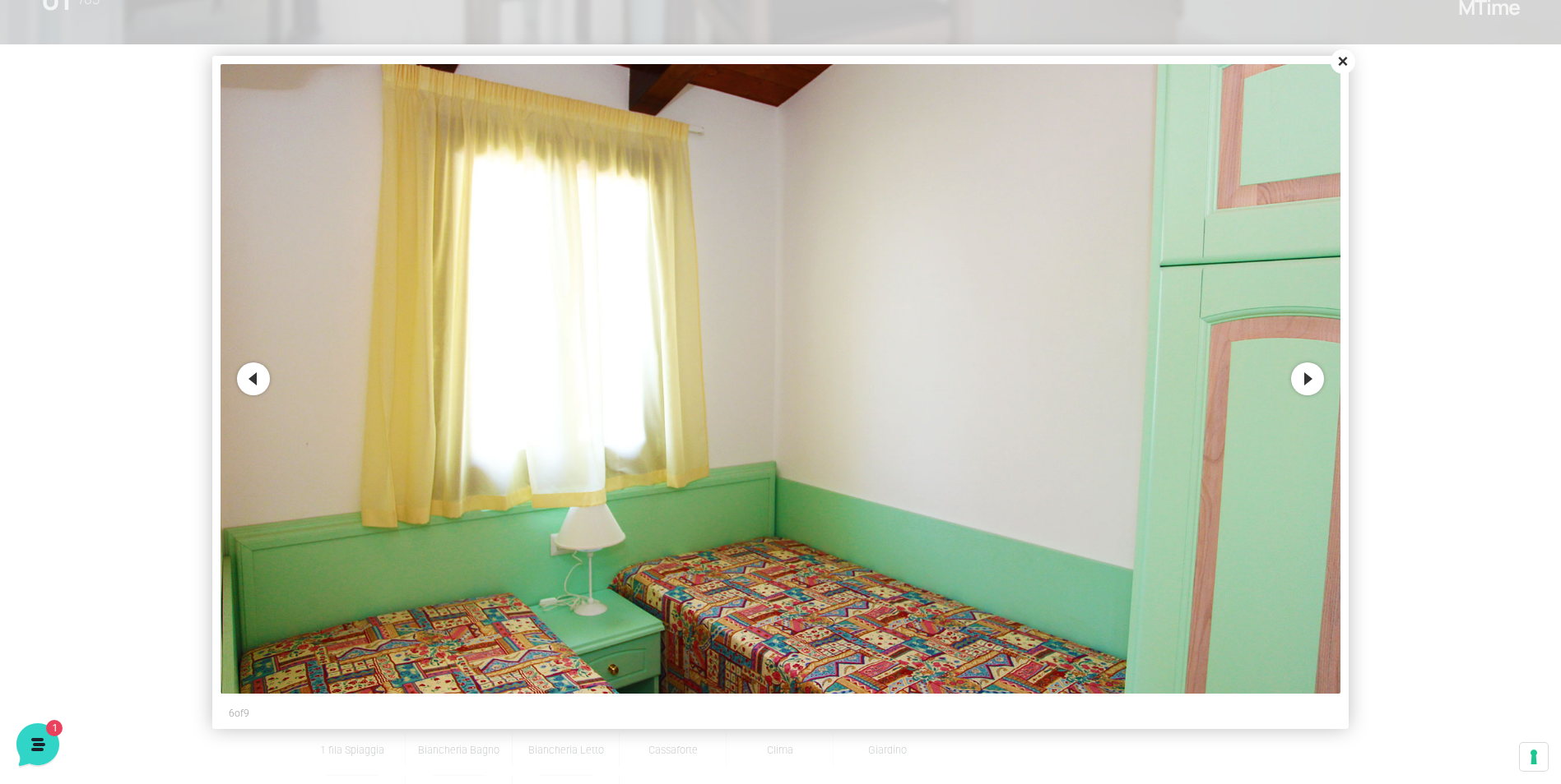
click at [1316, 382] on button "Next" at bounding box center [1307, 378] width 33 height 33
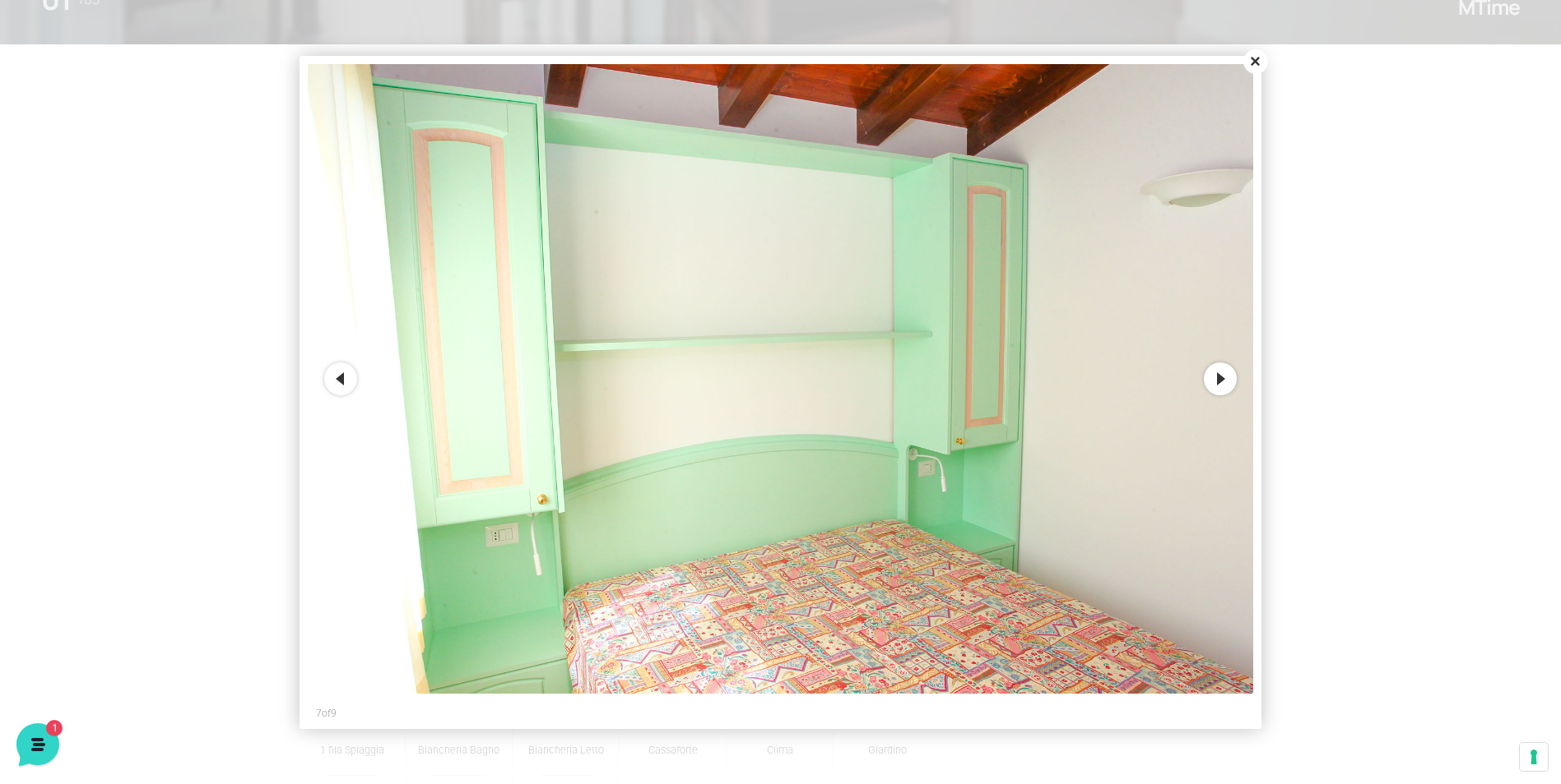
click at [1255, 62] on button "Close" at bounding box center [1255, 62] width 25 height 25
